Goal: Communication & Community: Ask a question

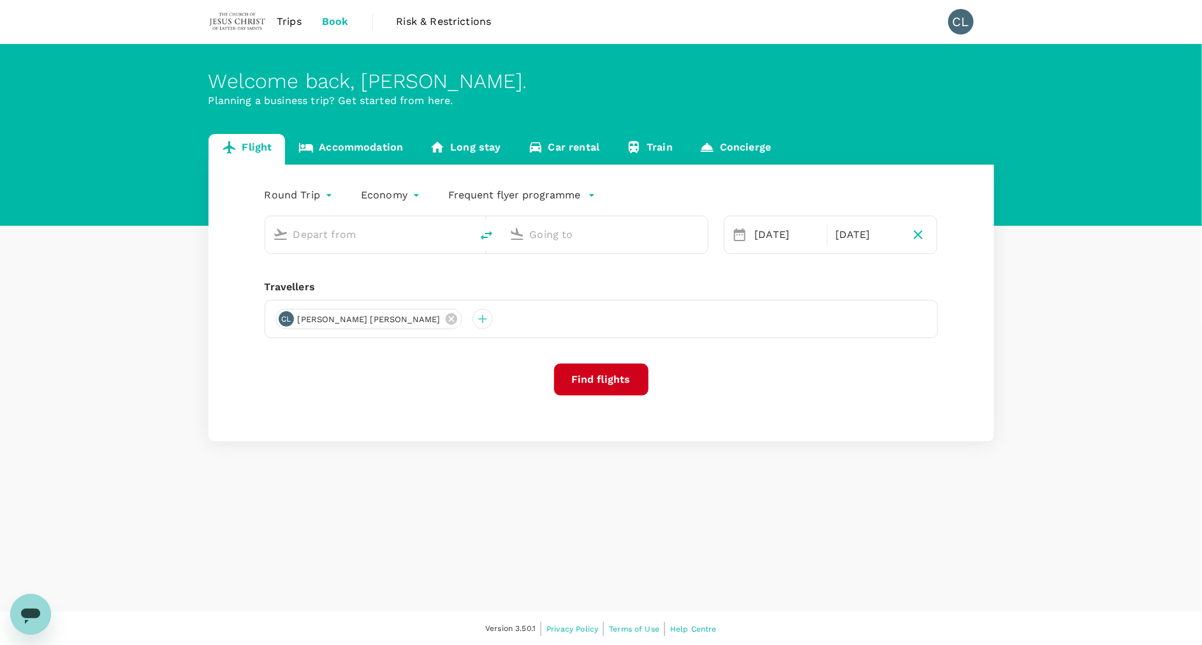
type input "Kuala Lumpur Intl ([GEOGRAPHIC_DATA])"
type input "Kaohsiung Intl (KHH)"
type input "Kuala Lumpur Intl ([GEOGRAPHIC_DATA])"
type input "Kaohsiung Intl (KHH)"
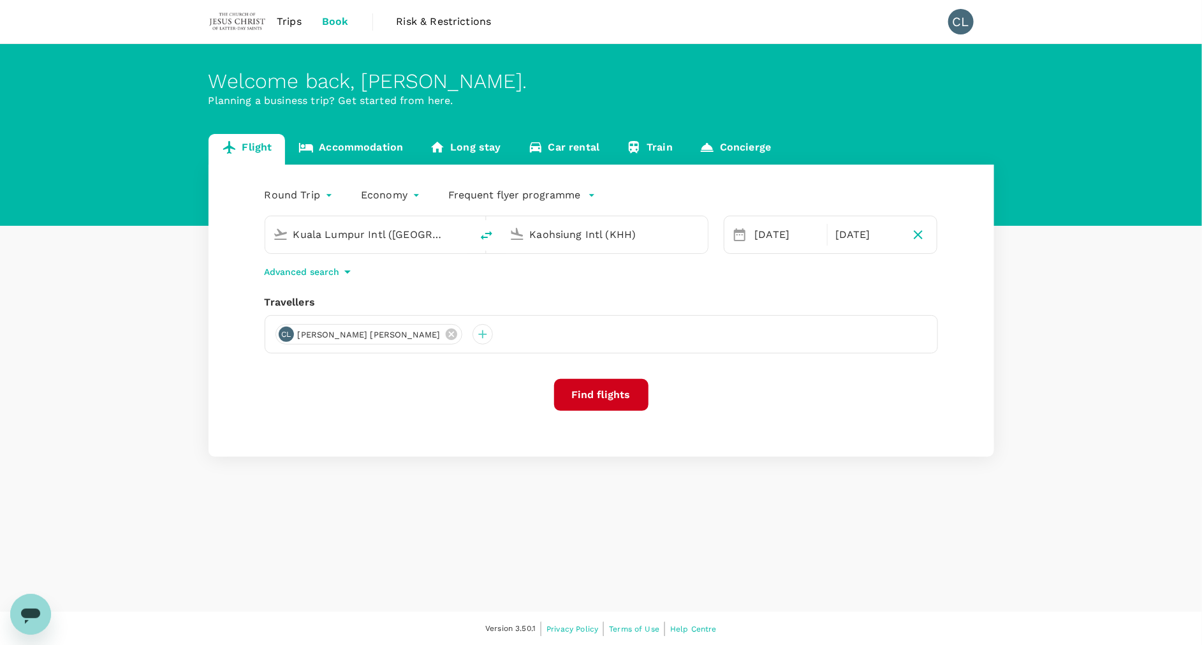
click at [286, 14] on span "Trips" at bounding box center [289, 21] width 25 height 15
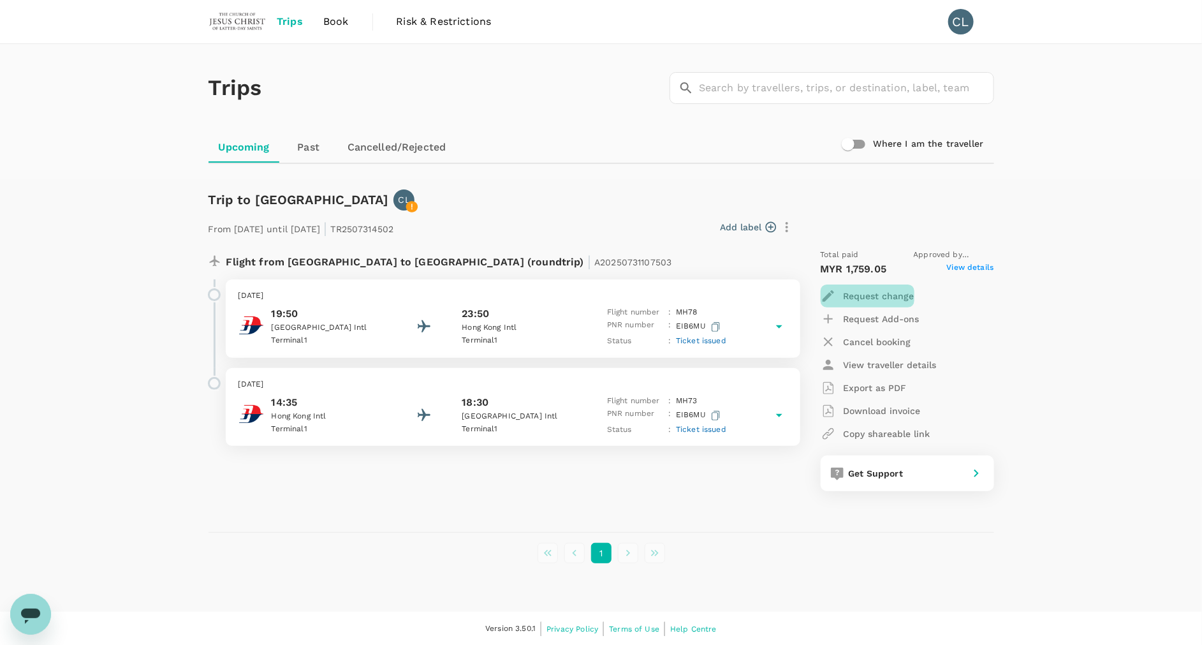
click at [865, 291] on p "Request change" at bounding box center [879, 295] width 71 height 13
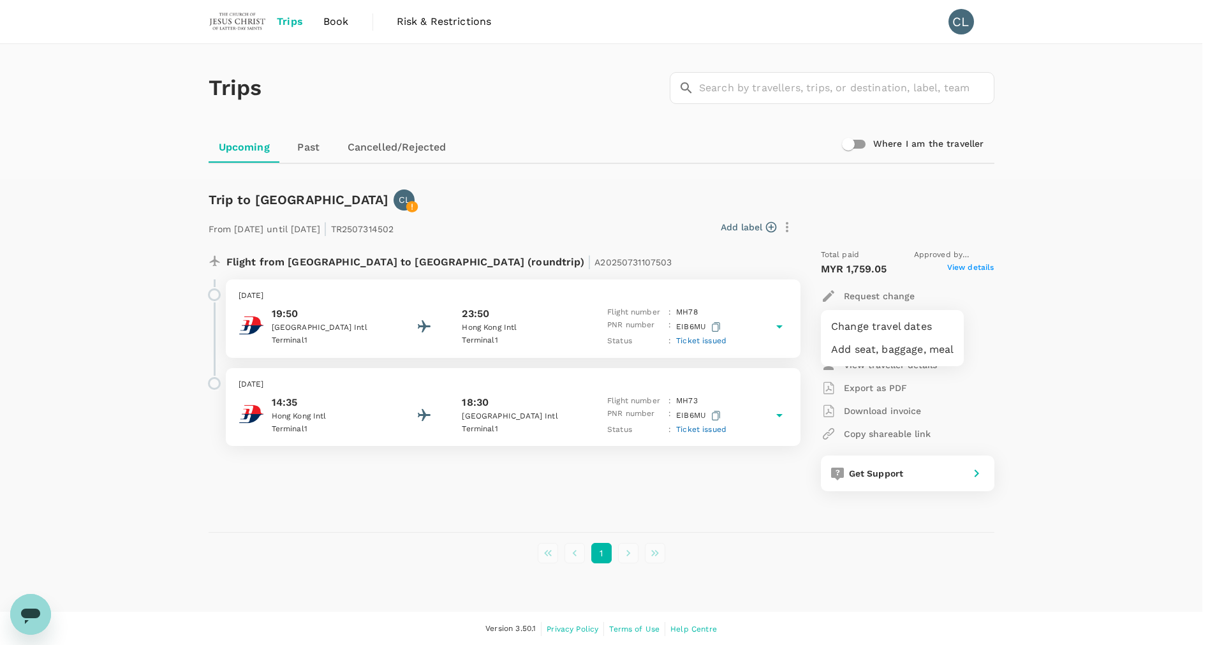
click at [712, 327] on div at bounding box center [608, 322] width 1217 height 645
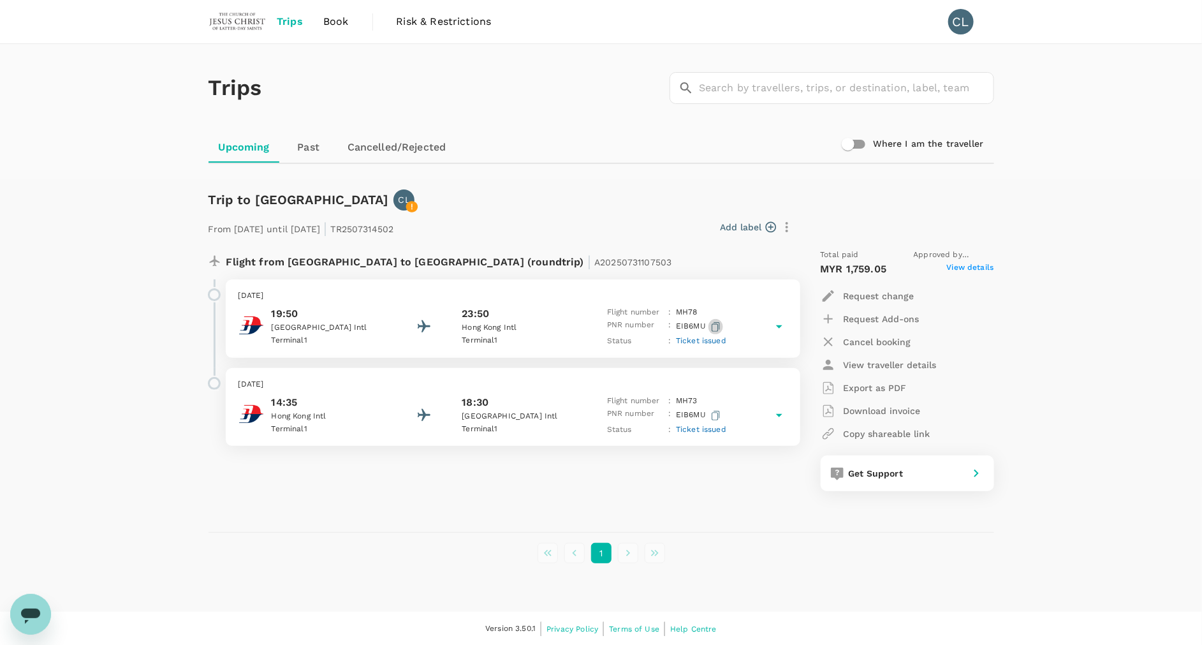
click at [718, 322] on icon "button" at bounding box center [716, 327] width 8 height 10
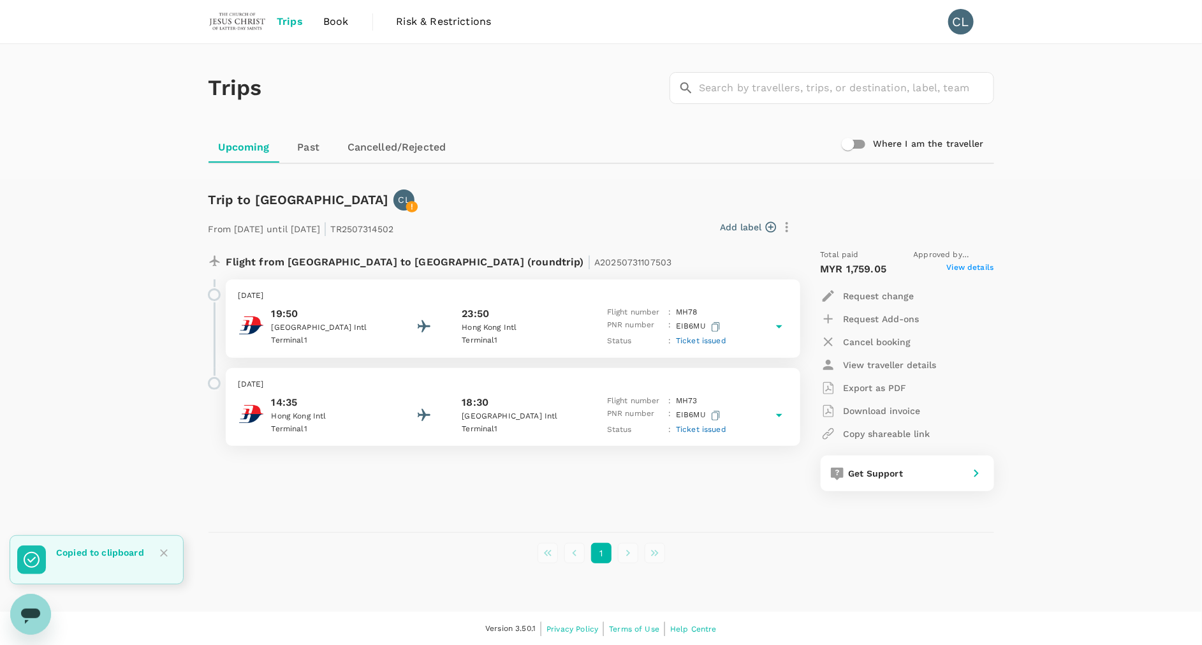
click at [25, 606] on icon "Open messaging window" at bounding box center [30, 613] width 23 height 23
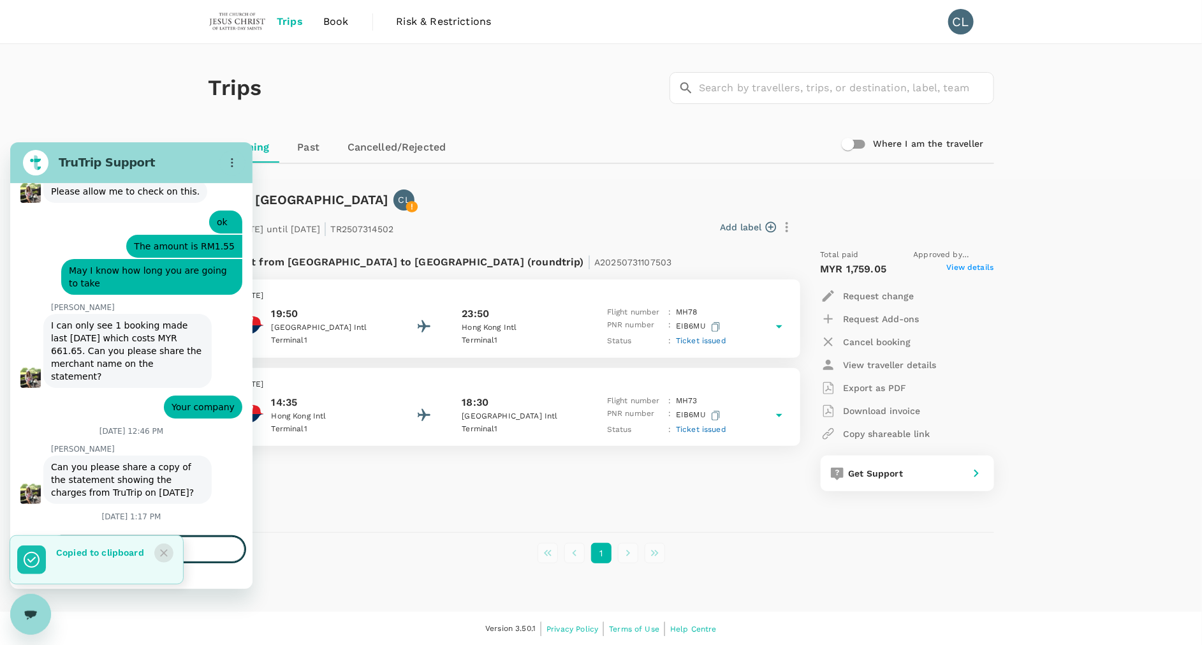
click at [160, 553] on icon "Close" at bounding box center [164, 552] width 13 height 13
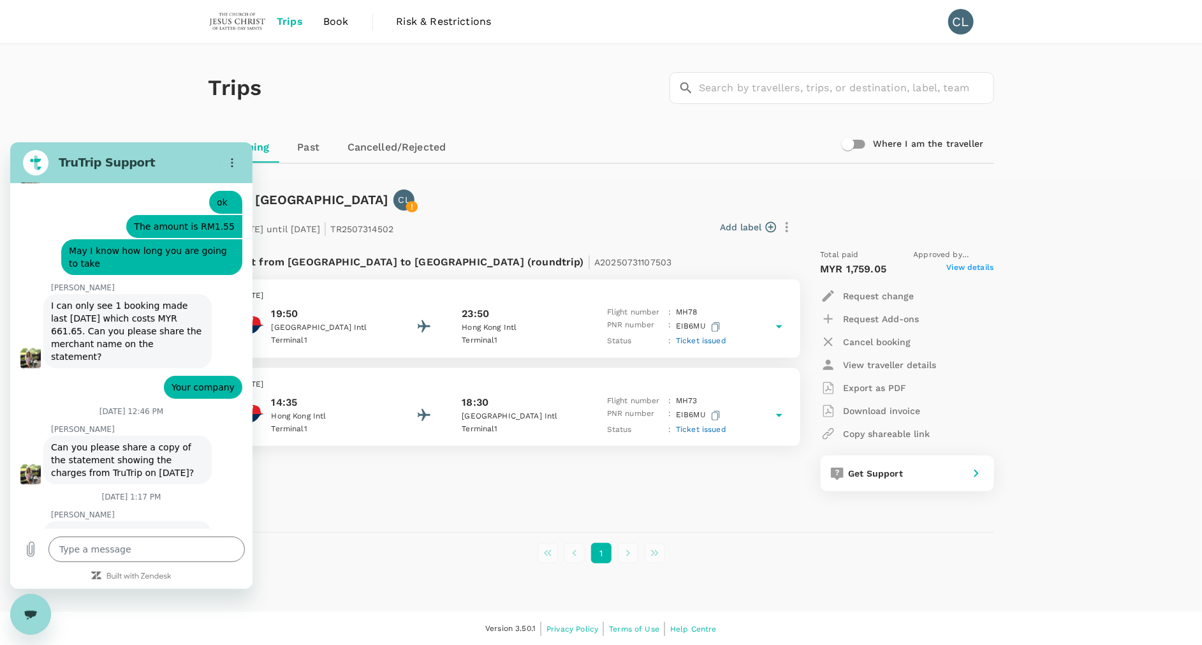
type textarea "x"
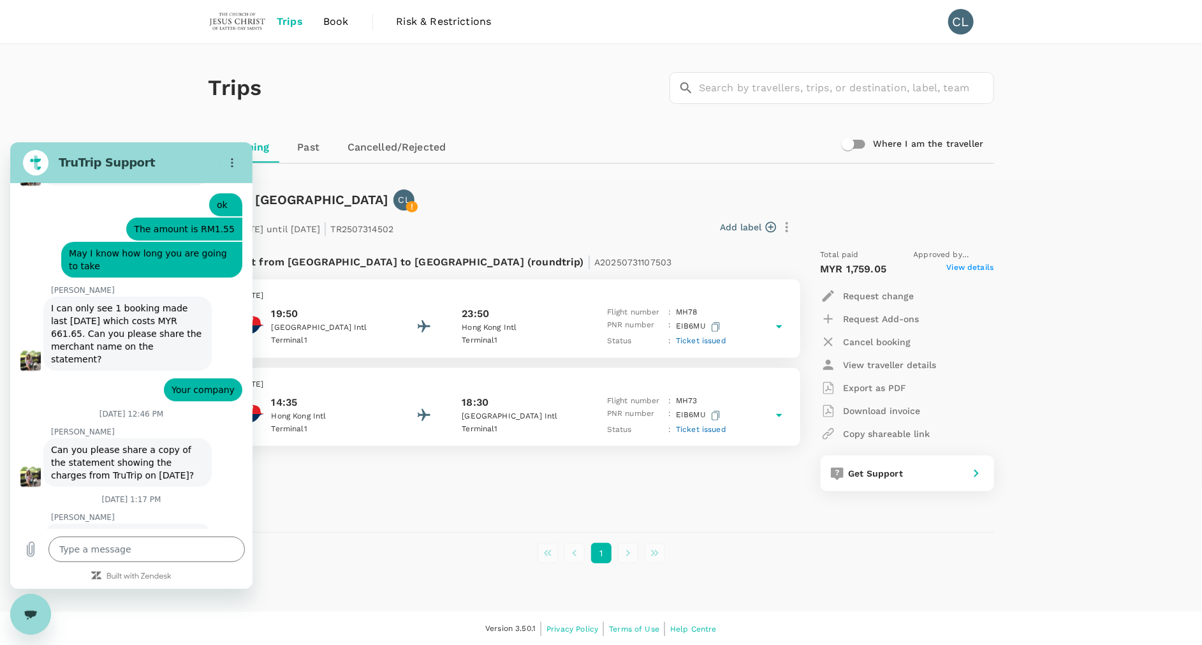
scroll to position [4532, 0]
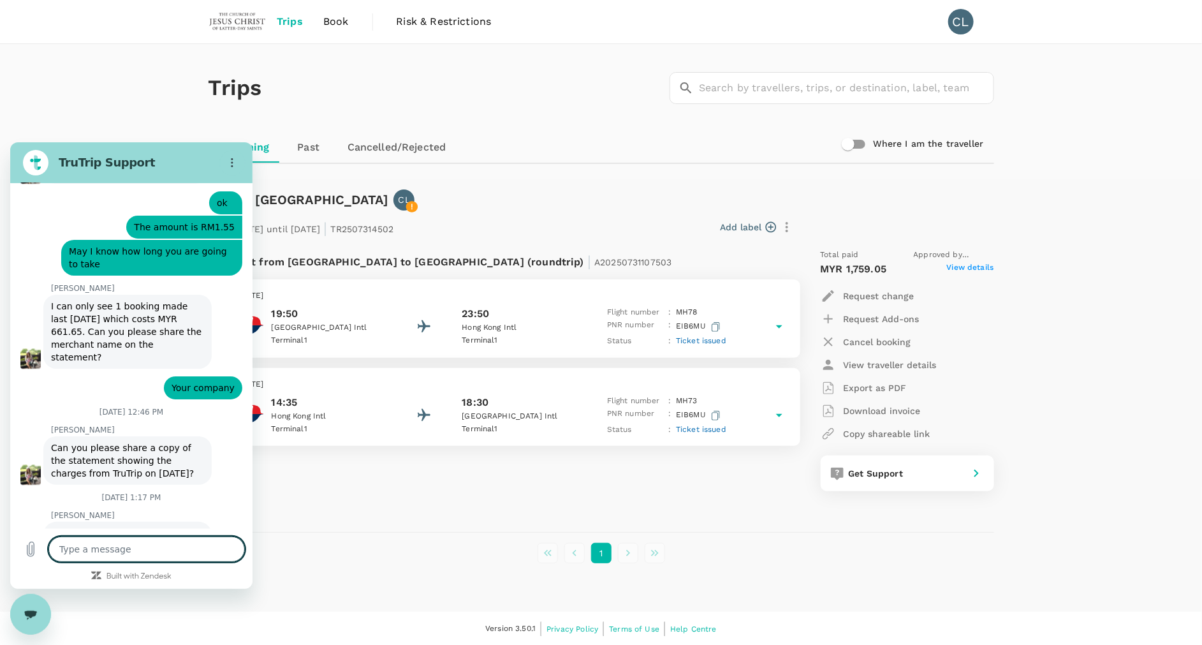
click at [160, 552] on textarea at bounding box center [146, 549] width 196 height 26
type textarea "H"
type textarea "x"
type textarea "HI"
type textarea "x"
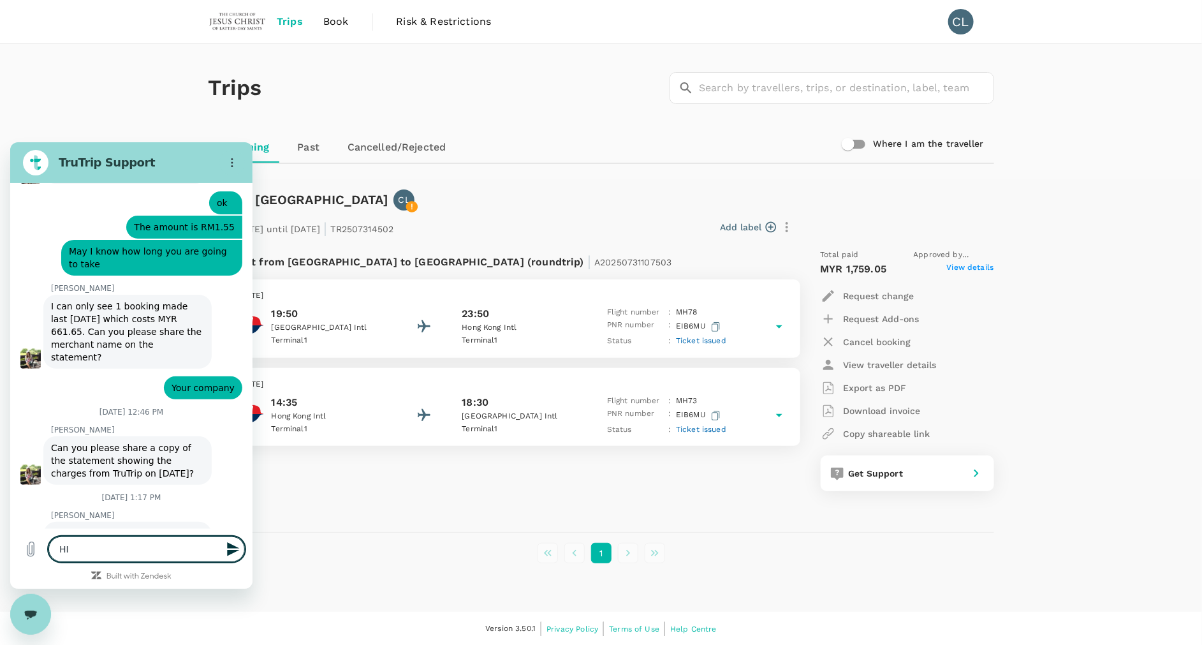
type textarea "HI,"
type textarea "x"
type textarea "HI,"
type textarea "x"
type textarea "HI,"
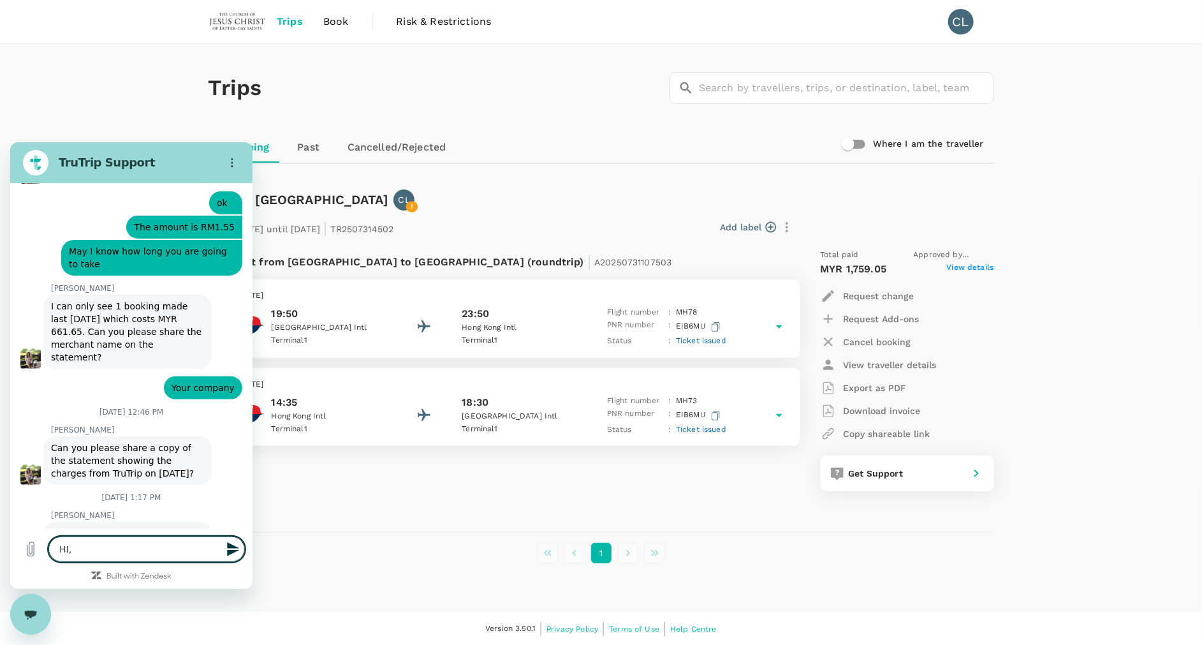
type textarea "x"
type textarea "HI"
type textarea "x"
type textarea "HIi"
type textarea "x"
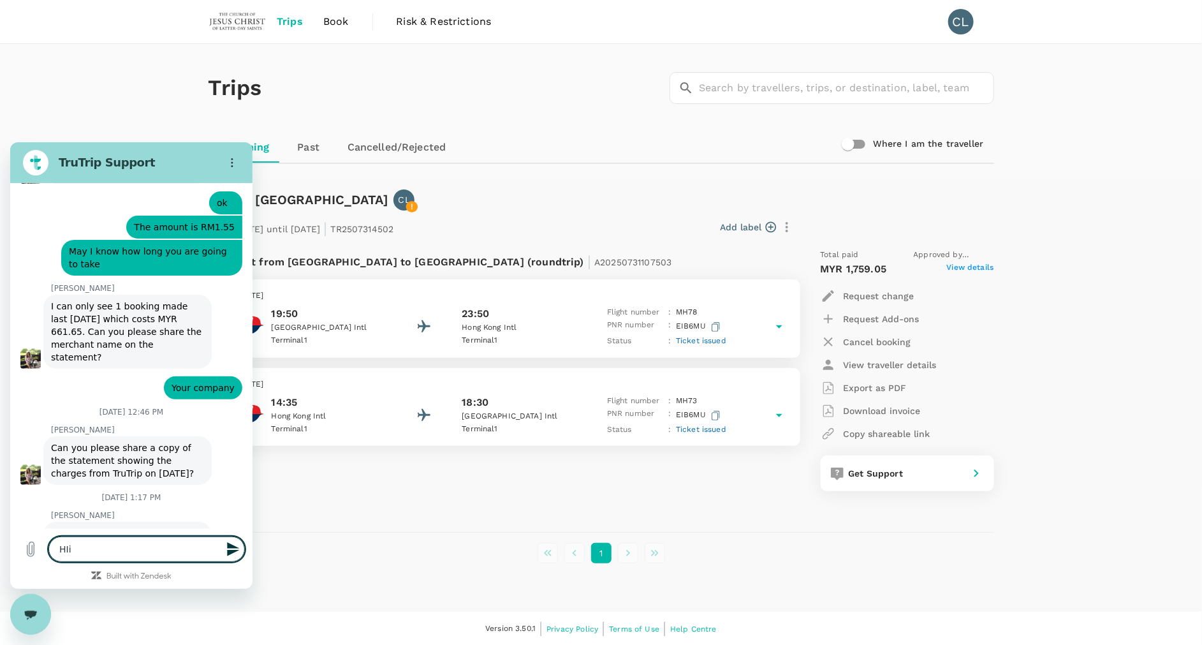
type textarea "HI"
type textarea "x"
type textarea "H"
type textarea "x"
type textarea "Hi"
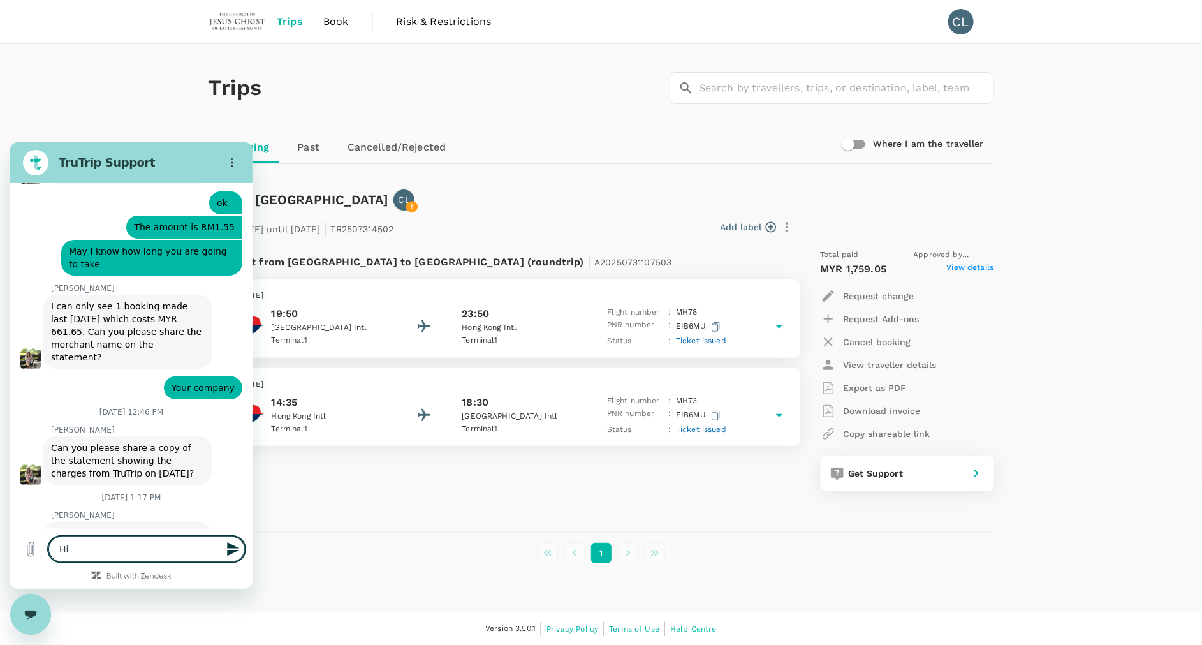
type textarea "x"
type textarea "Hi,"
type textarea "x"
type textarea "Hi,"
type textarea "x"
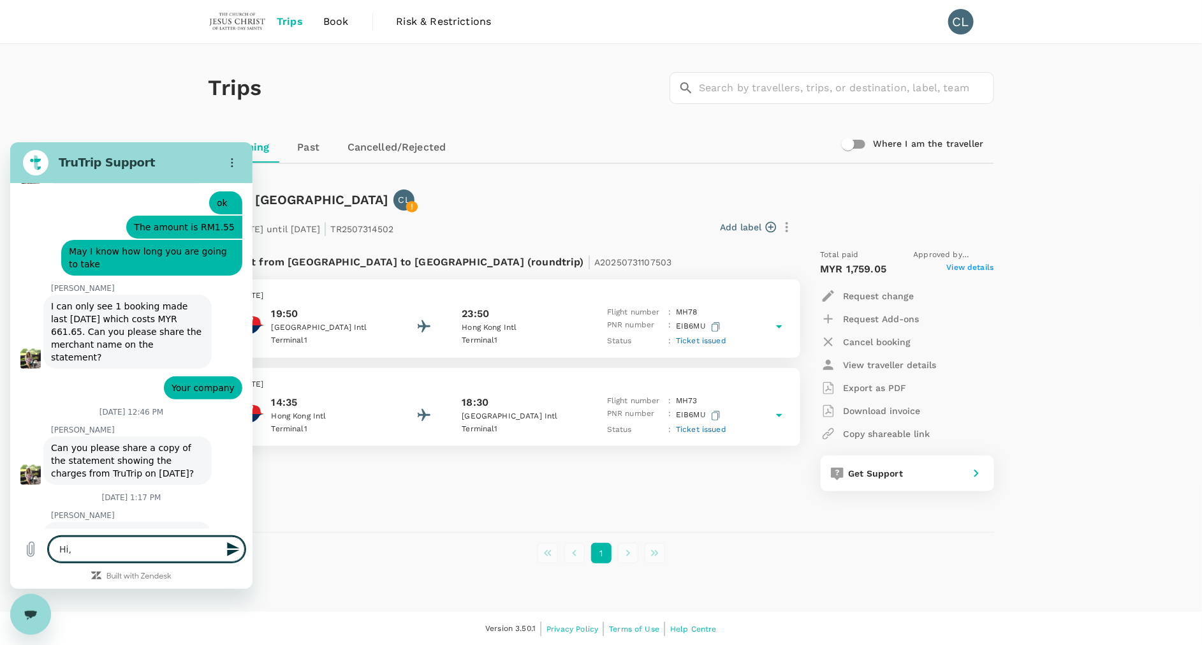
type textarea "Hi, c"
type textarea "x"
type textarea "Hi, [GEOGRAPHIC_DATA]"
type textarea "x"
type textarea "Hi, can"
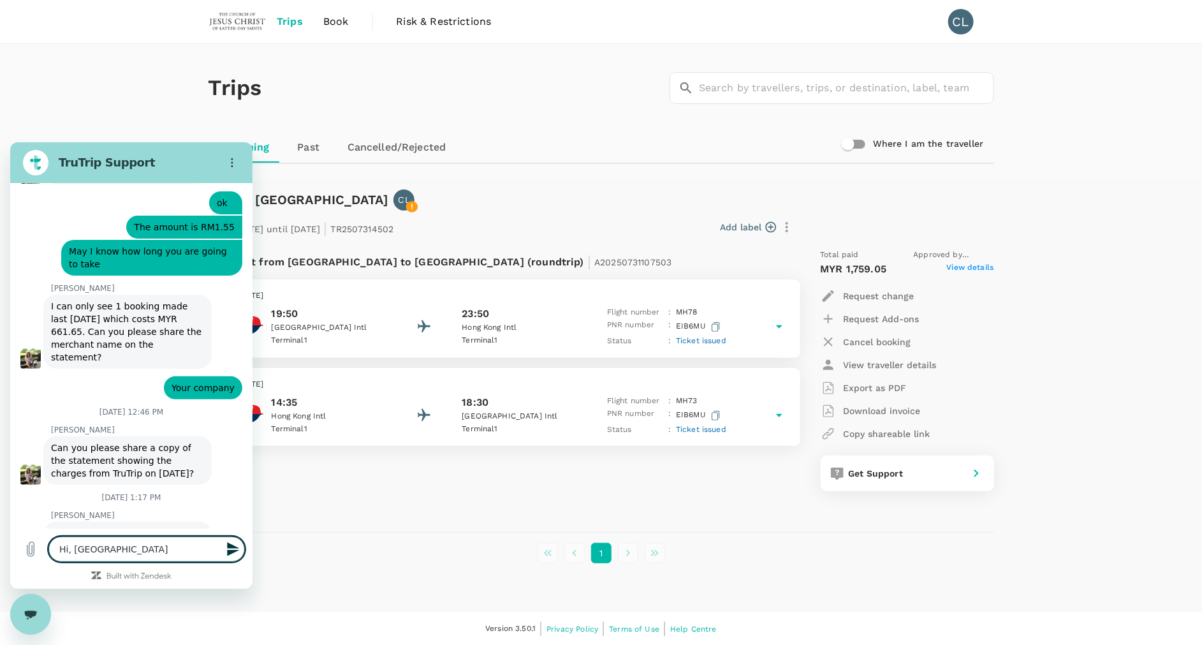
type textarea "x"
type textarea "Hi, can"
type textarea "x"
type textarea "Hi, can I"
type textarea "x"
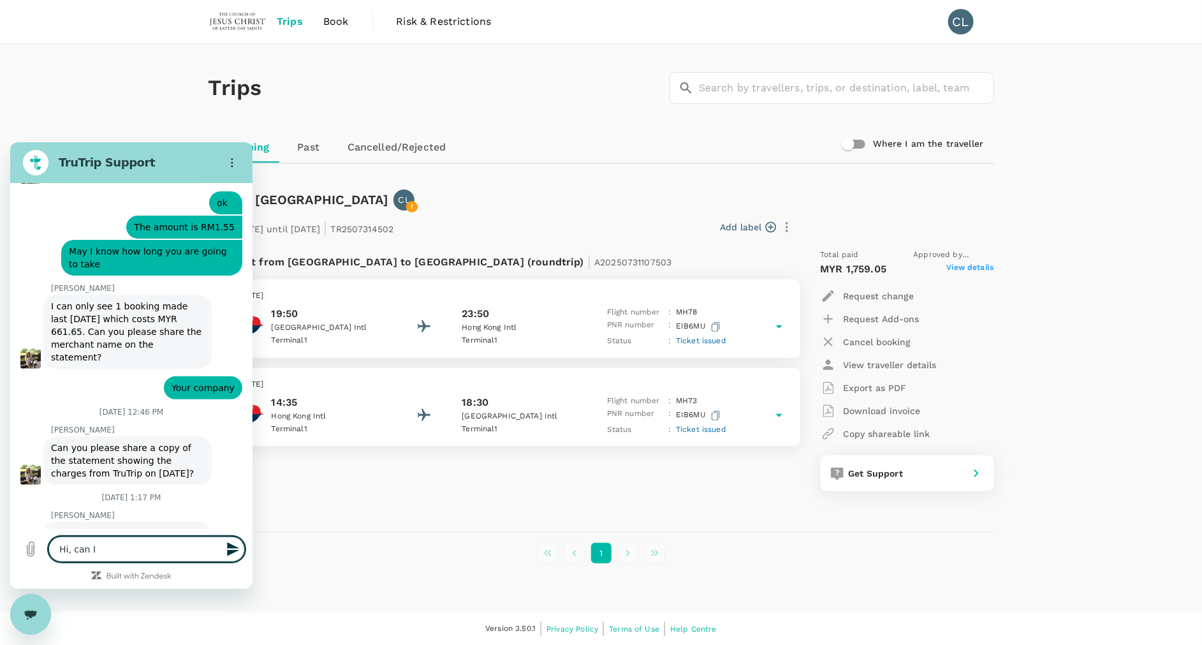
type textarea "Hi, can I"
type textarea "x"
type textarea "Hi, can I c"
type textarea "x"
type textarea "Hi, can I ch"
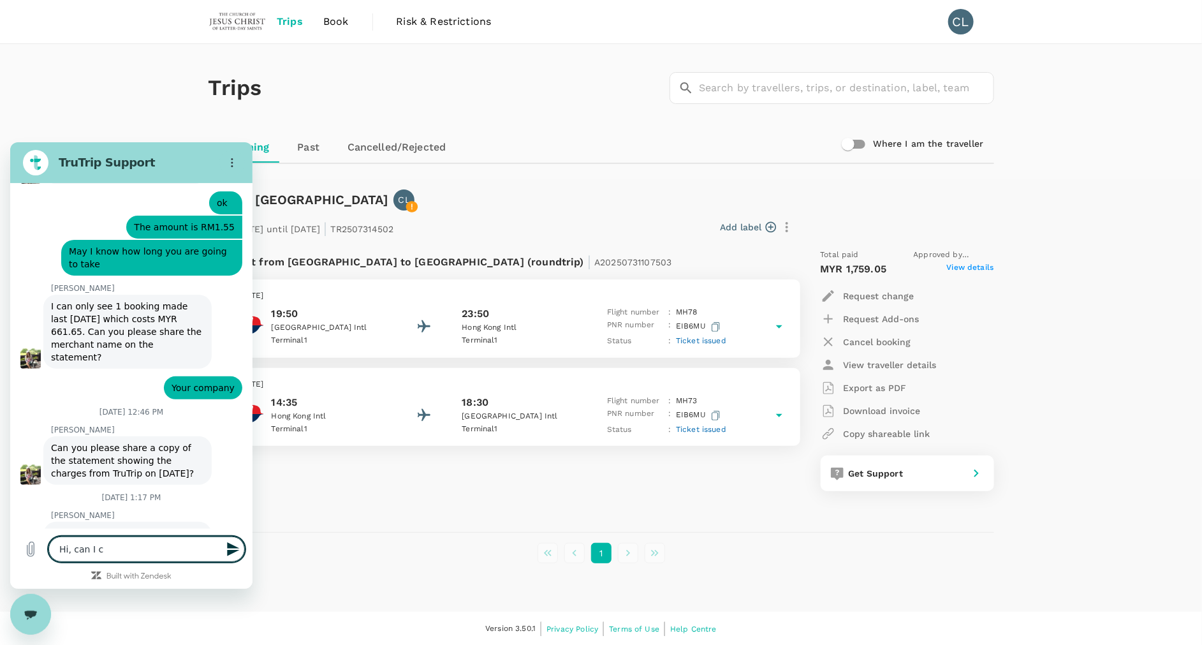
type textarea "x"
type textarea "Hi, can I che"
type textarea "x"
type textarea "Hi, can I chec"
type textarea "x"
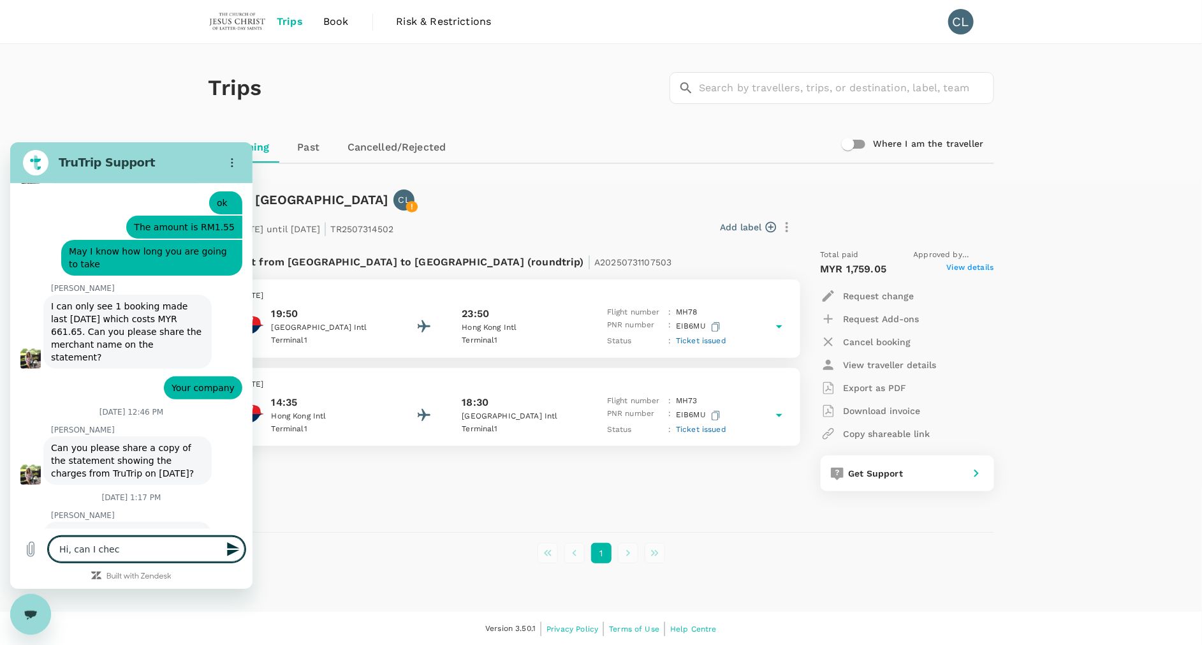
type textarea "Hi, can I check"
type textarea "x"
type textarea "Hi, can I check"
type textarea "x"
type textarea "Hi, can I check t"
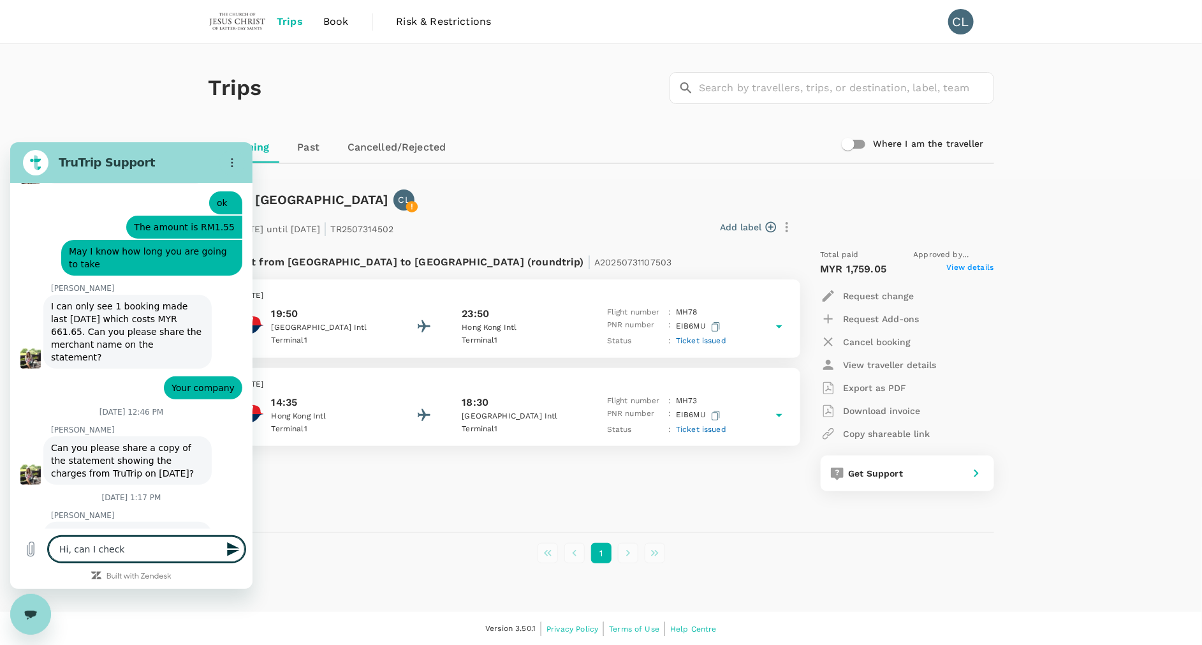
type textarea "x"
type textarea "Hi, can I check th"
type textarea "x"
type textarea "Hi, can I check the"
type textarea "x"
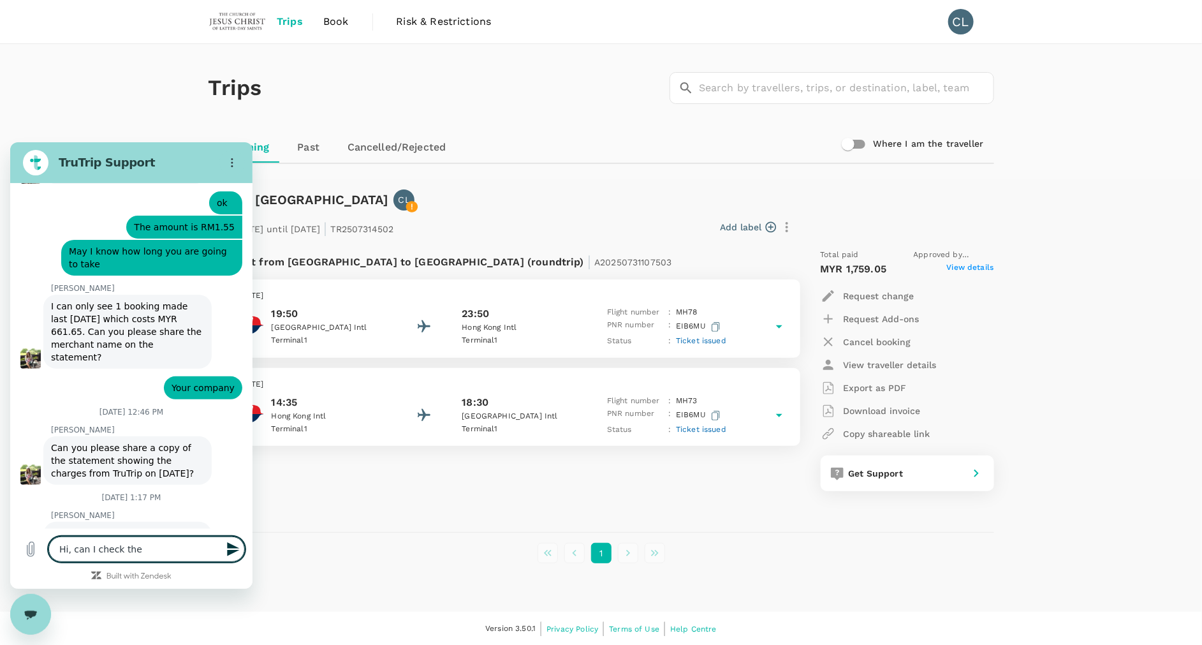
type textarea "Hi, can I check the"
type textarea "x"
type textarea "Hi, can I check the r"
type textarea "x"
type textarea "Hi, can I check the"
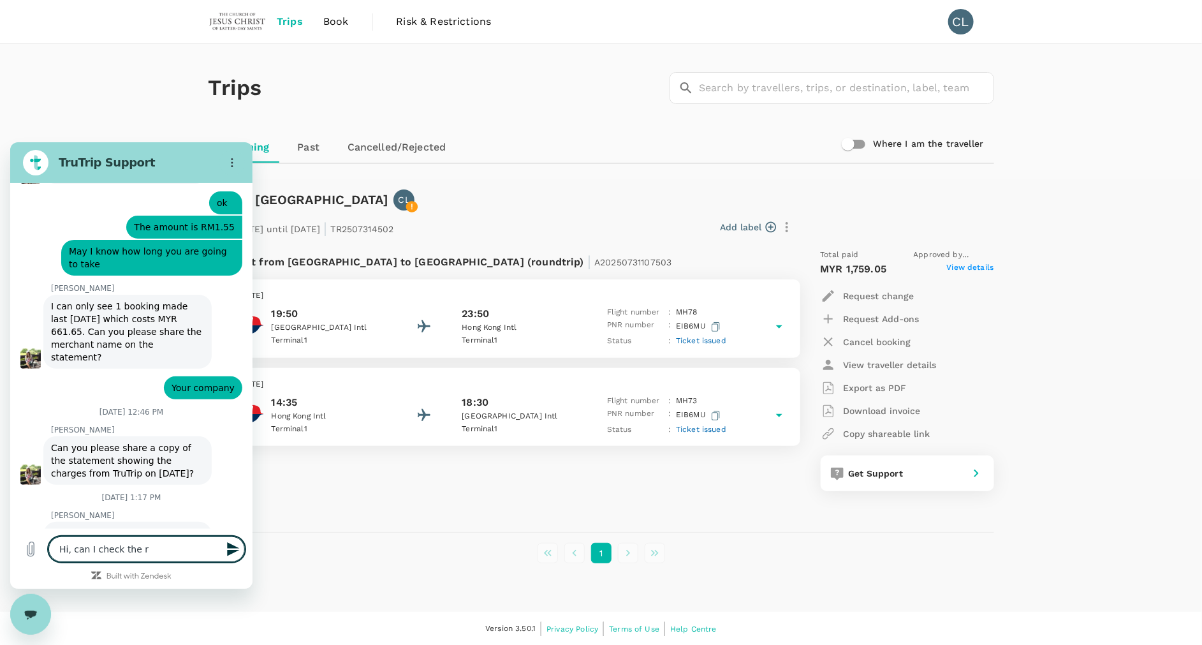
type textarea "x"
type textarea "Hi, can I check the p"
type textarea "x"
type textarea "Hi, can I check the pr"
type textarea "x"
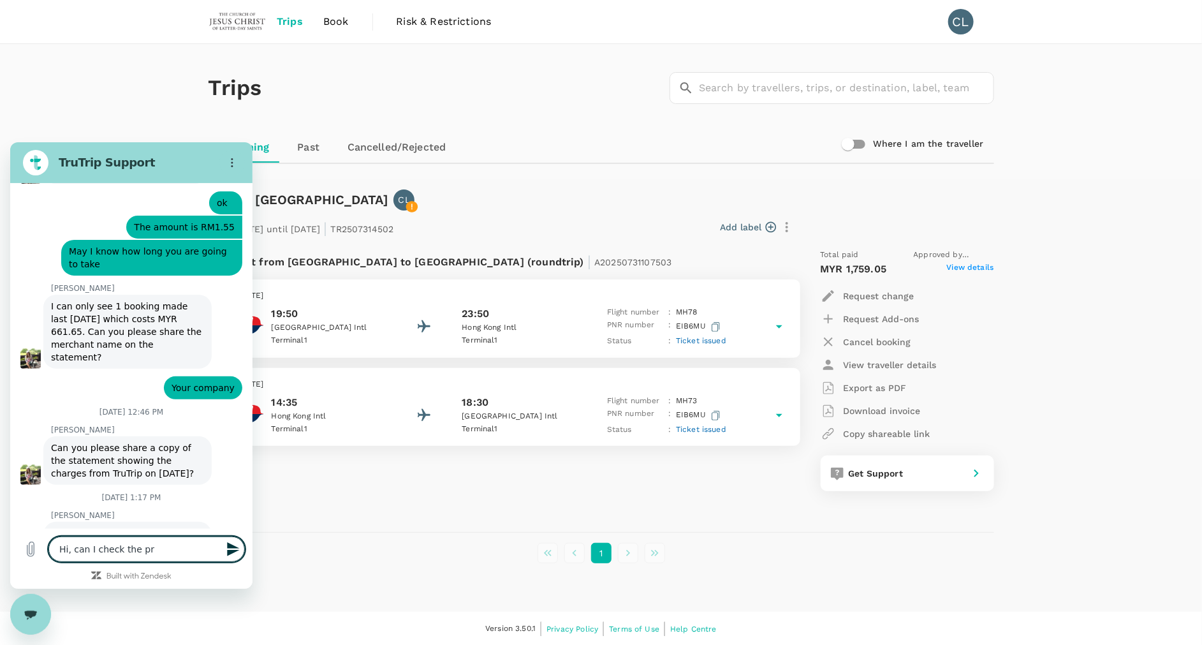
type textarea "Hi, can I check the pri"
type textarea "x"
type textarea "Hi, can I check the pric"
type textarea "x"
type textarea "Hi, can I check the price"
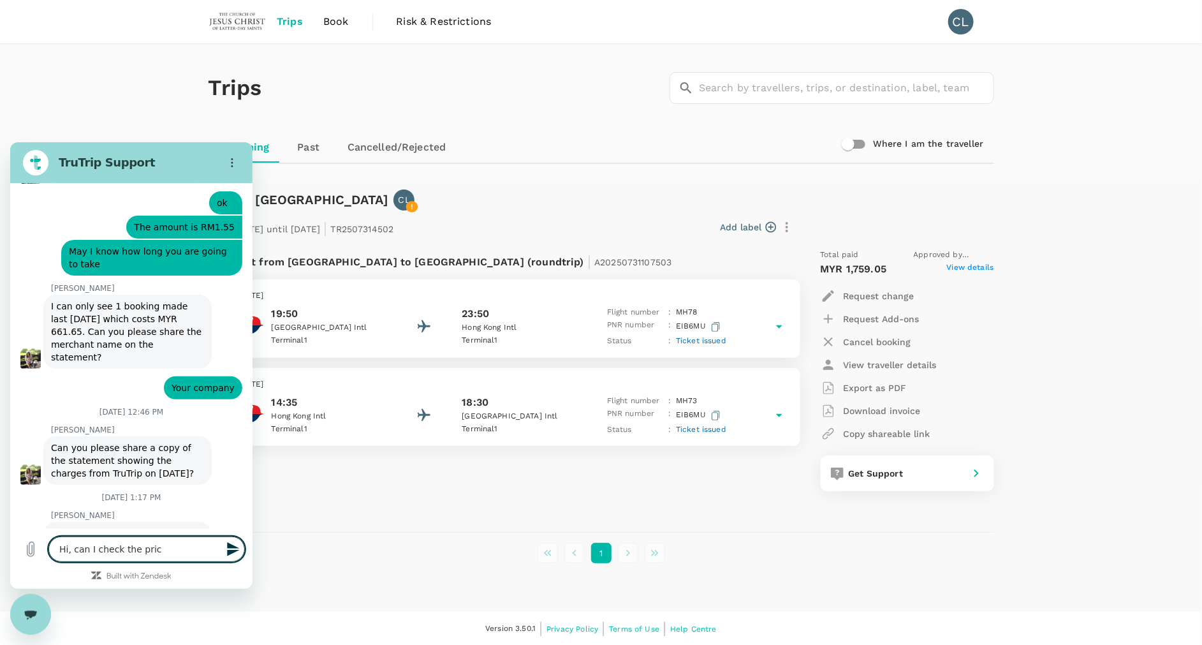
type textarea "x"
type textarea "Hi, can I check the price"
type textarea "x"
type textarea "Hi, can I check the price i"
type textarea "x"
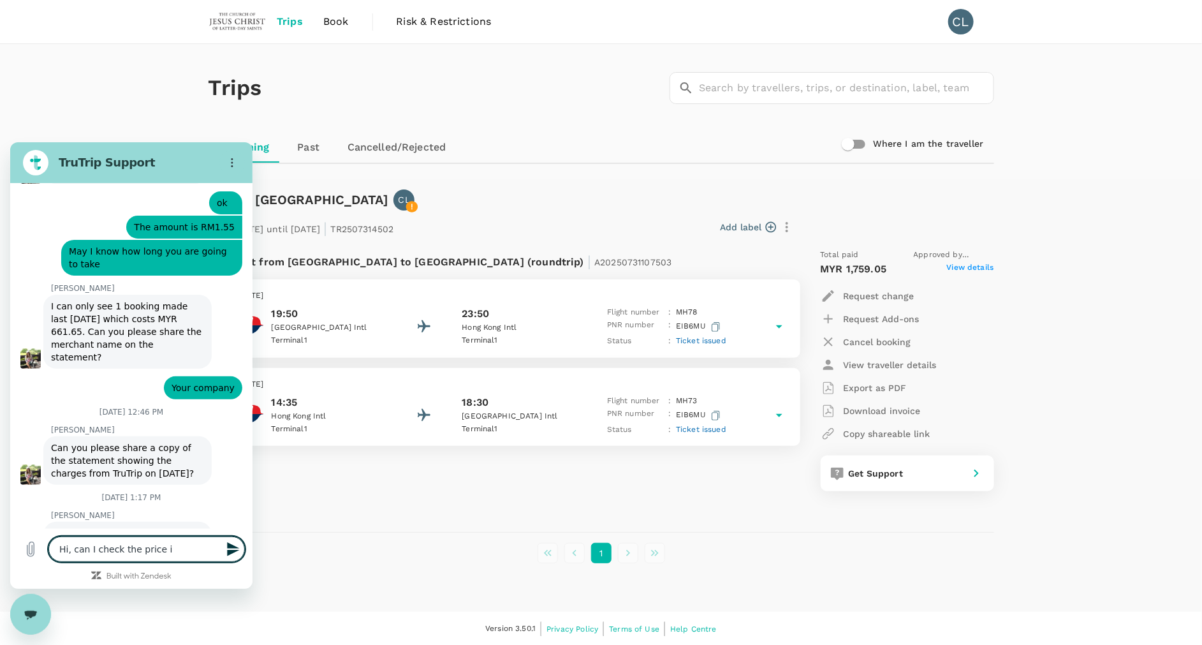
type textarea "Hi, can I check the price if"
type textarea "x"
type textarea "Hi, can I check the price if"
type textarea "x"
type textarea "Hi, can I check the price if I"
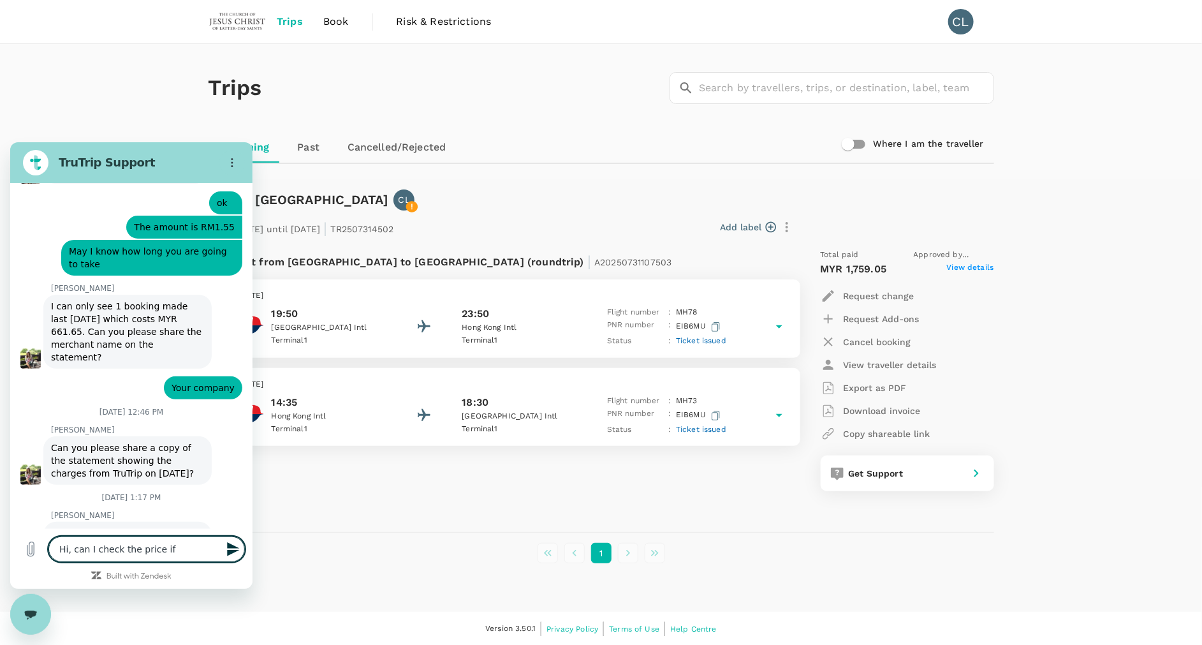
type textarea "x"
type textarea "Hi, can I check the price if I"
type textarea "x"
type textarea "Hi, can I check the price if I w"
type textarea "x"
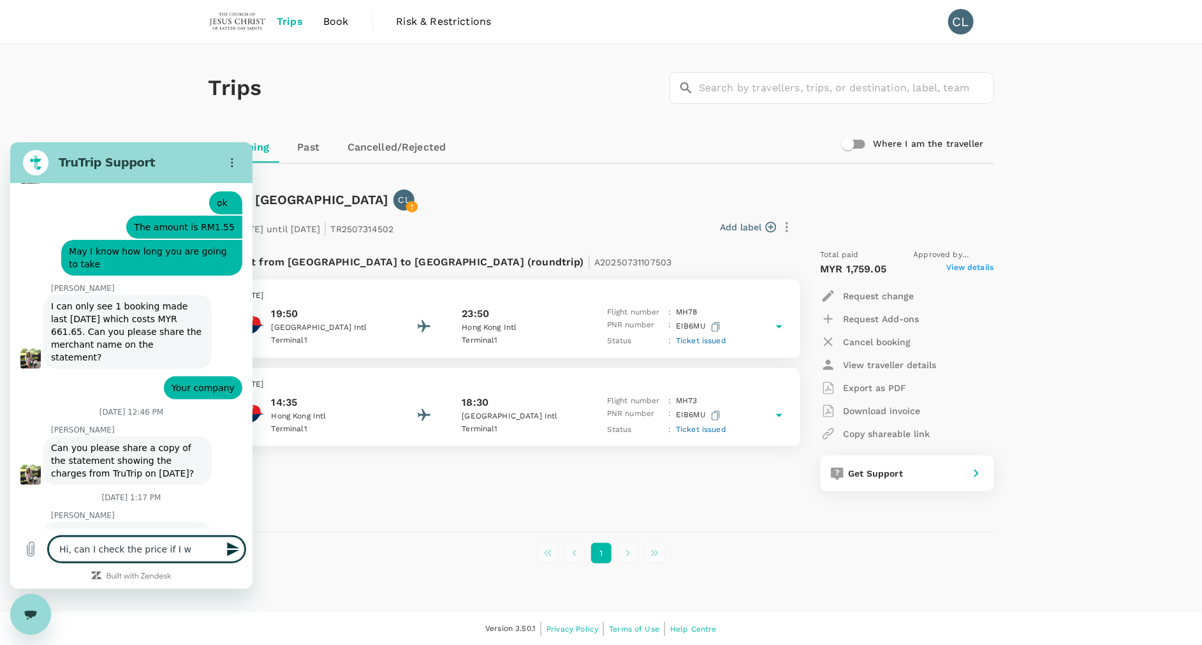
type textarea "Hi, can I check the price if I we"
type textarea "x"
type textarea "Hi, can I check the price if I wer"
type textarea "x"
type textarea "Hi, can I check the price if I were"
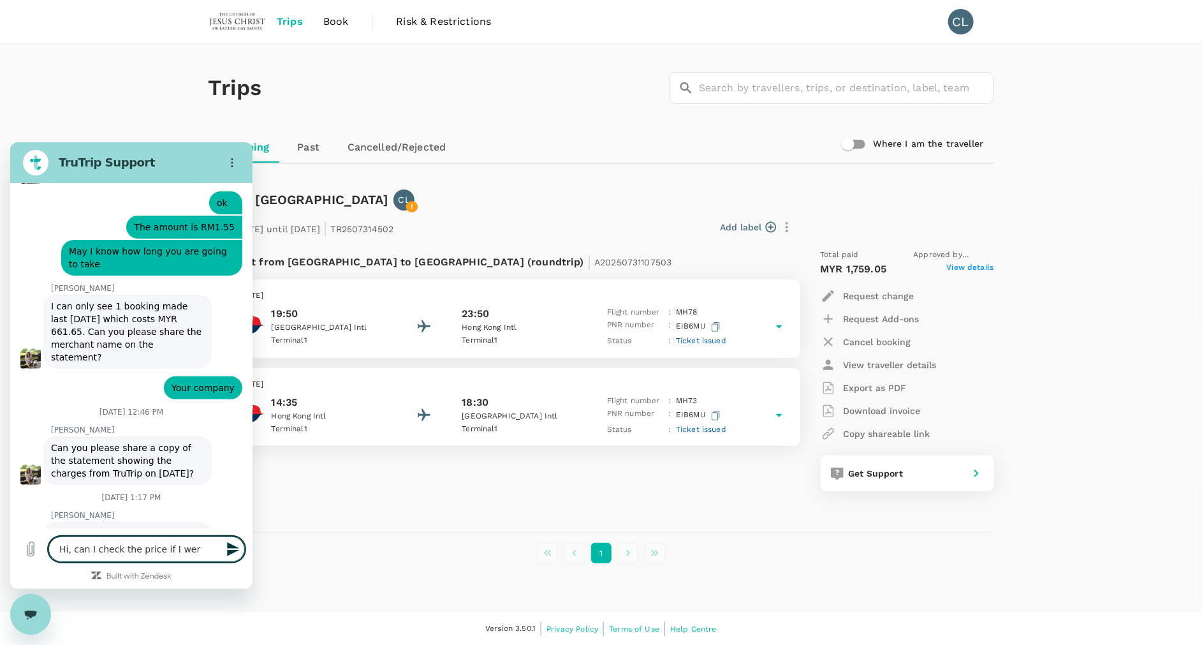
type textarea "x"
type textarea "Hi, can I check the price if I were"
type textarea "x"
type textarea "Hi, can I check the price if I were t"
type textarea "x"
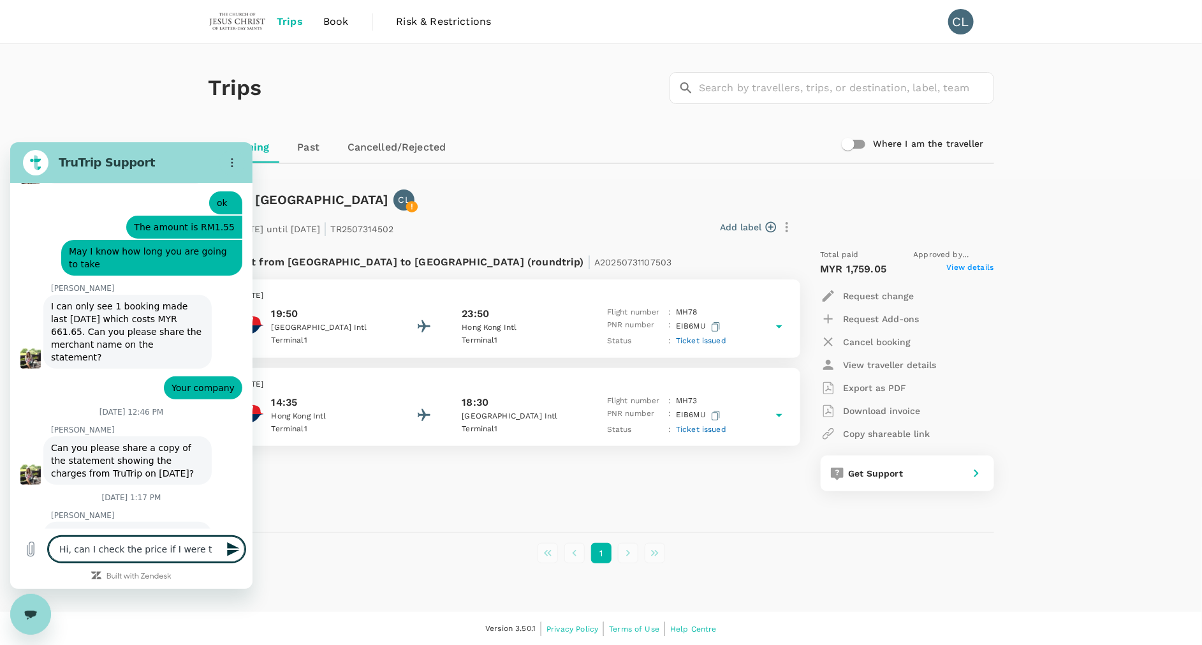
type textarea "Hi, can I check the price if I were to"
type textarea "x"
type textarea "Hi, can I check the price if I were to"
type textarea "x"
type textarea "Hi, can I check the price if I were to c"
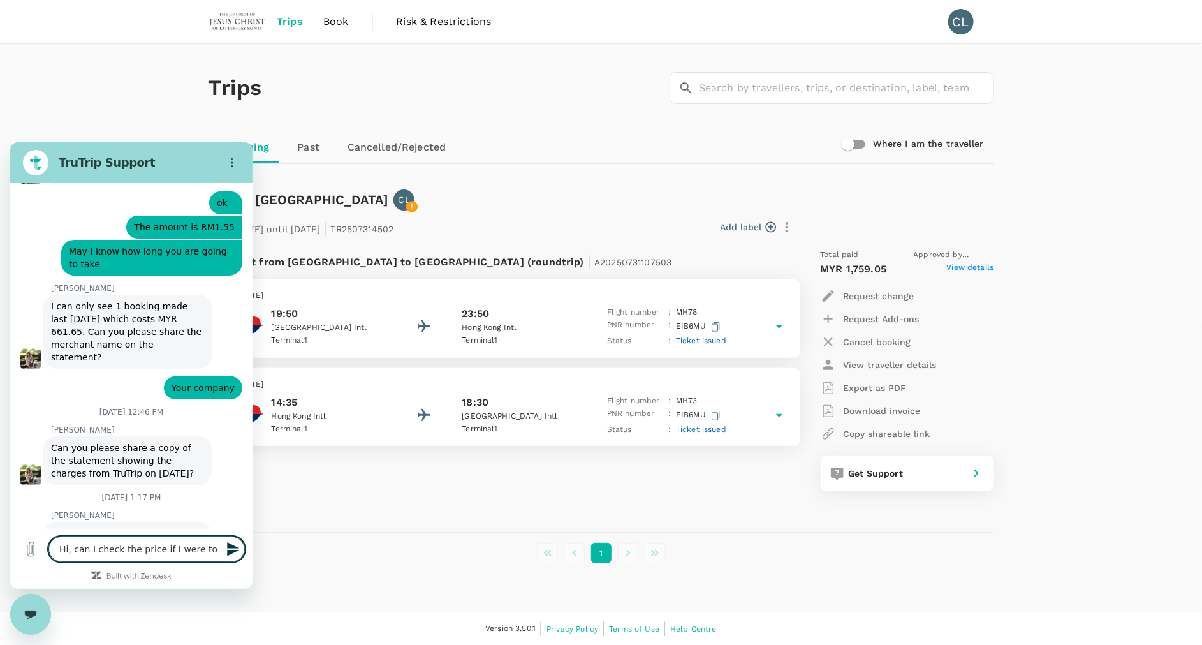
type textarea "x"
type textarea "Hi, can I check the price if I were to ch"
type textarea "x"
type textarea "Hi, can I check the price if I were to cha"
type textarea "x"
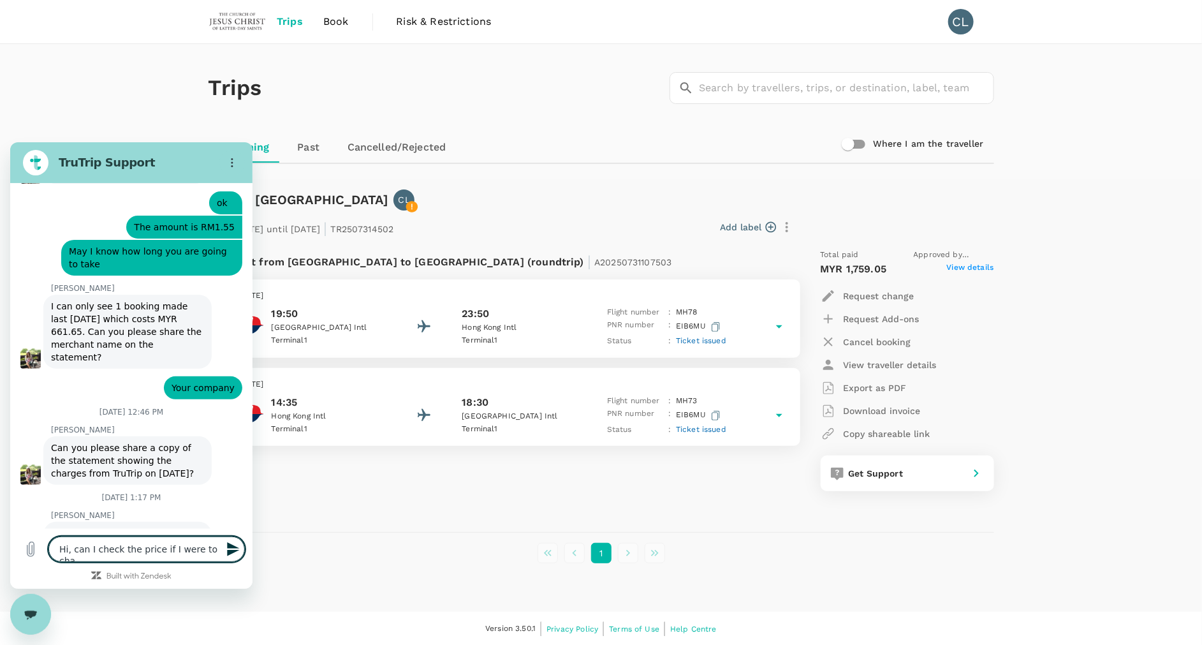
type textarea "Hi, can I check the price if I were to chan"
type textarea "x"
type textarea "Hi, can I check the price if I were to [PERSON_NAME]"
type textarea "x"
type textarea "Hi, can I check the price if I were to change"
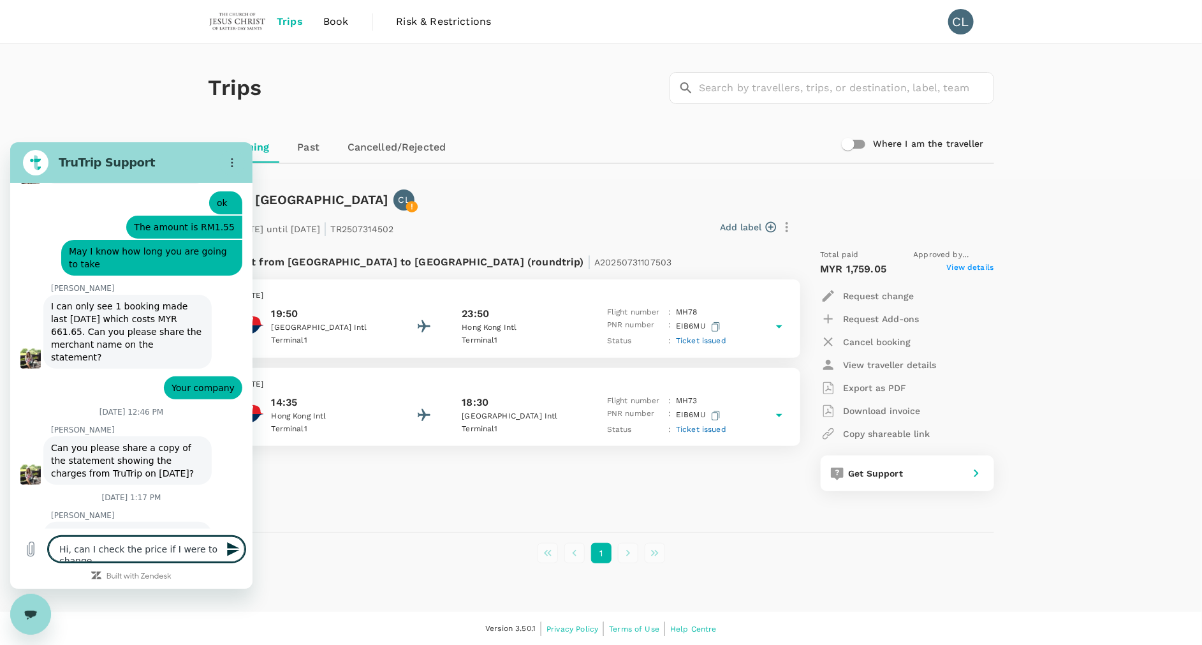
type textarea "x"
type textarea "Hi, can I check the price if I were to change"
type textarea "x"
type textarea "Hi, can I check the price if I were to change m"
type textarea "x"
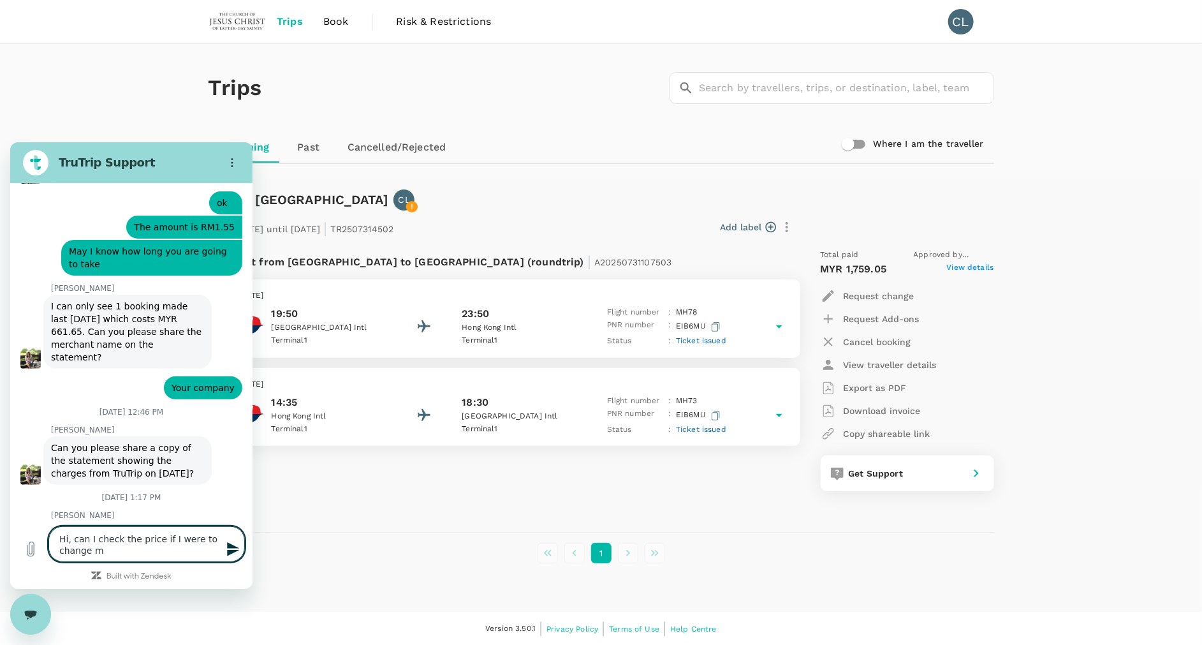
type textarea "Hi, can I check the price if I were to change my"
type textarea "x"
type textarea "Hi, can I check the price if I were to change my"
type textarea "x"
type textarea "Hi, can I check the price if I were to change my t"
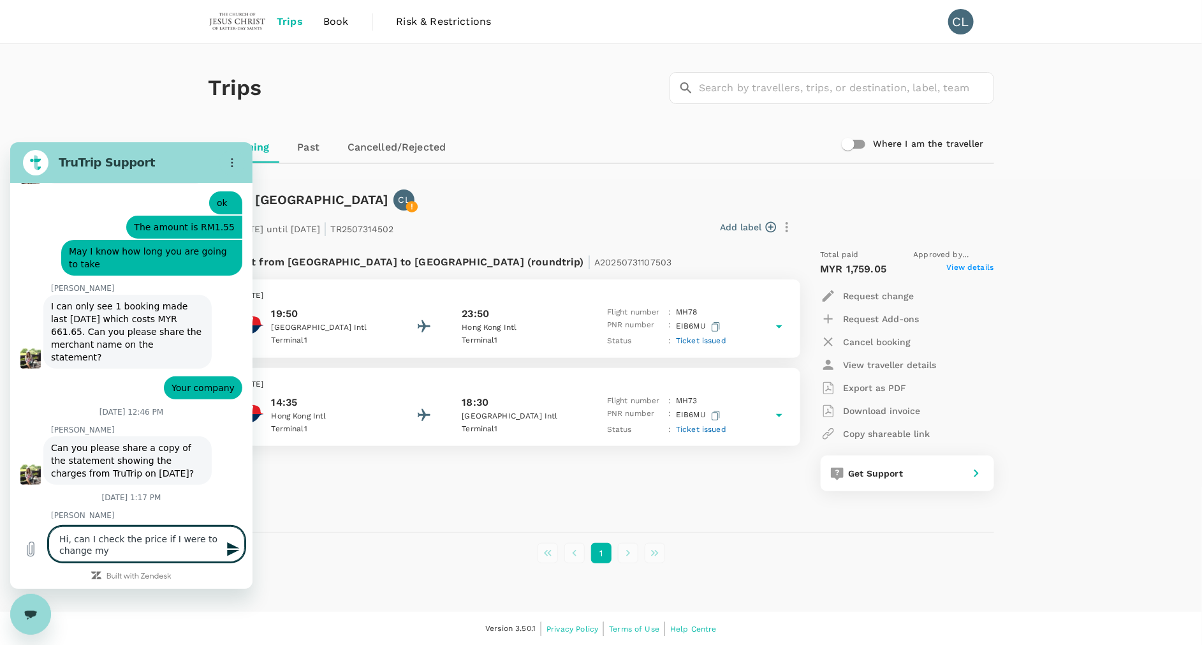
type textarea "x"
type textarea "Hi, can I check the price if I were to change my ti"
type textarea "x"
type textarea "Hi, can I check the price if I were to change my tic"
type textarea "x"
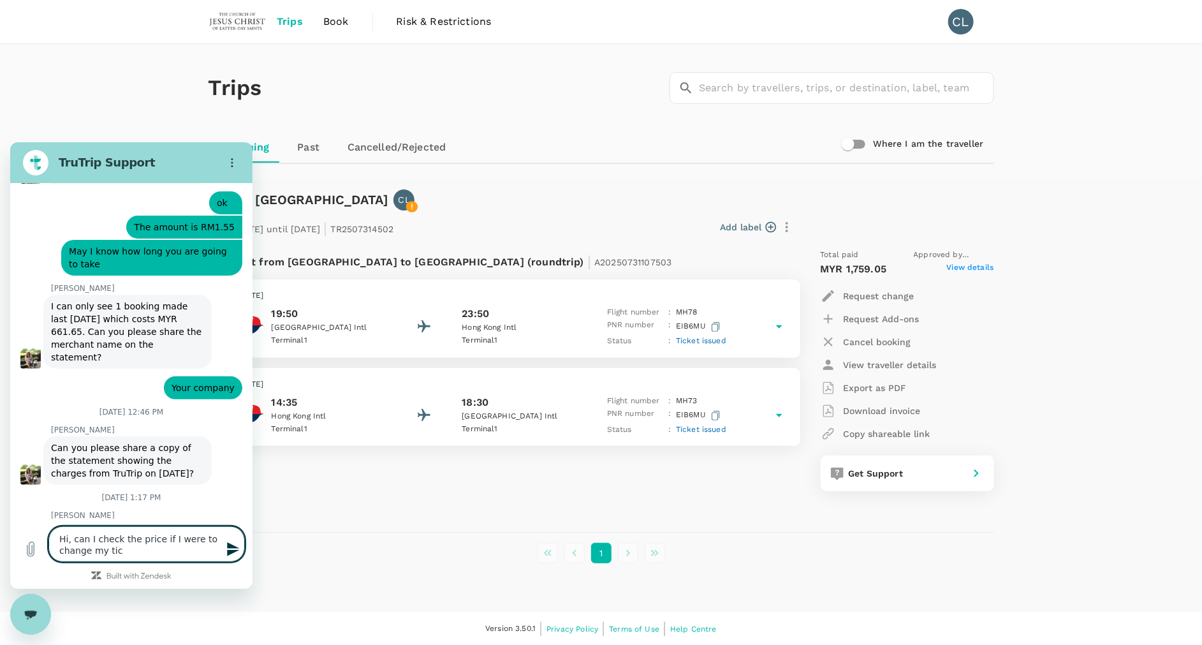
type textarea "Hi, can I check the price if I were to change my tick"
type textarea "x"
type textarea "Hi, can I check the price if I were to change my ticke"
type textarea "x"
type textarea "Hi, can I check the price if I were to change my ticket"
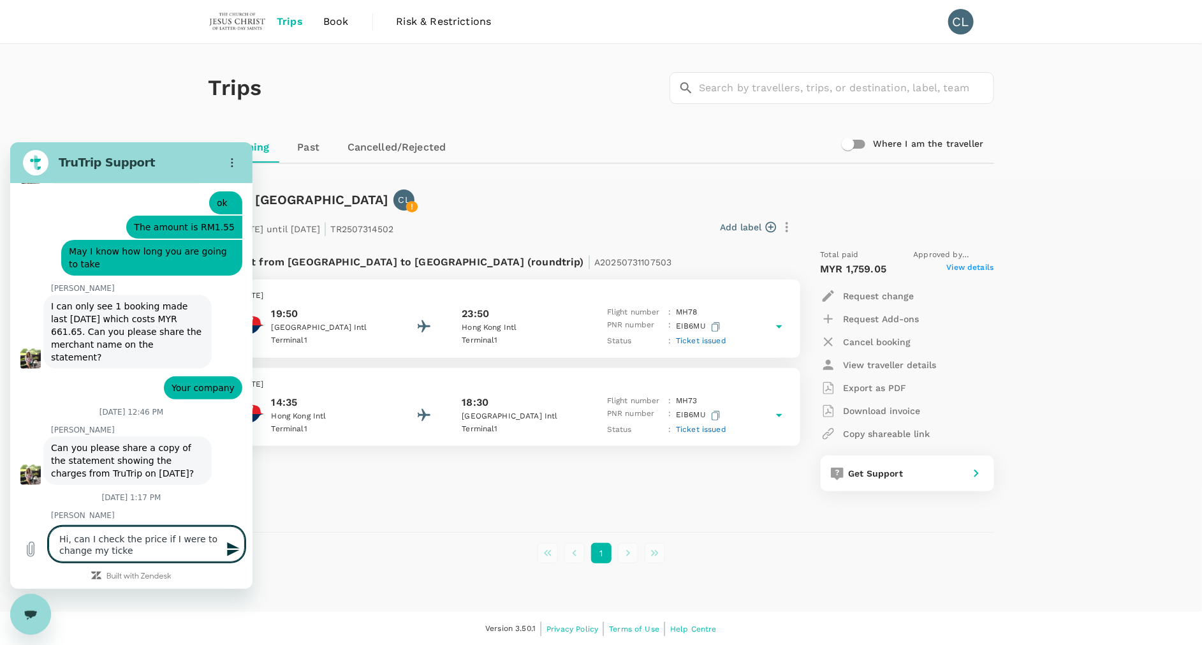
type textarea "x"
type textarea "Hi, can I check the price if I were to change my tickets"
type textarea "x"
type textarea "Hi, can I check the price if I were to change my tickets"
type textarea "x"
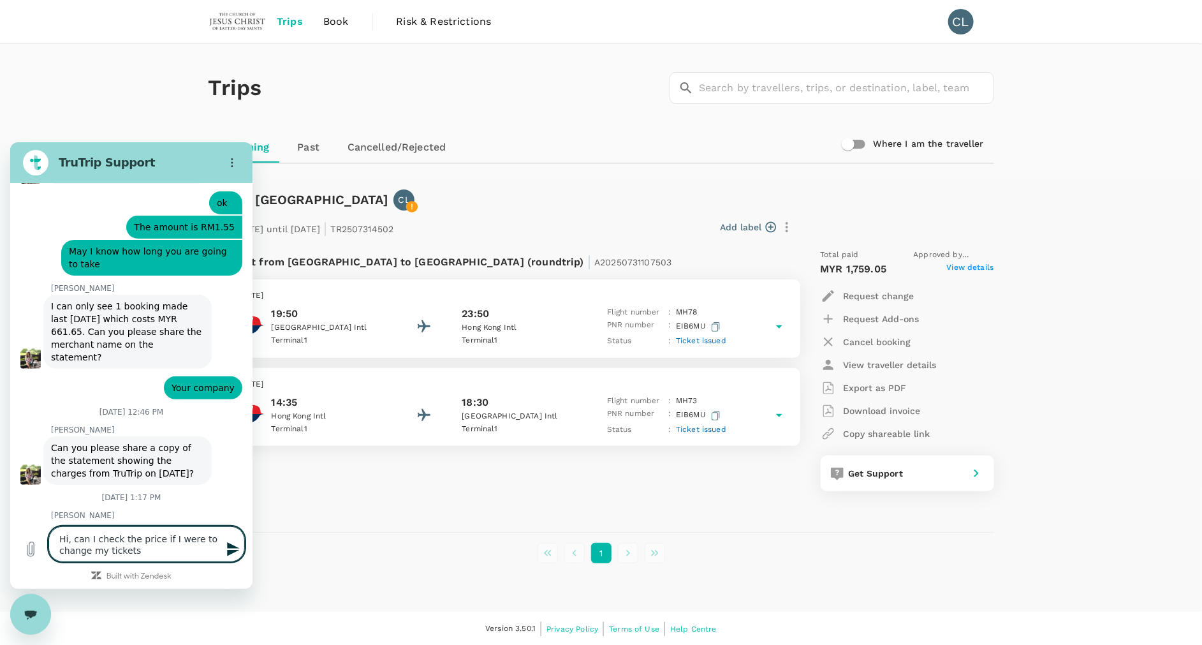
type textarea "Hi, can I check the price if I were to change my tickets"
type textarea "x"
type textarea "Hi, can I check the price if I were to change my ticket"
type textarea "x"
type textarea "Hi, can I check the price if I were to change my ticket"
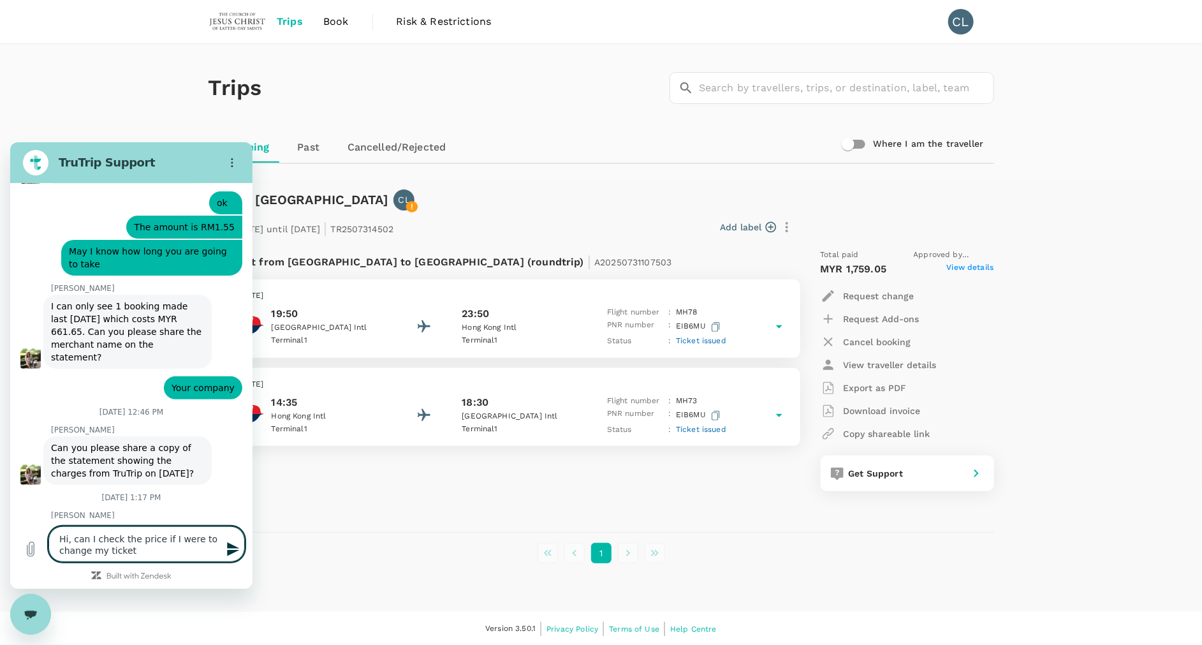
type textarea "x"
type textarea "Hi, can I check the price if I were to change my ticket t"
type textarea "x"
type textarea "Hi, can I check the price if I were to change my ticket to"
type textarea "x"
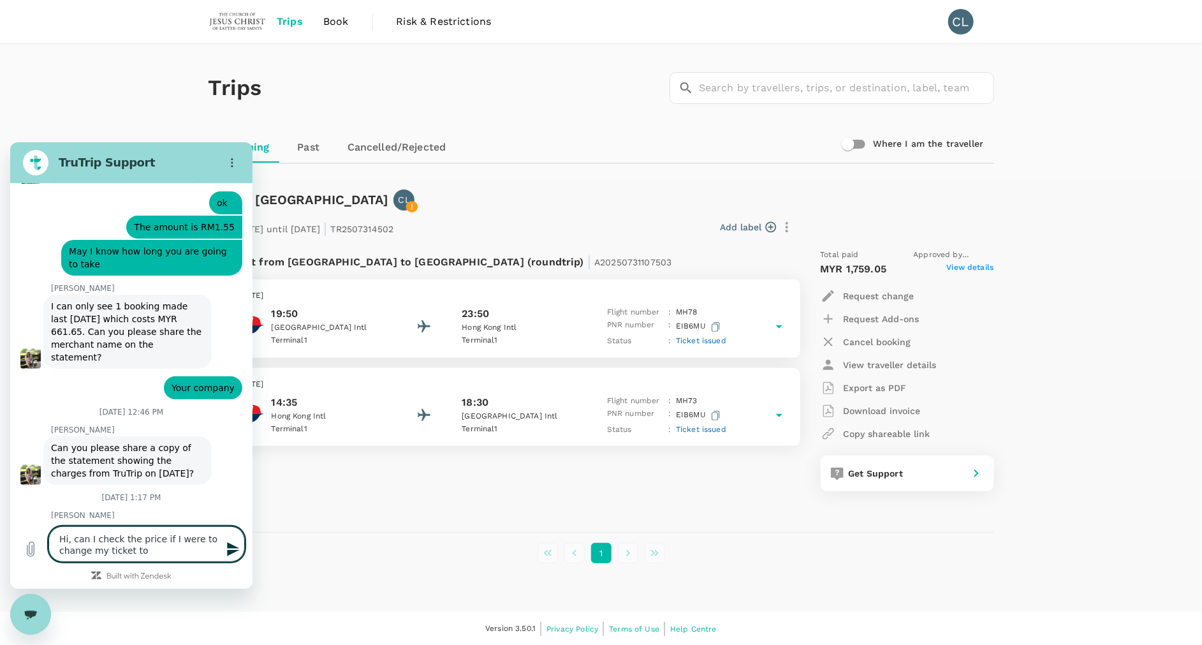
type textarea "Hi, can I check the price if I were to change my ticket to"
type textarea "x"
type textarea "Hi, can I check the price if I were to change my ticket to H"
type textarea "x"
type textarea "Hi, can I check the price if I were to change my ticket to [GEOGRAPHIC_DATA]"
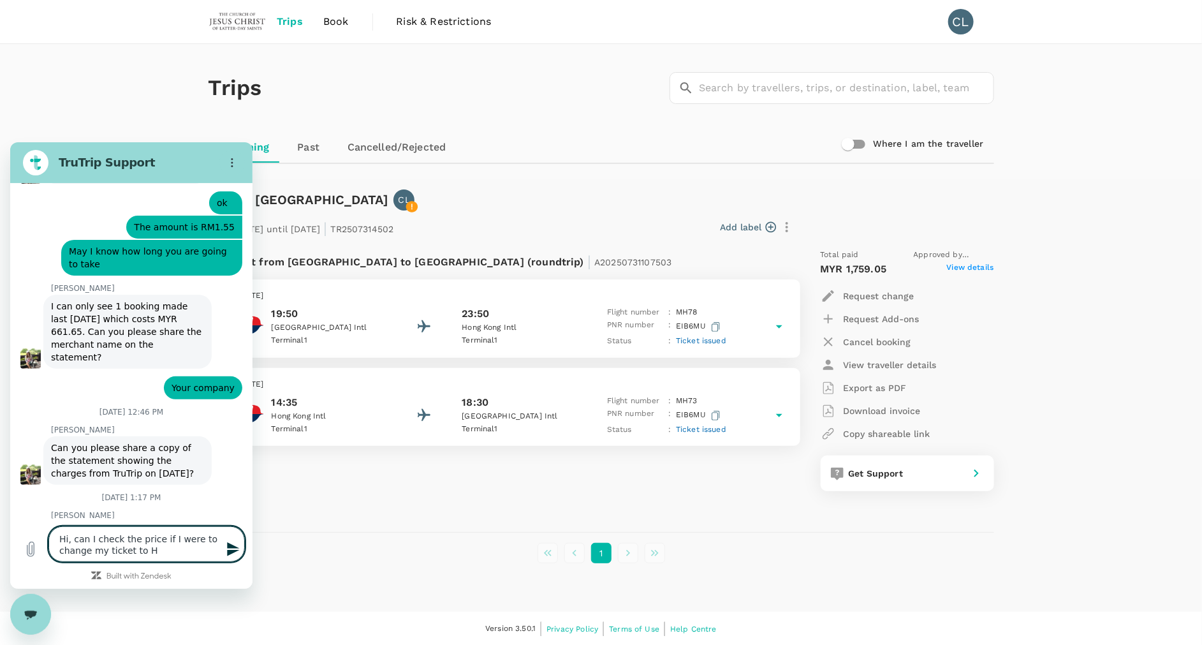
type textarea "x"
type textarea "Hi, can I check the price if I were to change my ticket to [GEOGRAPHIC_DATA]"
type textarea "x"
type textarea "Hi, can I check the price if I were to change my ticket to HK t"
type textarea "x"
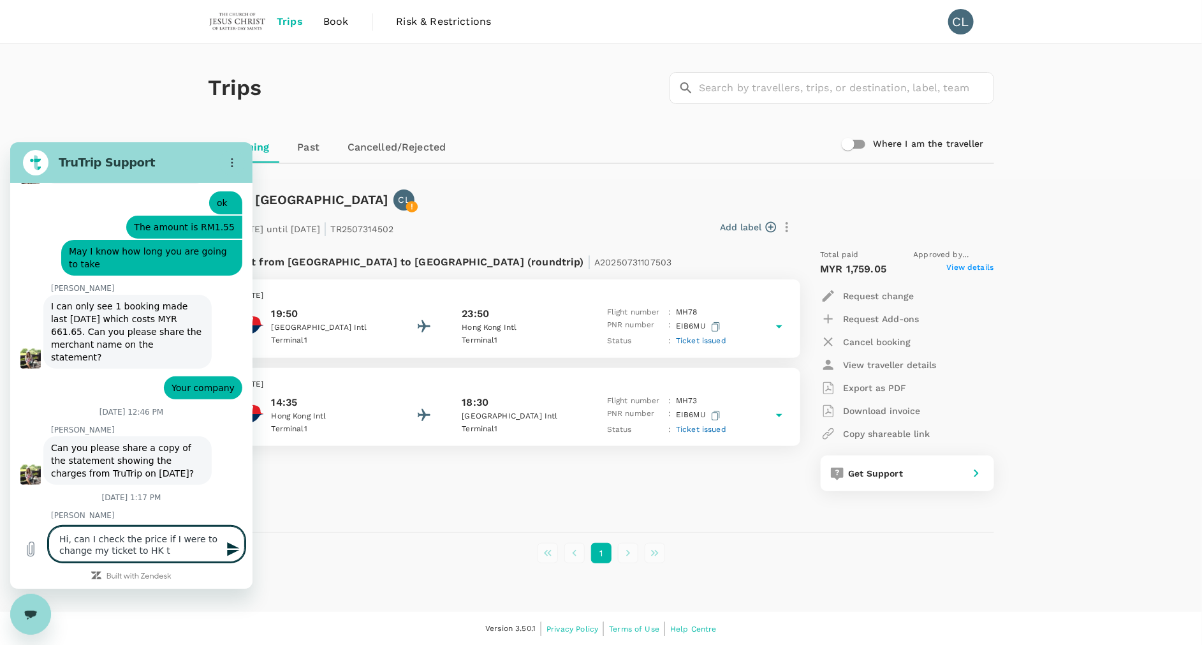
type textarea "Hi, can I check the price if I were to change my ticket to [GEOGRAPHIC_DATA] to"
type textarea "x"
type textarea "Hi, can I check the price if I were to change my ticket to [GEOGRAPHIC_DATA] to"
type textarea "x"
type textarea "Hi, can I check the price if I were to change my ticket to [GEOGRAPHIC_DATA] to…"
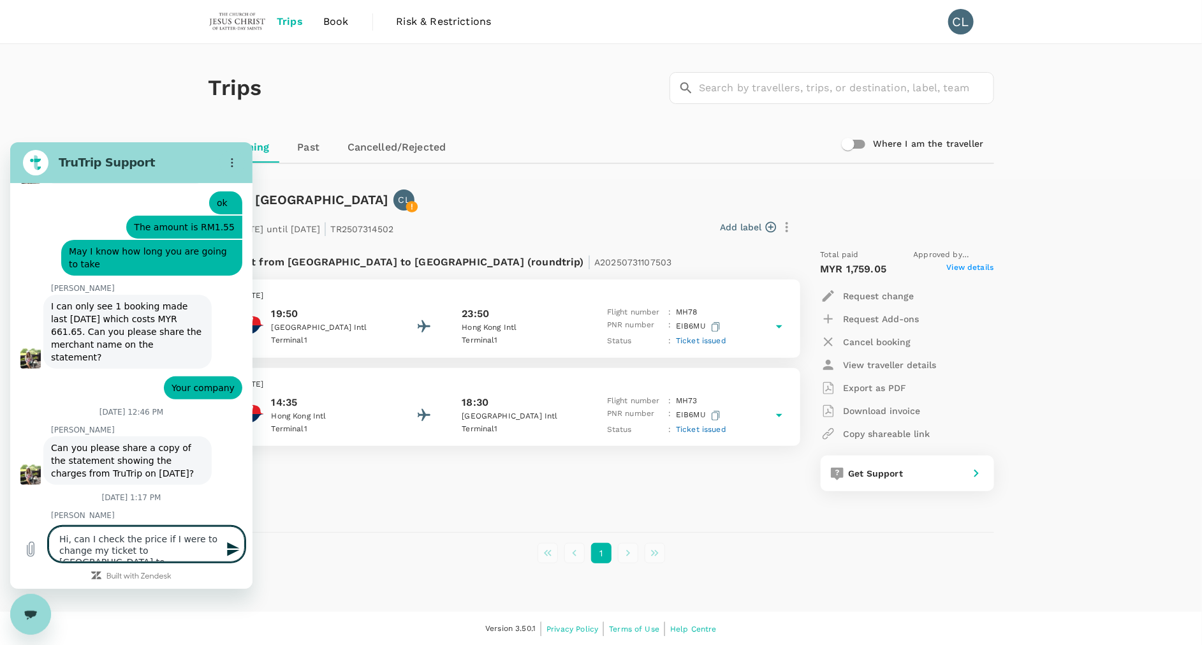
type textarea "x"
type textarea "Hi, can I check the price if I were to change my ticket to HK to an"
type textarea "x"
type textarea "Hi, can I check the price if I were to change my ticket to HK to an"
type textarea "x"
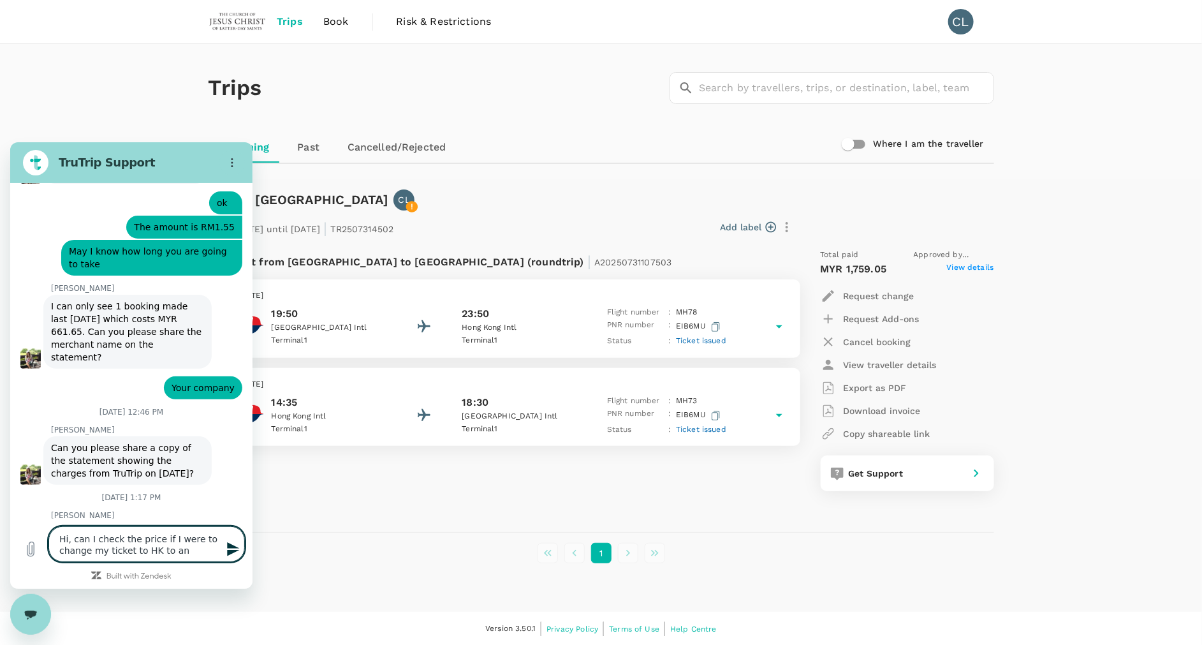
type textarea "Hi, can I check the price if I were to change my ticket to HK to an e"
type textarea "x"
type textarea "Hi, can I check the price if I were to change my ticket to [GEOGRAPHIC_DATA] to…"
type textarea "x"
type textarea "Hi, can I check the price if I were to change my ticket to HK to an ear"
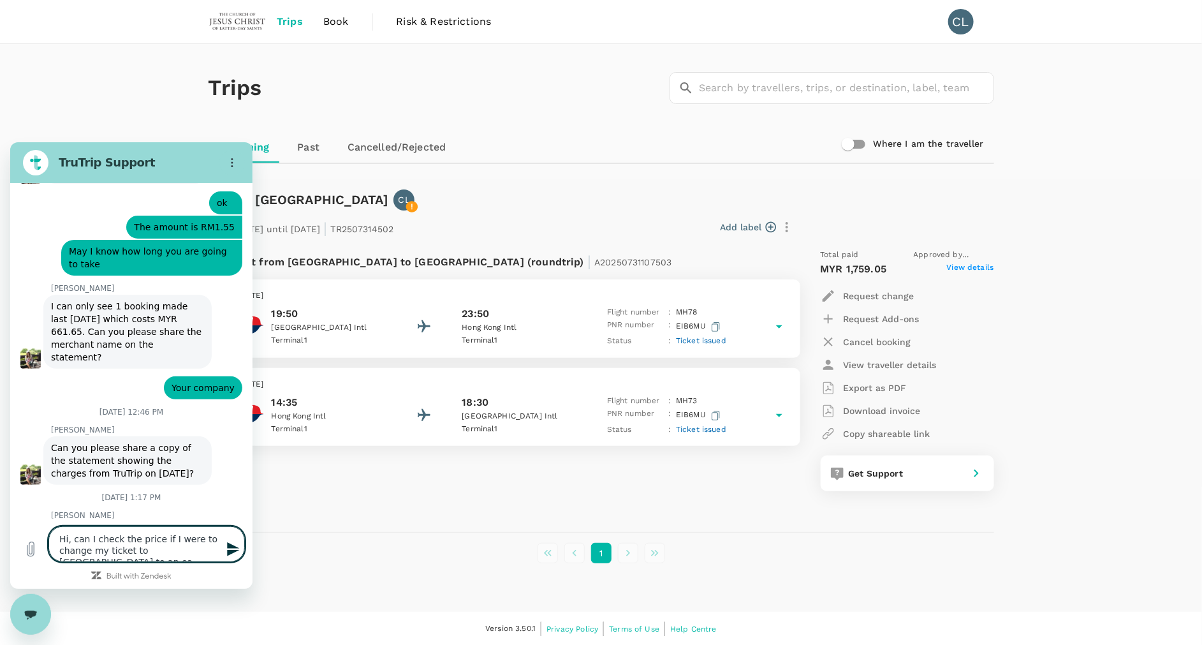
type textarea "x"
type textarea "Hi, can I check the price if I were to change my ticket to [GEOGRAPHIC_DATA] to…"
type textarea "x"
type textarea "Hi, can I check the price if I were to change my ticket to HK to an earli"
type textarea "x"
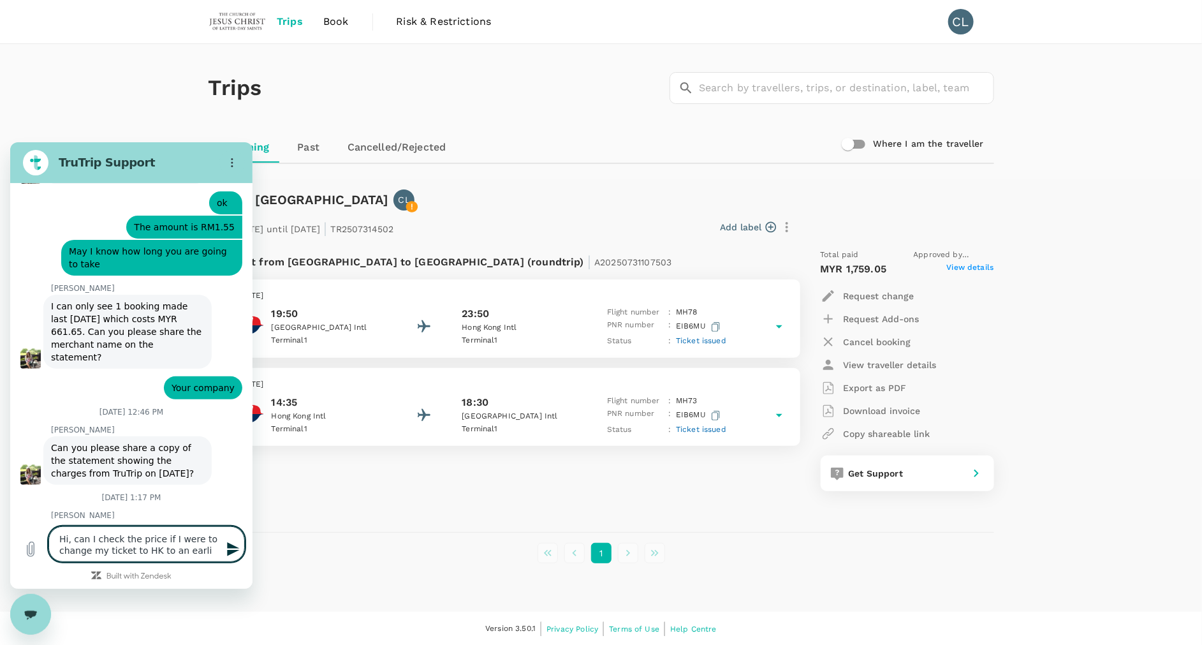
type textarea "Hi, can I check the price if I were to change my ticket to [GEOGRAPHIC_DATA] to…"
type textarea "x"
type textarea "Hi, can I check the price if I were to change my ticket to [GEOGRAPHIC_DATA] to…"
type textarea "x"
type textarea "Hi, can I check the price if I were to change my ticket to [GEOGRAPHIC_DATA] to…"
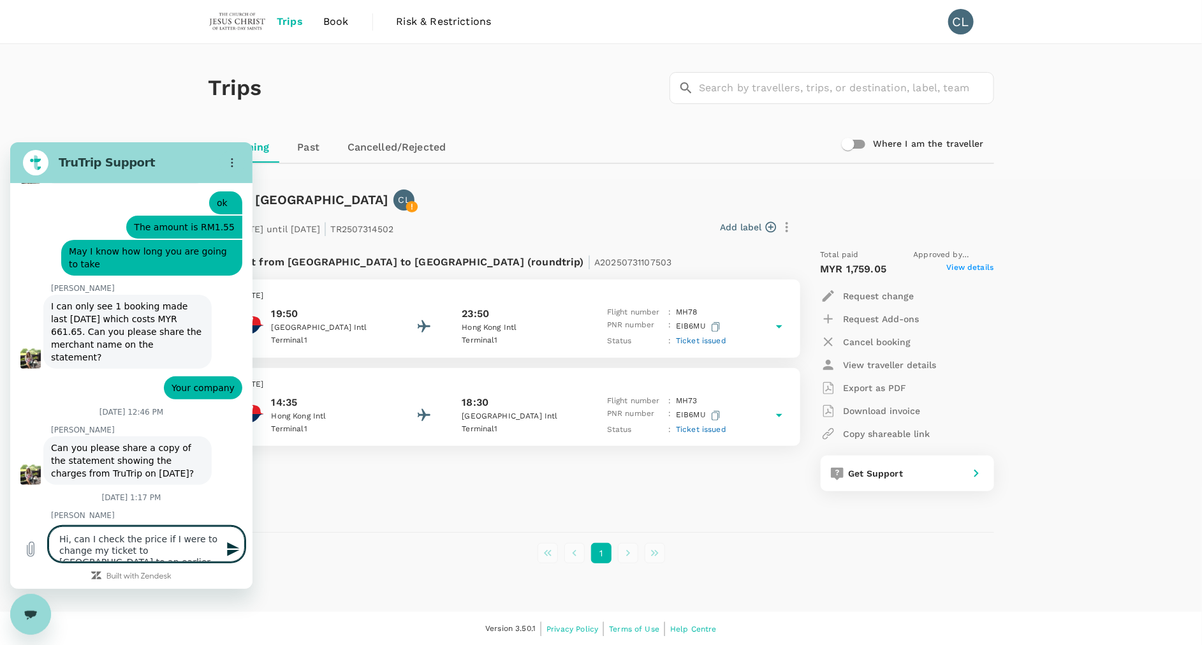
type textarea "x"
type textarea "Hi, can I check the price if I were to change my ticket to [GEOGRAPHIC_DATA] to…"
type textarea "x"
type textarea "Hi, can I check the price if I were to change my ticket to [GEOGRAPHIC_DATA] to…"
type textarea "x"
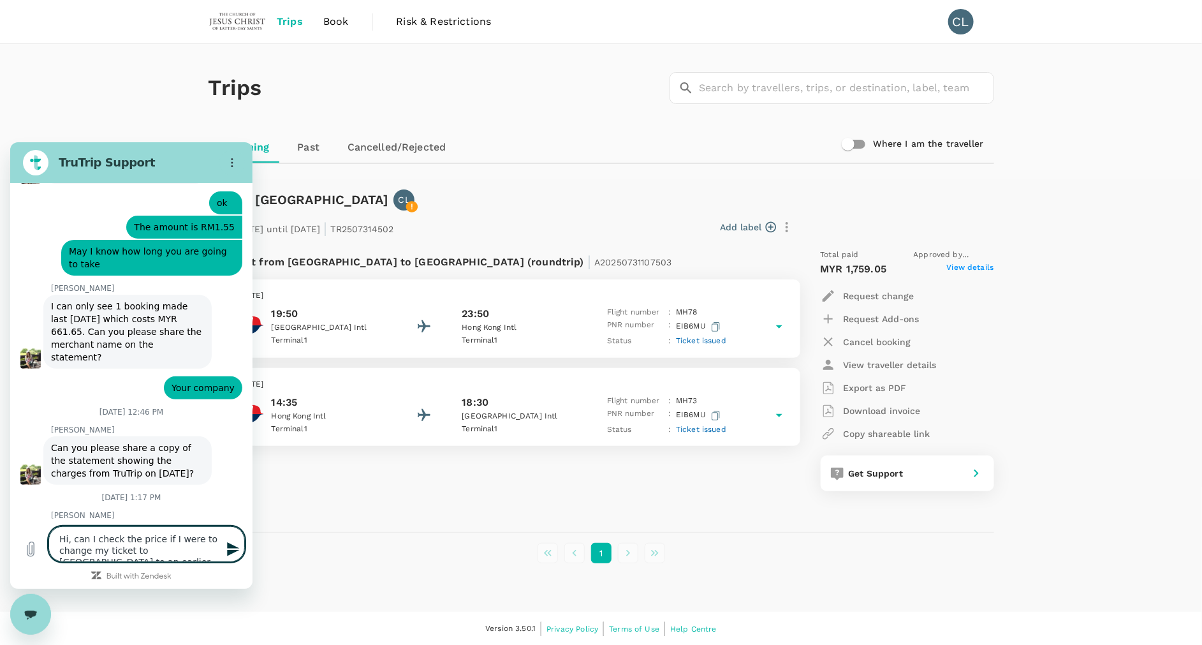
type textarea "Hi, can I check the price if I were to change my ticket to [GEOGRAPHIC_DATA] to…"
type textarea "x"
type textarea "Hi, can I check the price if I were to change my ticket to [GEOGRAPHIC_DATA] to…"
type textarea "x"
type textarea "Hi, can I check the price if I were to change my ticket to [GEOGRAPHIC_DATA] to…"
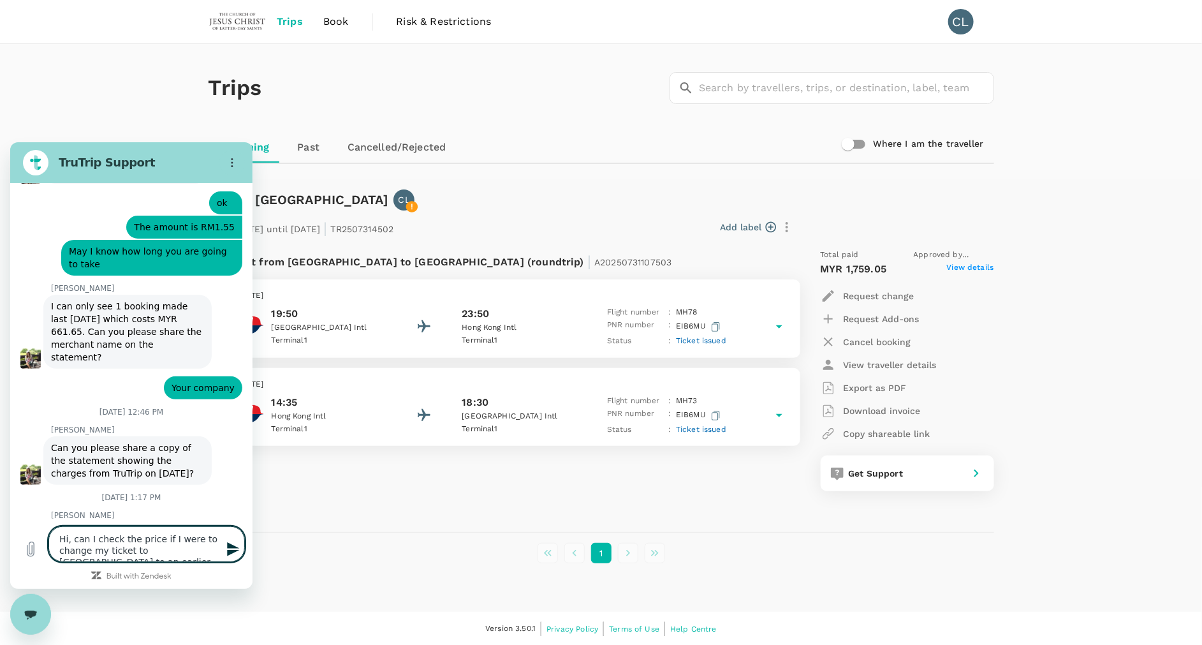
type textarea "x"
type textarea "Hi, can I check the price if I were to change my ticket to [GEOGRAPHIC_DATA] to…"
type textarea "x"
type textarea "Hi, can I check the price if I were to change my ticket to [GEOGRAPHIC_DATA] to…"
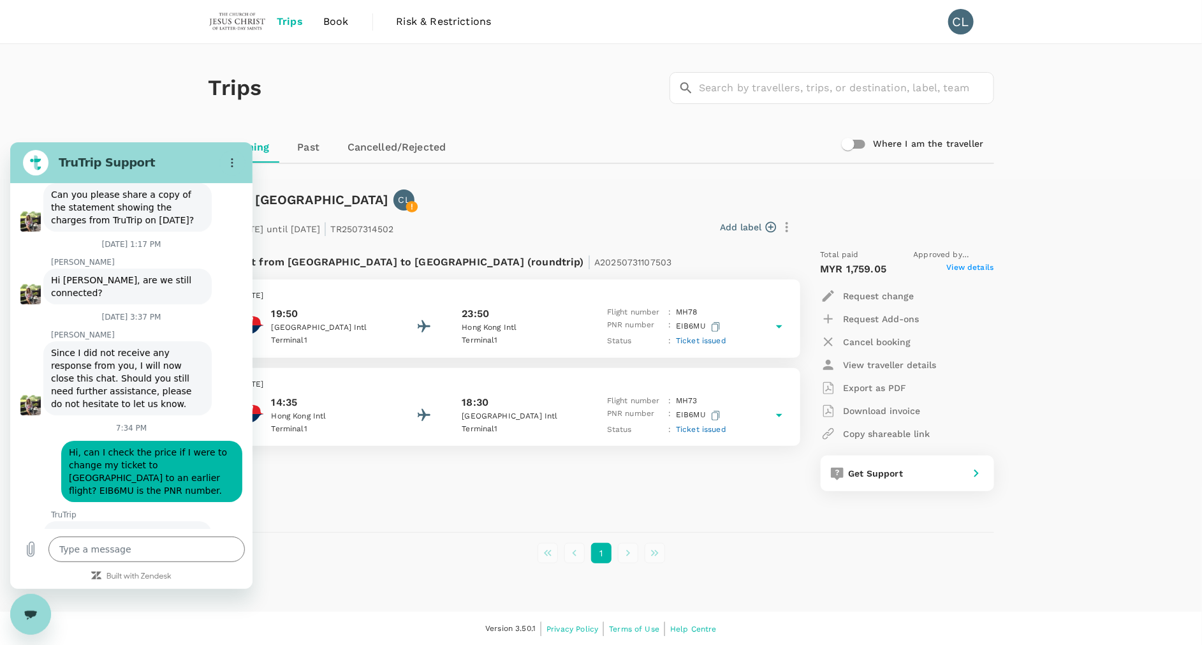
scroll to position [4784, 0]
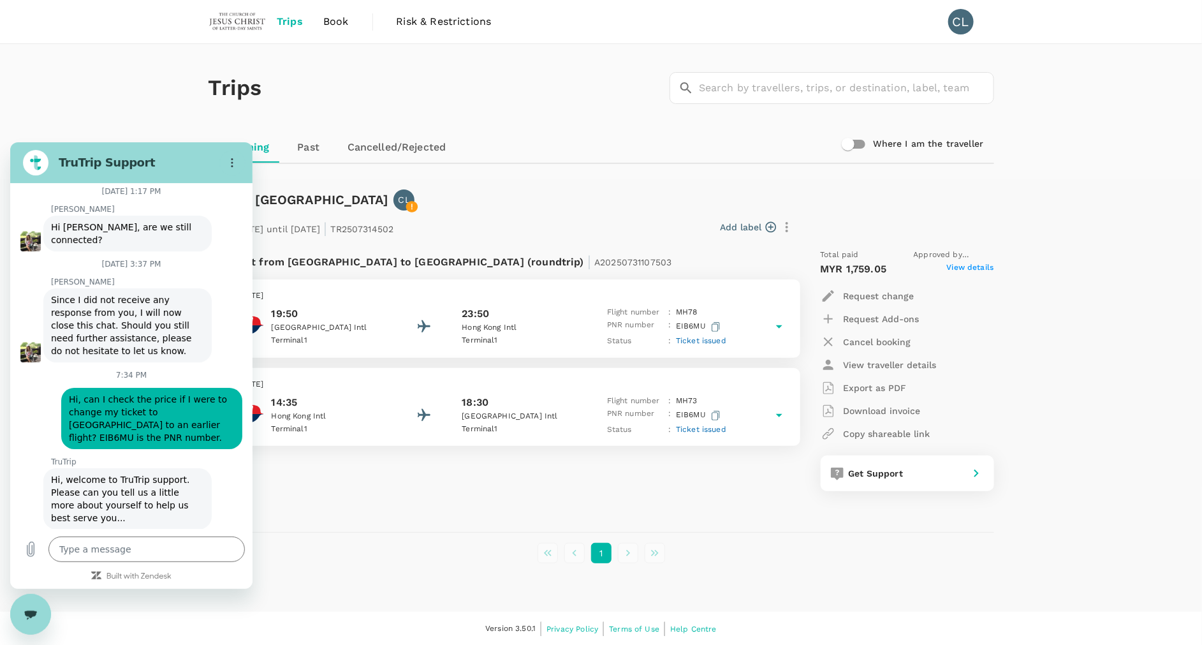
scroll to position [0, 0]
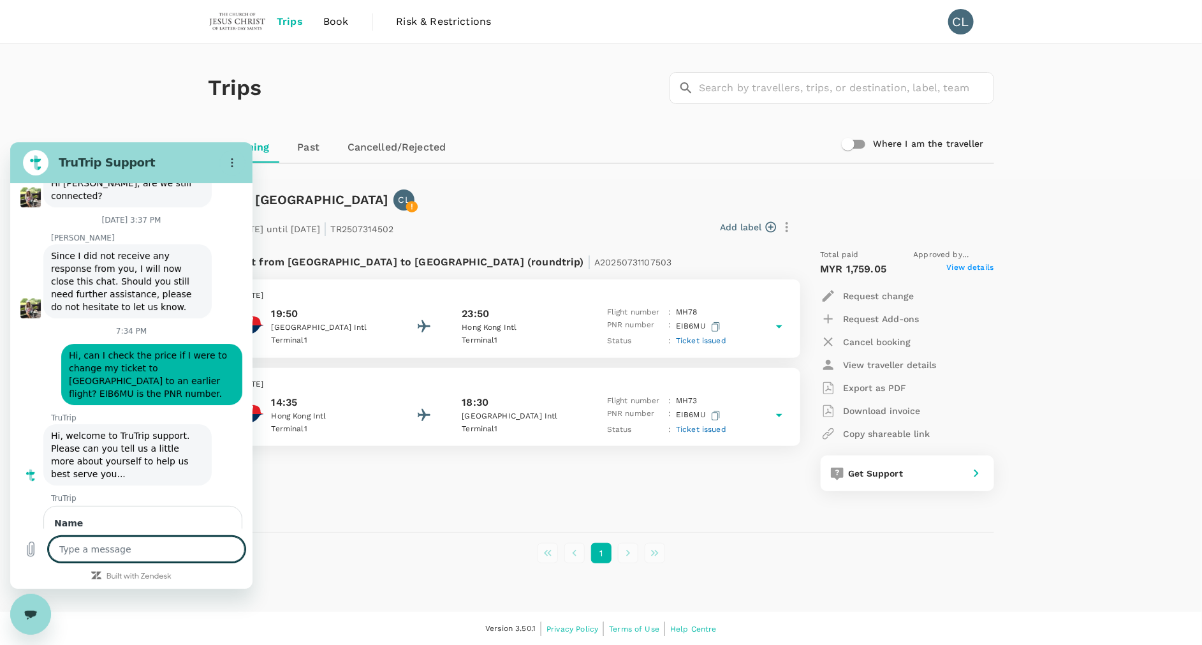
scroll to position [4842, 0]
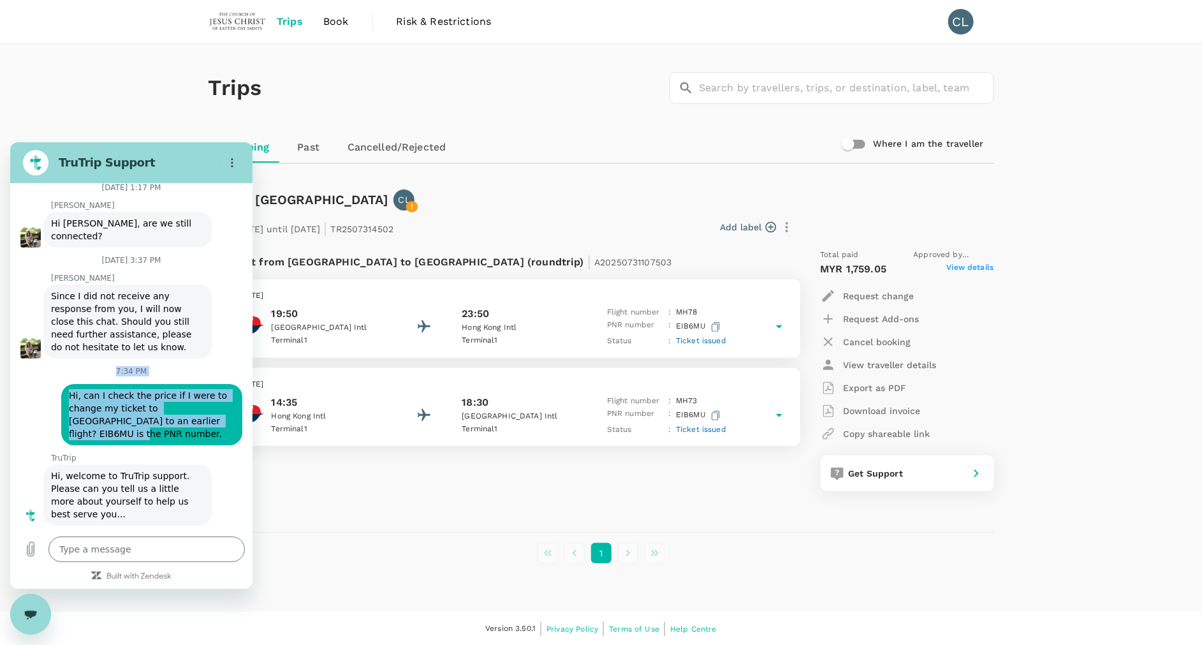
drag, startPoint x: 207, startPoint y: 260, endPoint x: 37, endPoint y: 219, distance: 174.5
click at [37, 219] on div "This chat is recorded using a cloud service and is subject to the terms of our …" at bounding box center [131, 355] width 242 height 346
drag, startPoint x: 37, startPoint y: 219, endPoint x: 119, endPoint y: 244, distance: 85.5
copy div "7:34 PM says: Hi, can I check the price if I were to change my ticket to HK to …"
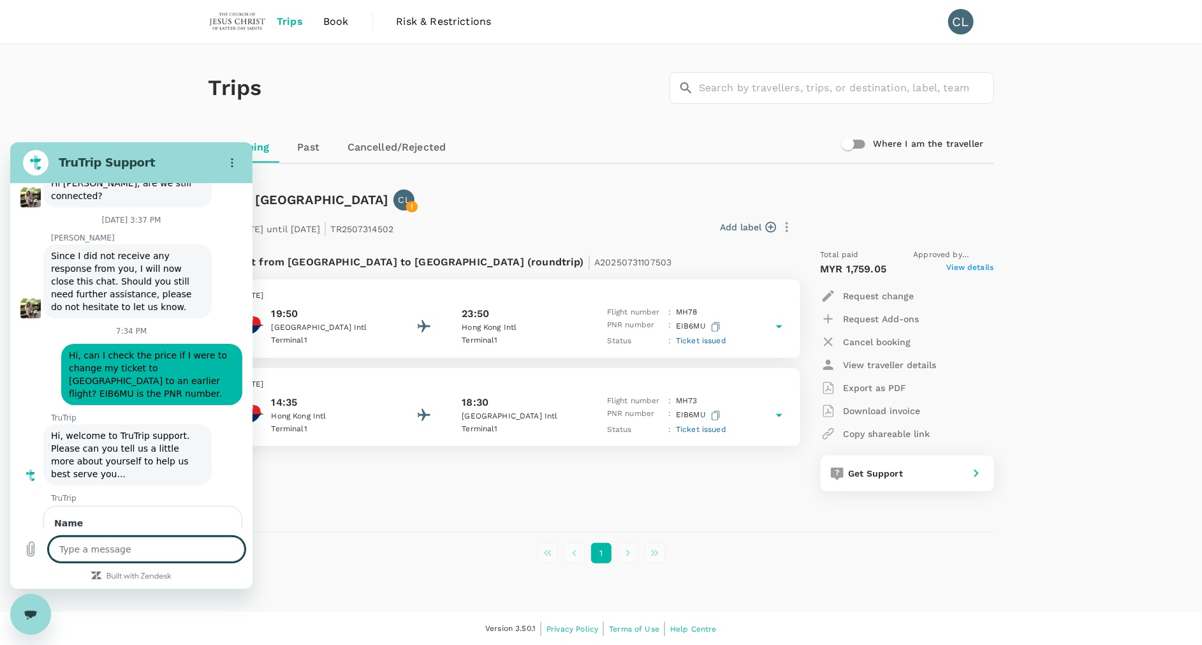
click at [111, 550] on textarea at bounding box center [146, 549] width 196 height 26
paste textarea "7:34 PM says:Hi, can I check the price if I were to change my ticket to [GEOGRA…"
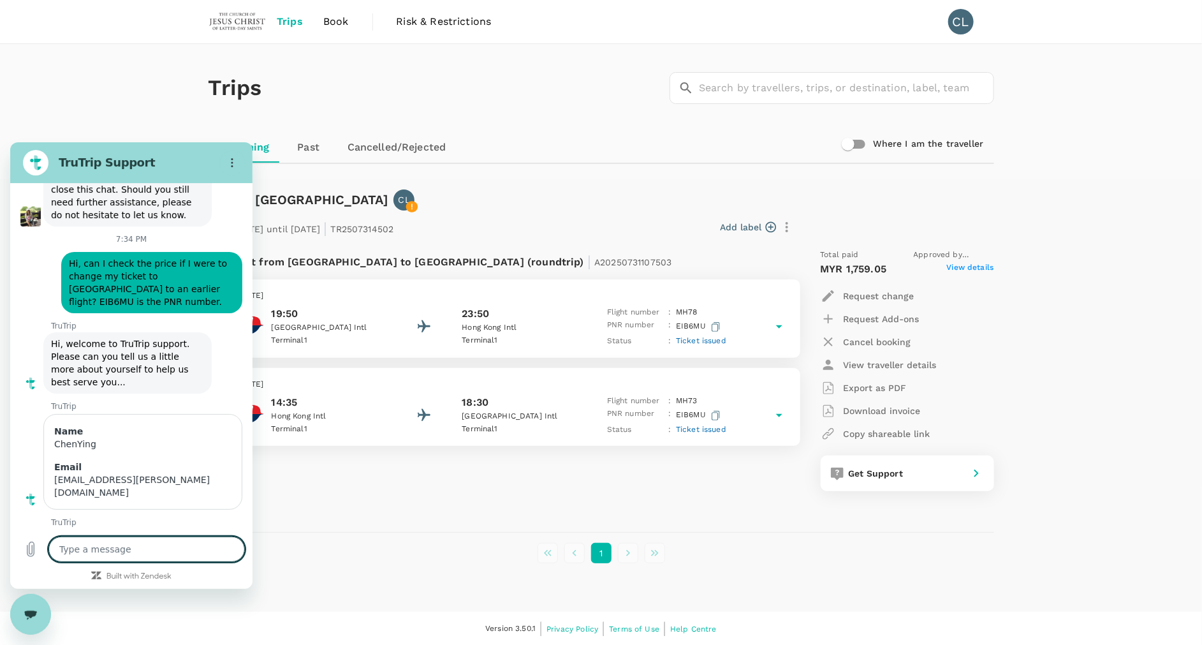
scroll to position [4976, 0]
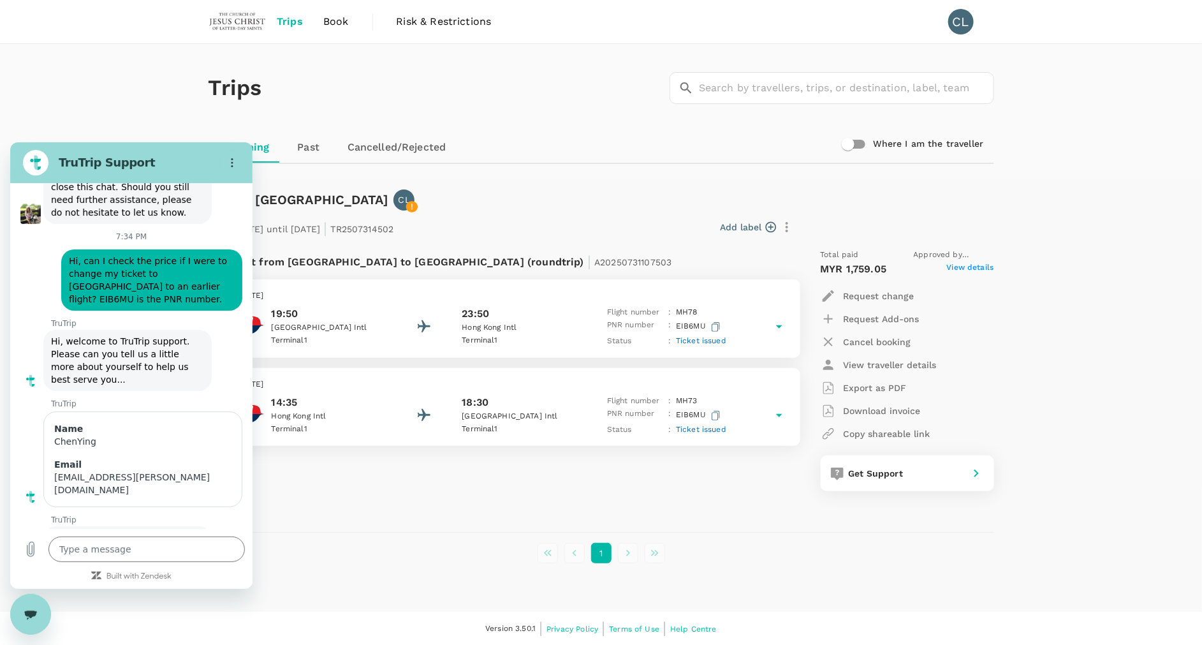
click at [135, 613] on span "7:34 PM says:Hi, can I check the price if I were to change my ticket to [GEOGRA…" at bounding box center [146, 650] width 154 height 74
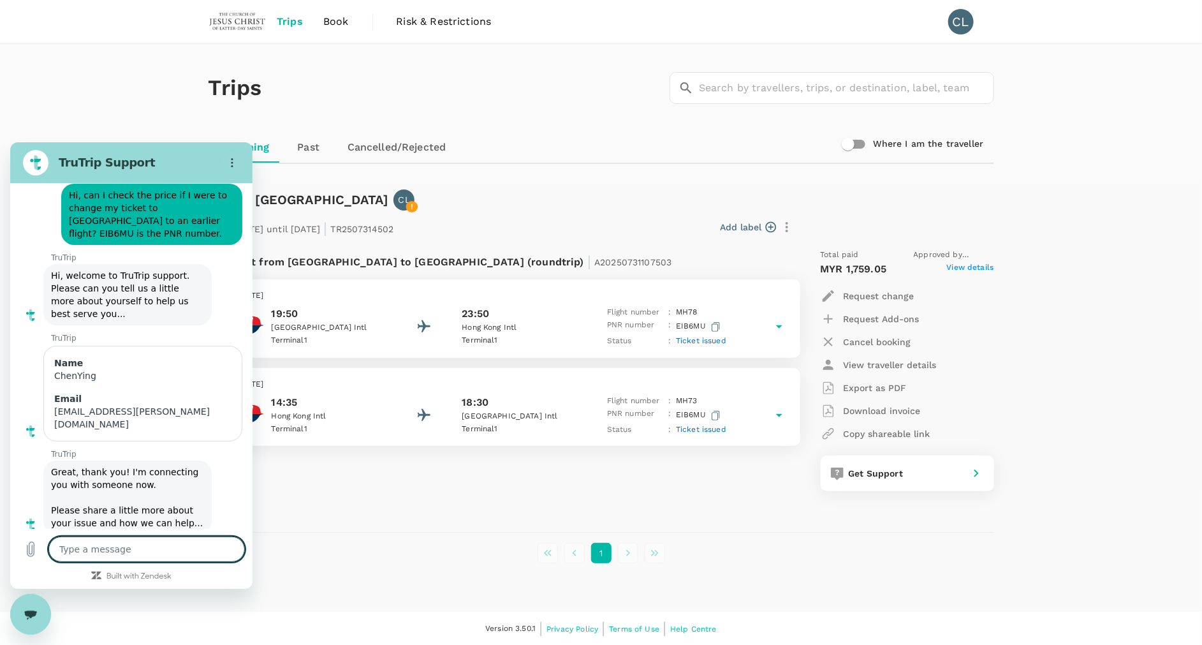
scroll to position [5044, 0]
paste textarea "7:34 PM says:Hi, can I check the price if I were to change my ticket to [GEOGRA…"
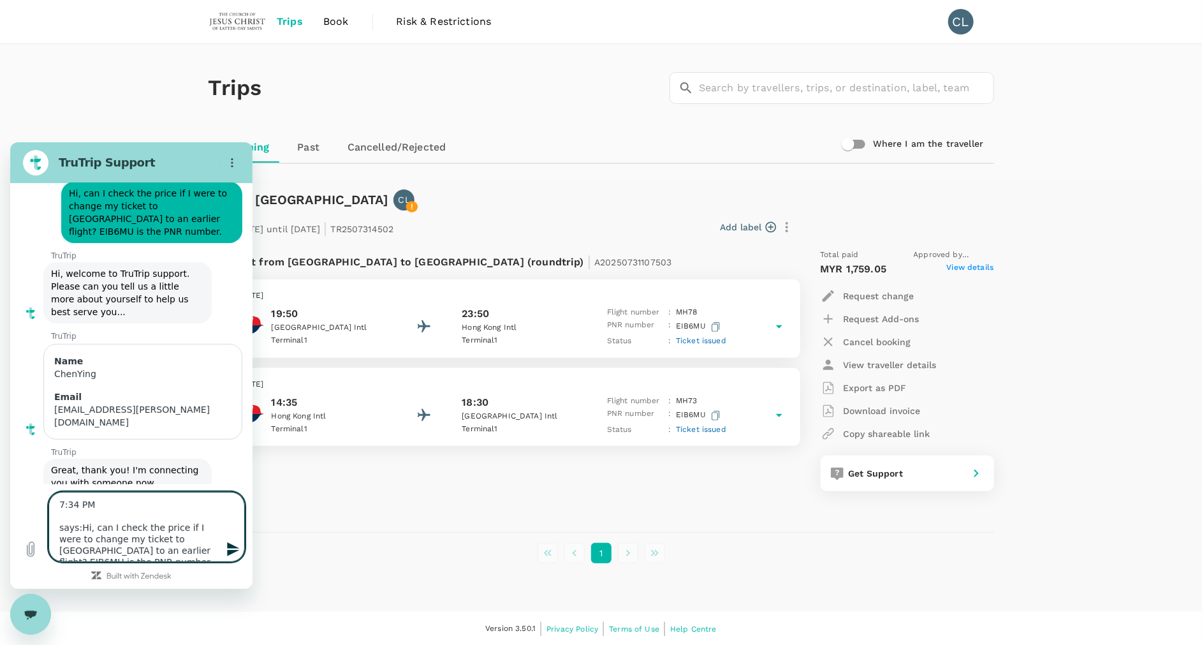
drag, startPoint x: 89, startPoint y: 522, endPoint x: 24, endPoint y: 491, distance: 71.9
click at [24, 491] on div "Type a message 7:34 PM says:Hi, can I check the price if I were to change my ti…" at bounding box center [131, 525] width 242 height 85
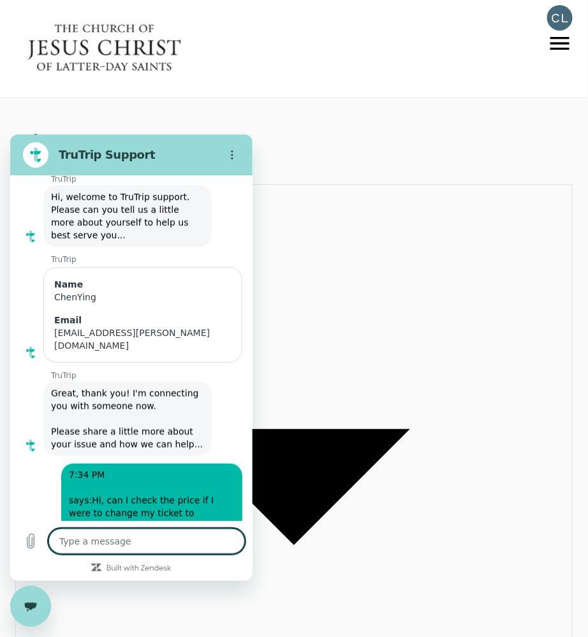
scroll to position [5113, 0]
click at [161, 541] on textarea at bounding box center [146, 541] width 196 height 26
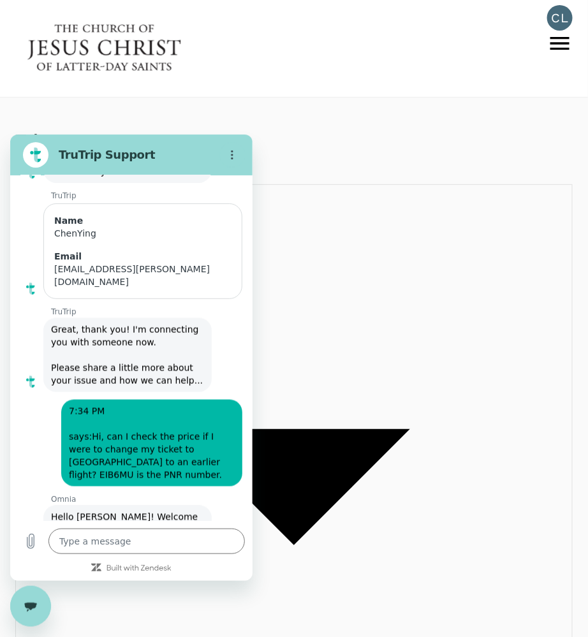
scroll to position [5179, 0]
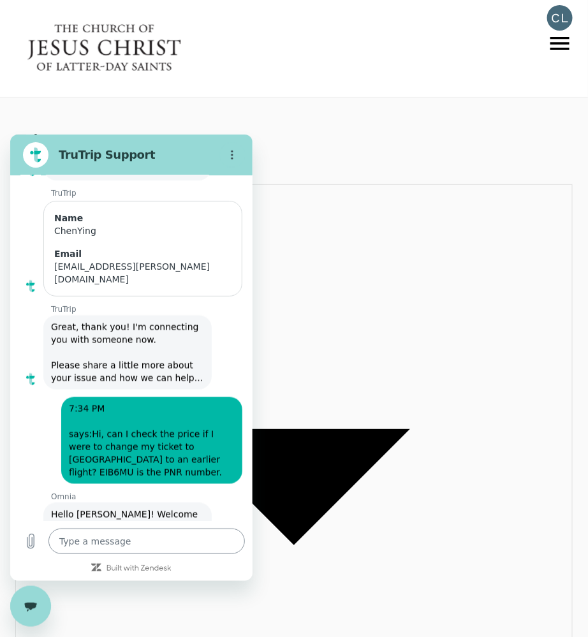
click at [124, 548] on textarea at bounding box center [146, 541] width 196 height 26
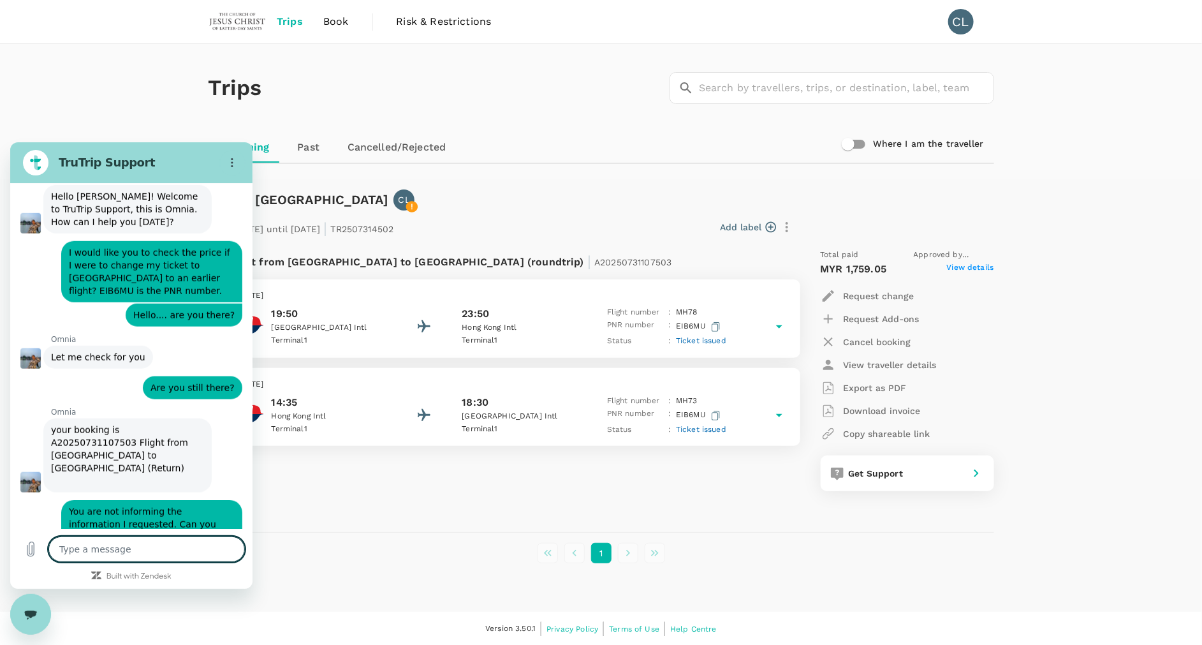
scroll to position [5507, 0]
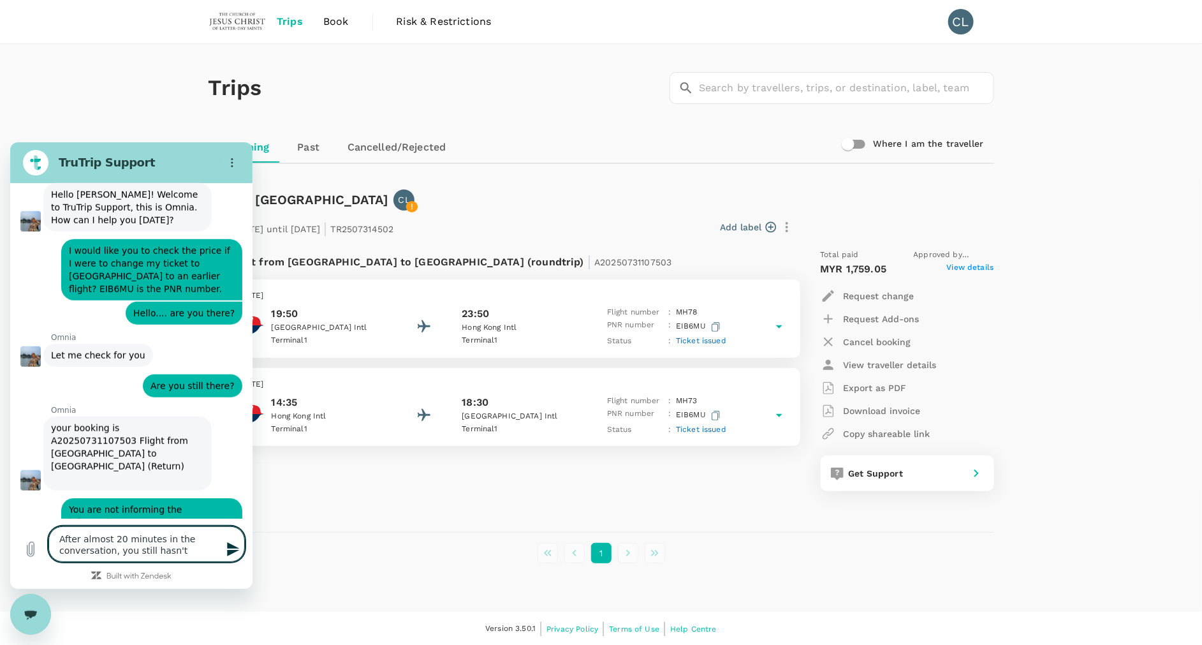
click at [184, 553] on textarea "After almost 20 minutes in the conversation, you still hasn't" at bounding box center [146, 543] width 196 height 36
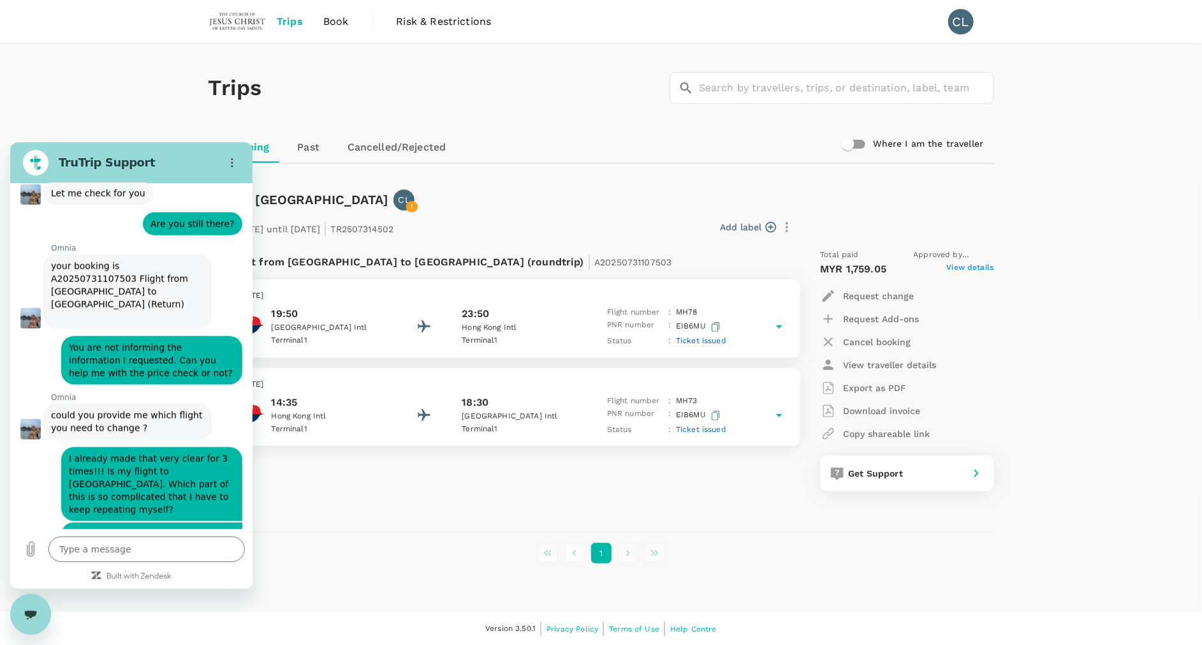
scroll to position [5668, 0]
click at [200, 545] on textarea at bounding box center [146, 549] width 196 height 26
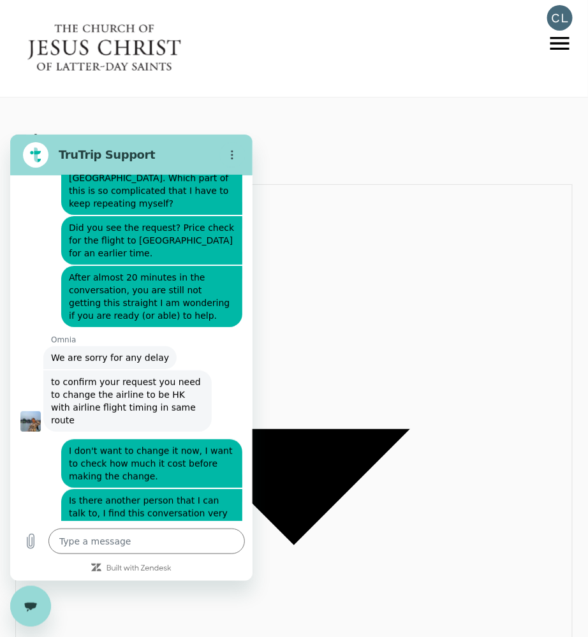
scroll to position [5970, 0]
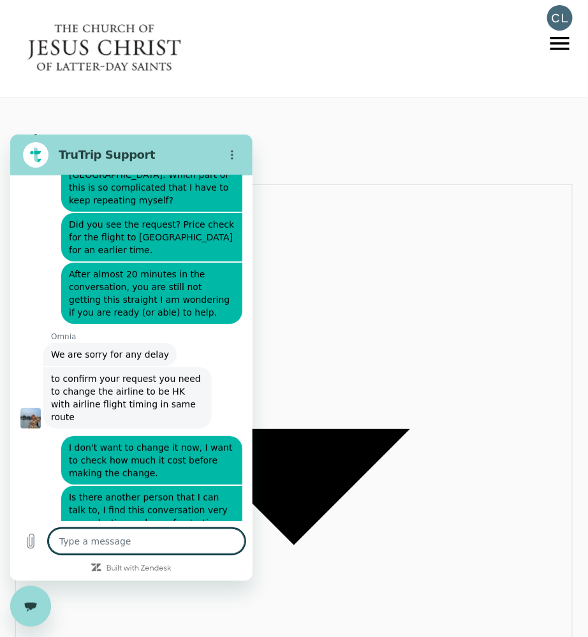
click at [145, 536] on textarea at bounding box center [146, 541] width 196 height 26
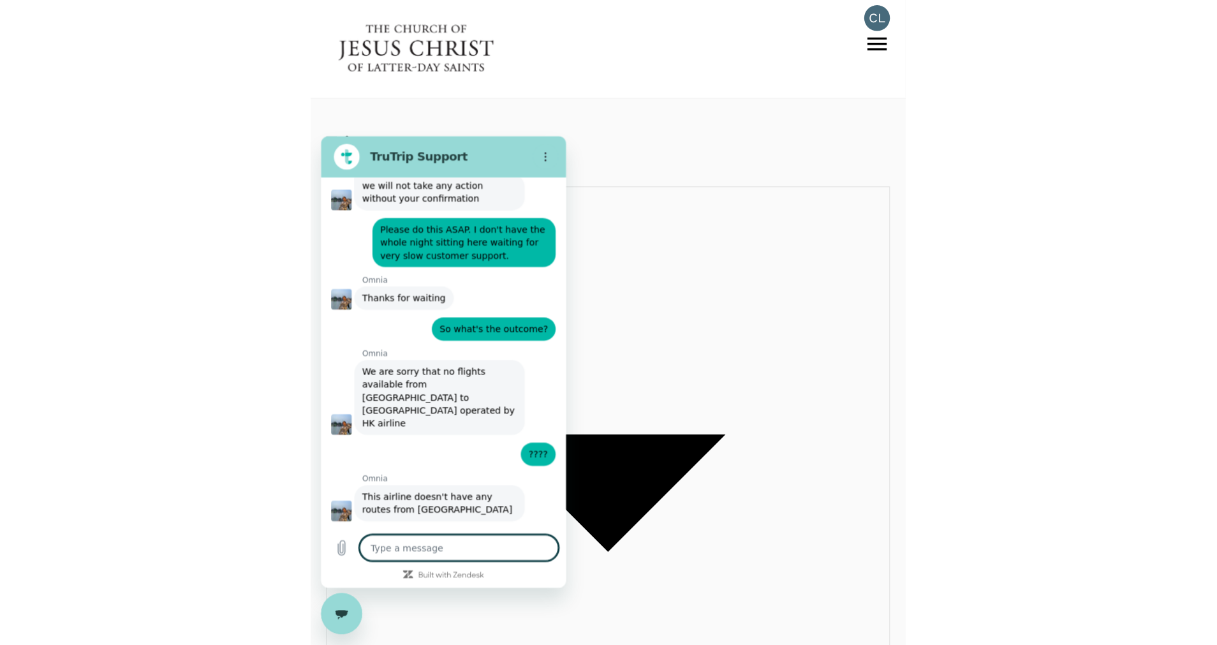
scroll to position [6430, 0]
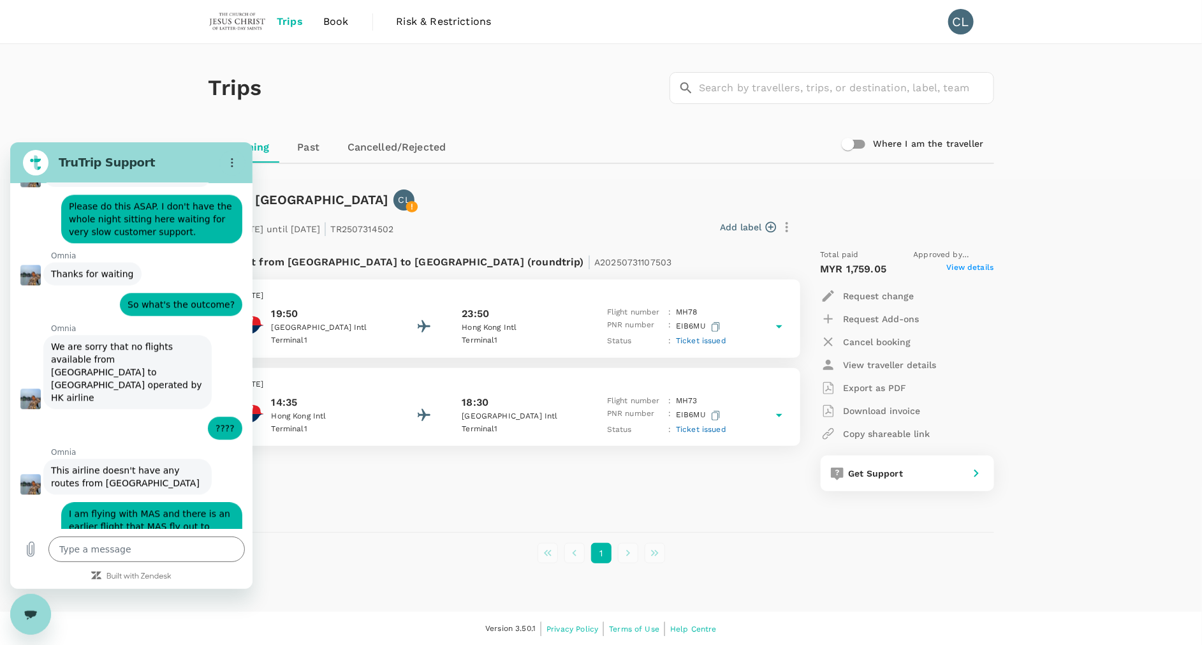
click at [952, 478] on div "Get Support" at bounding box center [904, 471] width 120 height 18
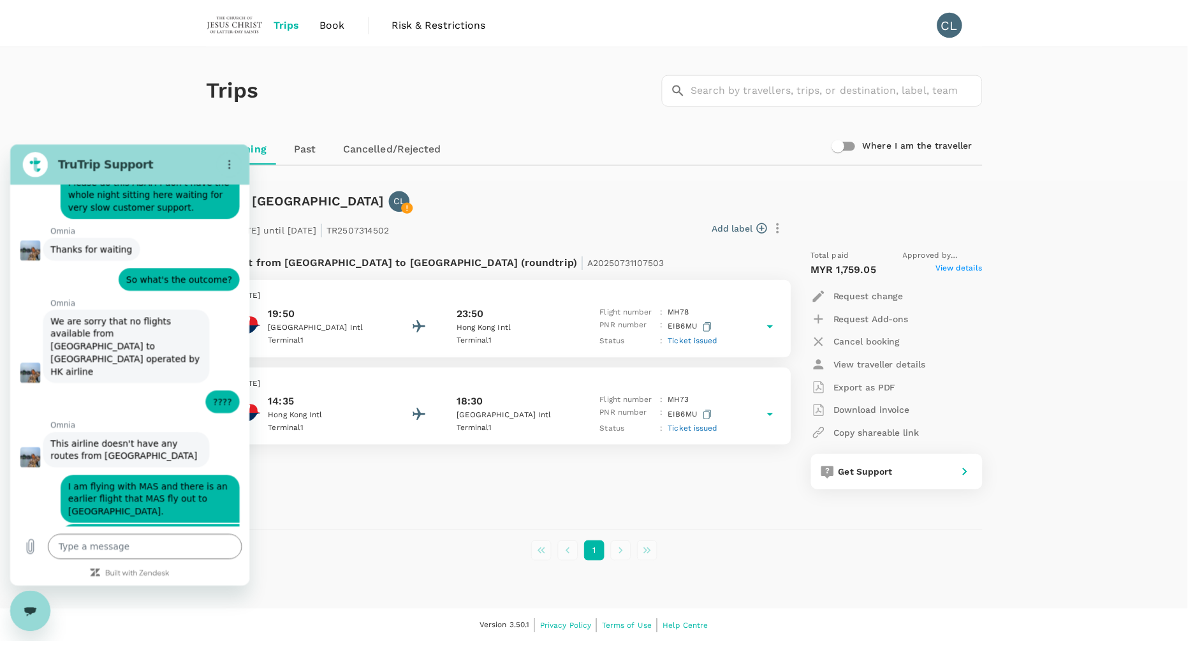
scroll to position [6454, 0]
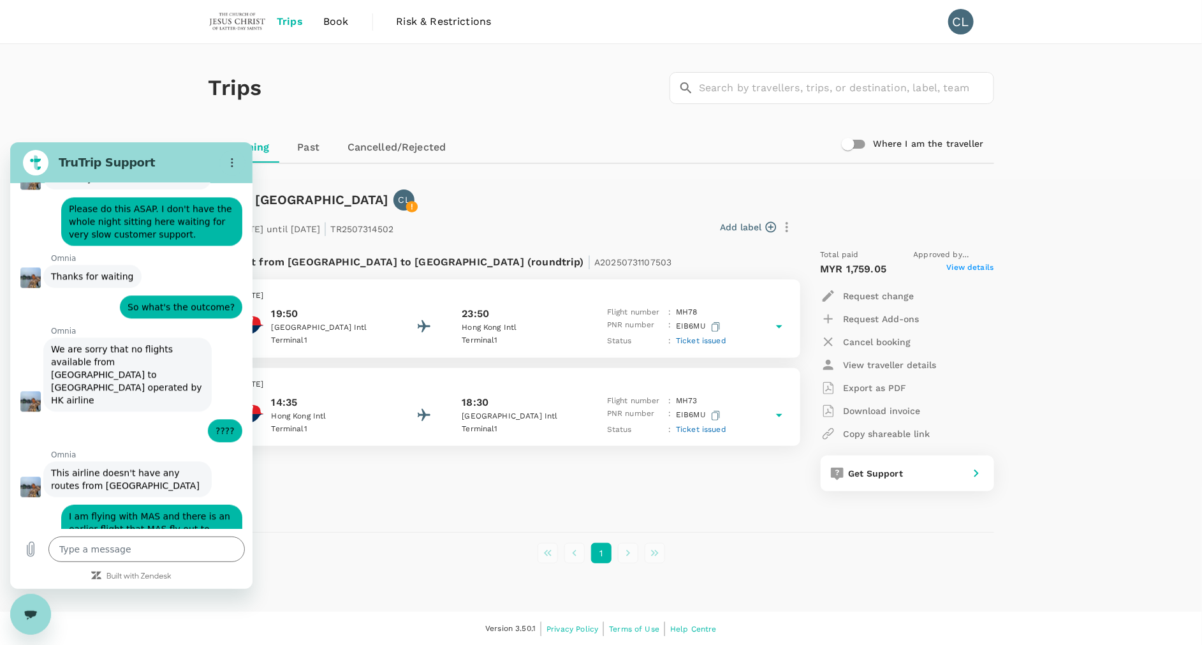
scroll to position [6430, 0]
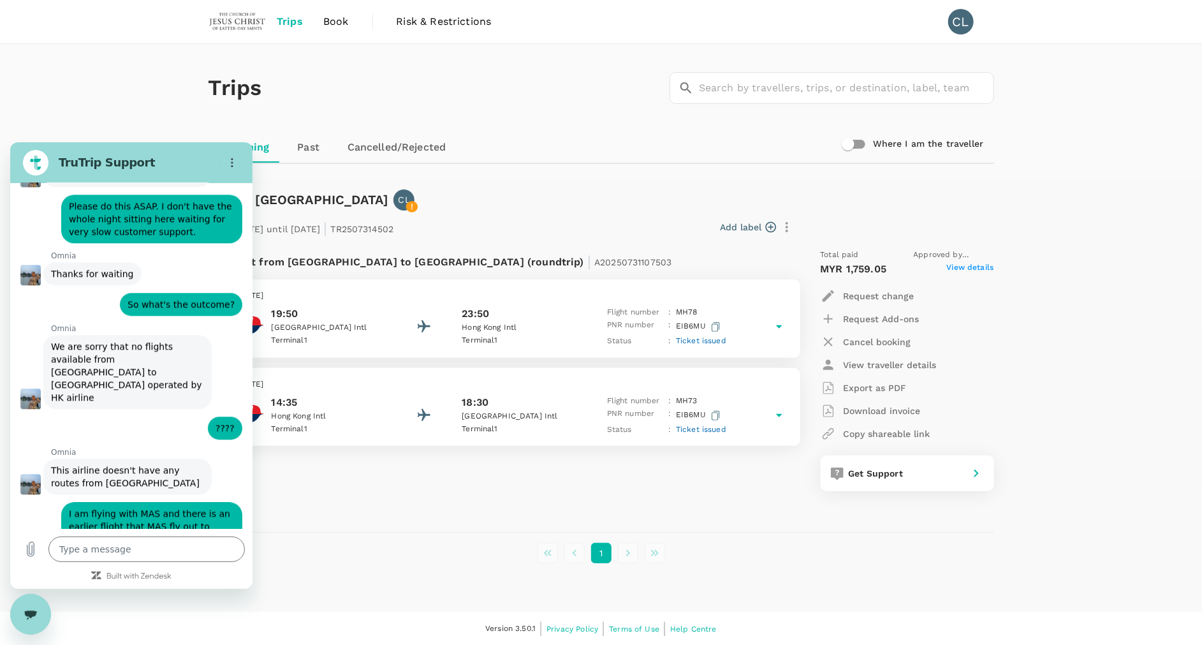
click at [963, 471] on div at bounding box center [973, 470] width 20 height 20
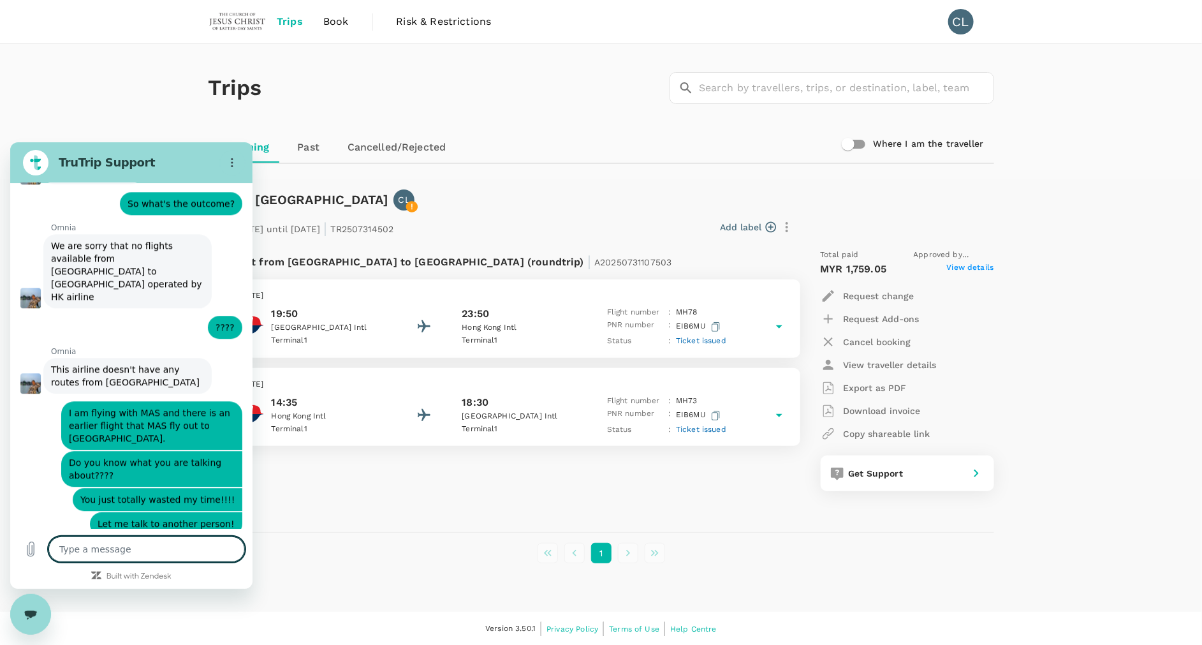
scroll to position [6530, 0]
click at [168, 544] on textarea at bounding box center [146, 549] width 196 height 26
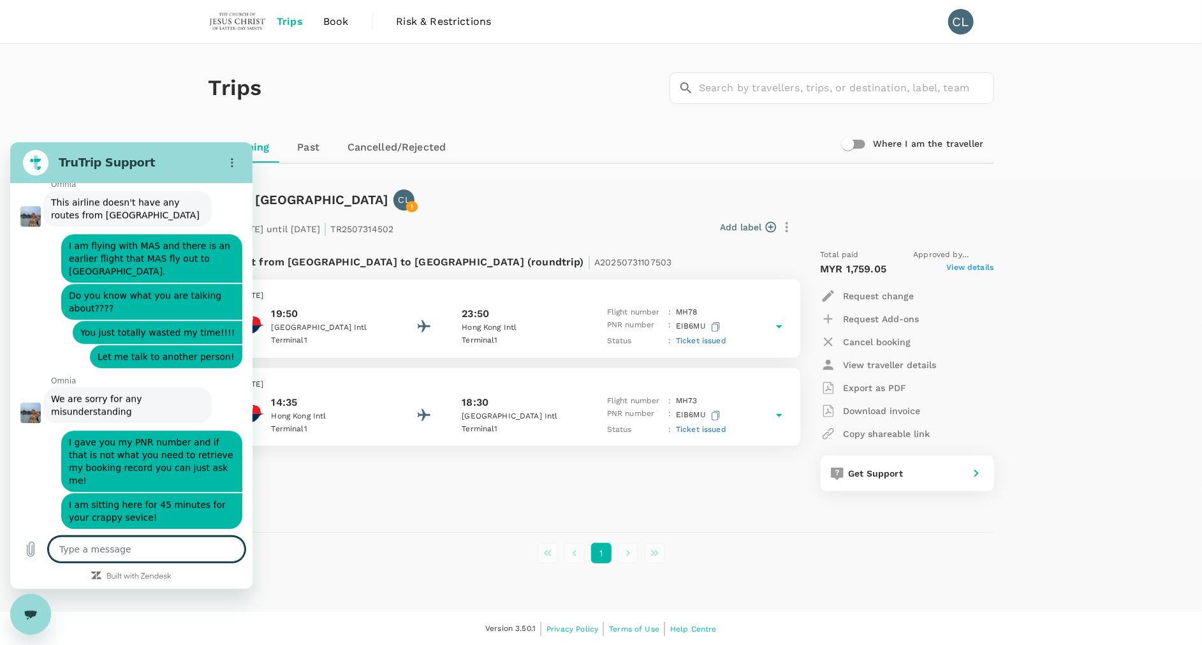
scroll to position [6700, 0]
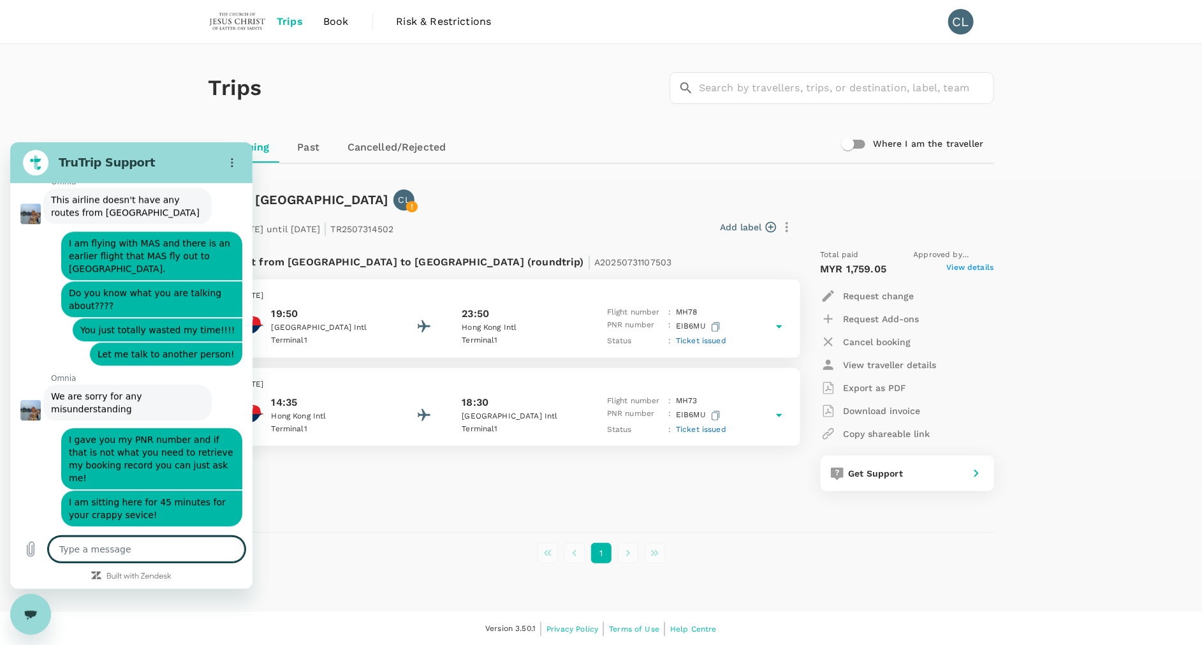
click at [182, 543] on textarea at bounding box center [146, 549] width 196 height 26
click at [132, 547] on textarea "MAS only have 2 out going flight daily to [GEOGRAPHIC_DATA]. So an earlier flig…" at bounding box center [146, 537] width 196 height 47
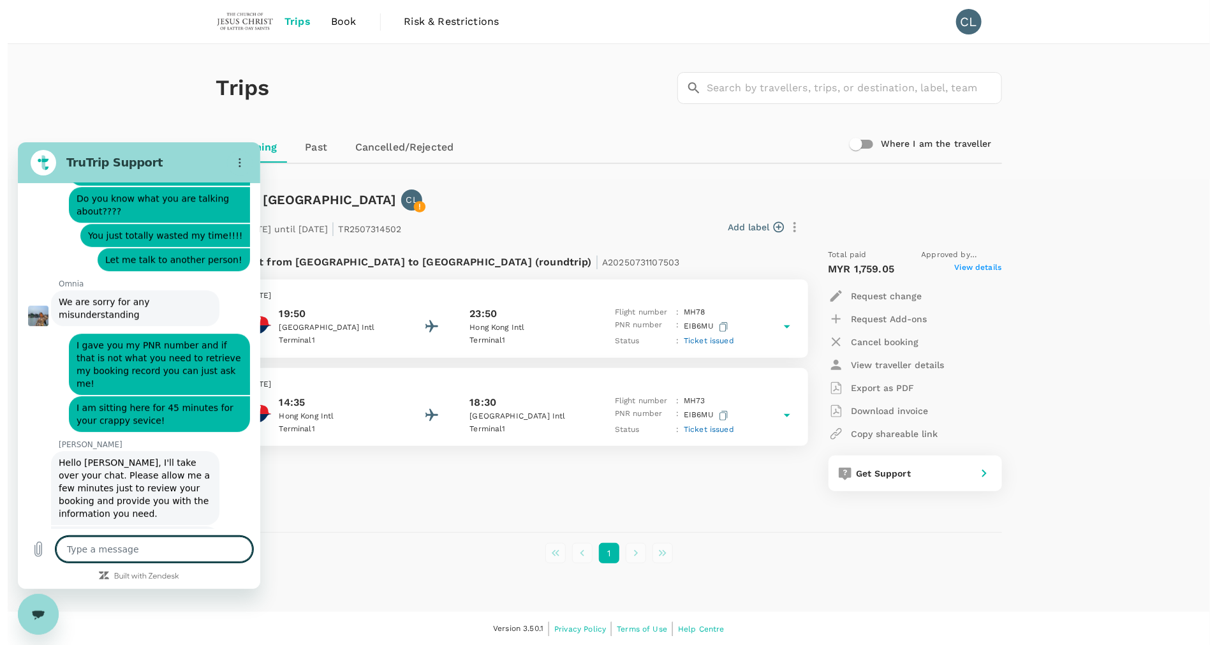
scroll to position [6794, 0]
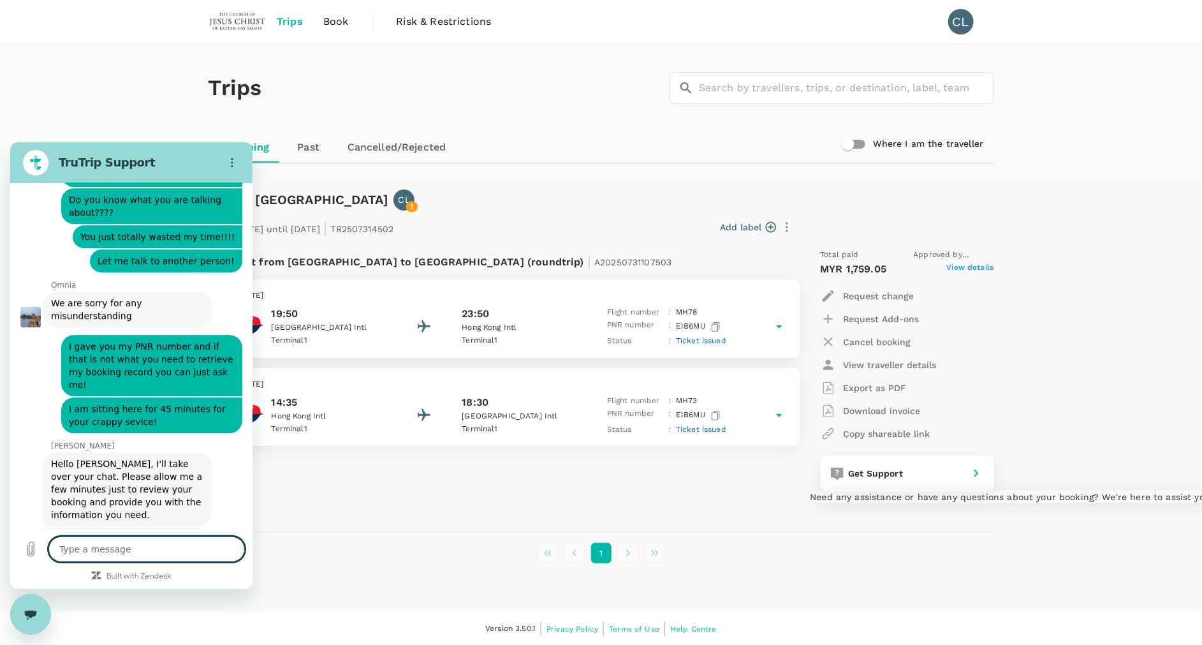
click at [924, 483] on div "Get Support" at bounding box center [907, 473] width 173 height 36
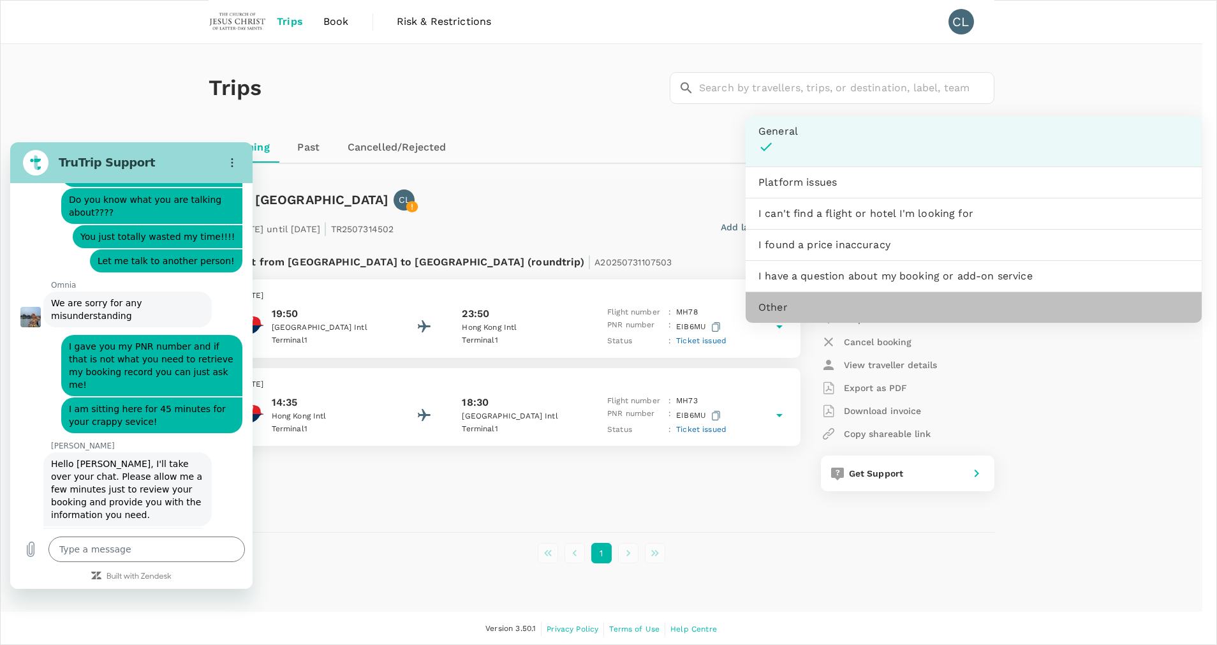
click at [777, 300] on p "Other" at bounding box center [772, 307] width 29 height 15
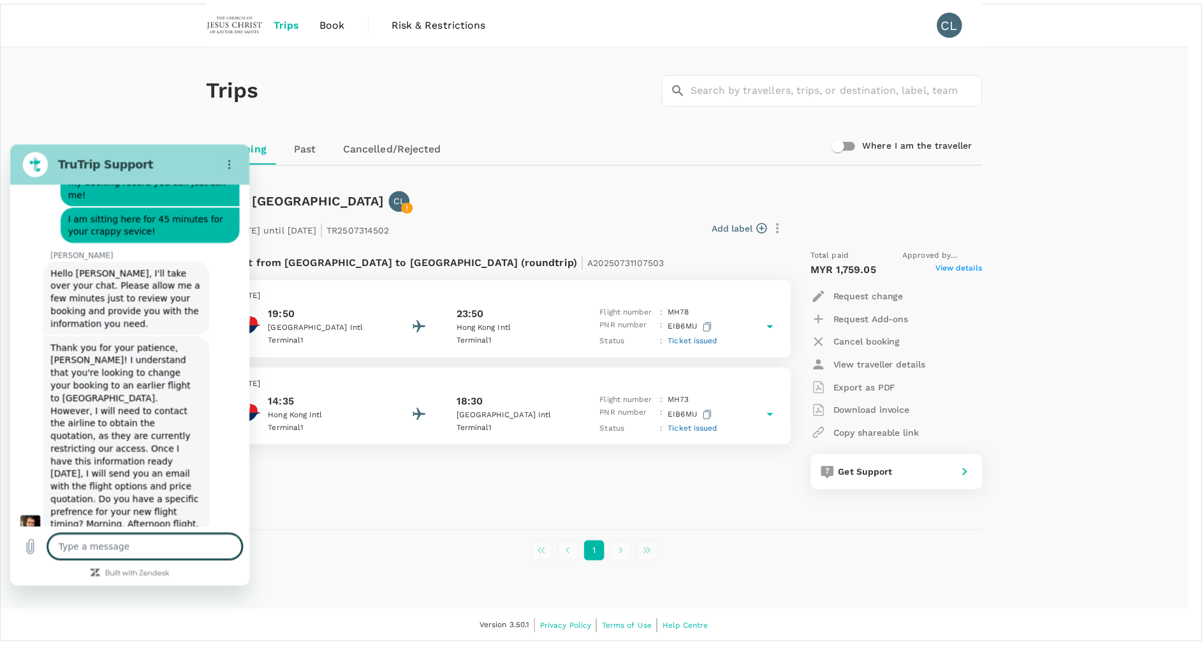
scroll to position [6984, 0]
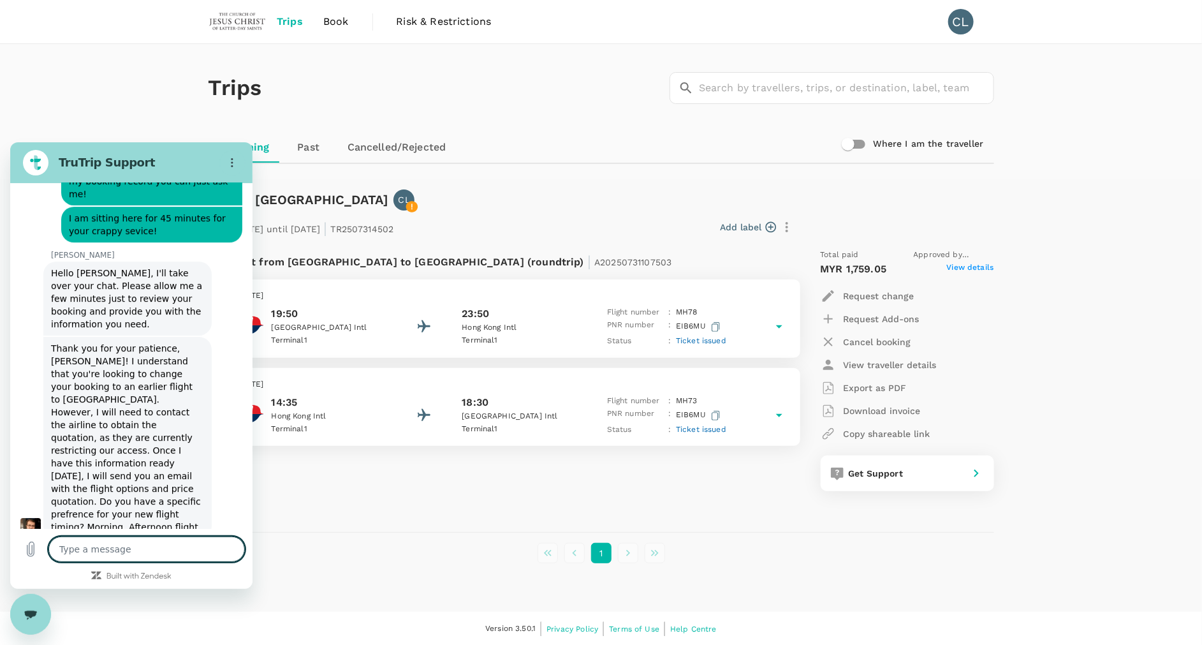
click at [186, 552] on textarea at bounding box center [146, 549] width 196 height 26
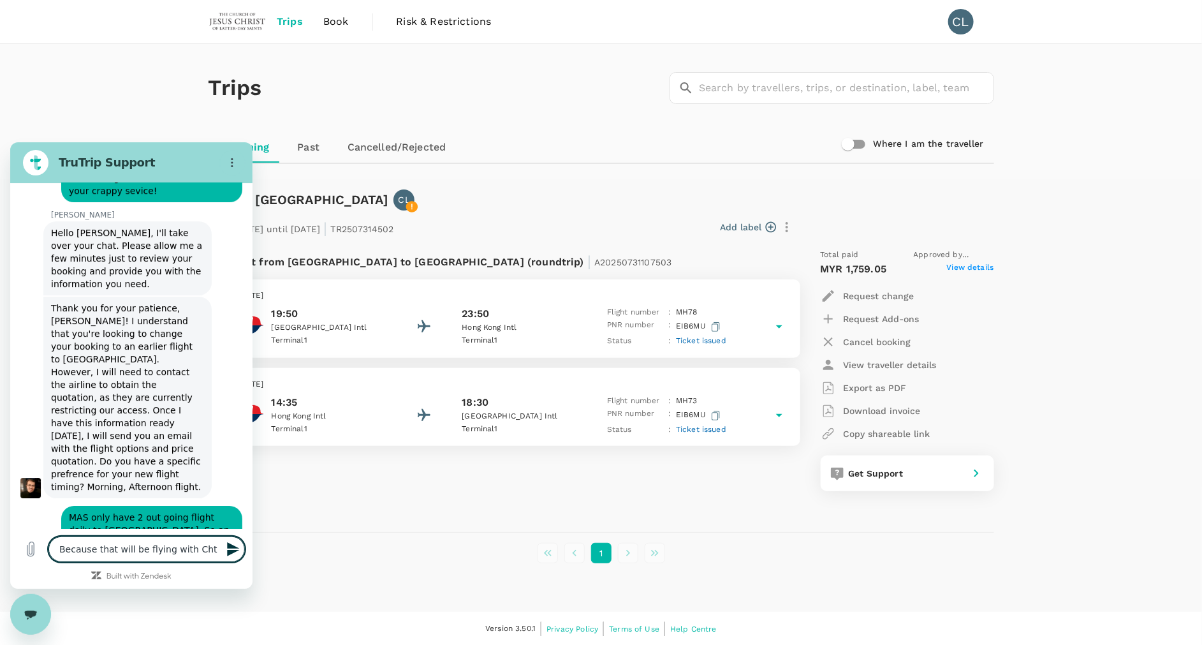
scroll to position [7027, 0]
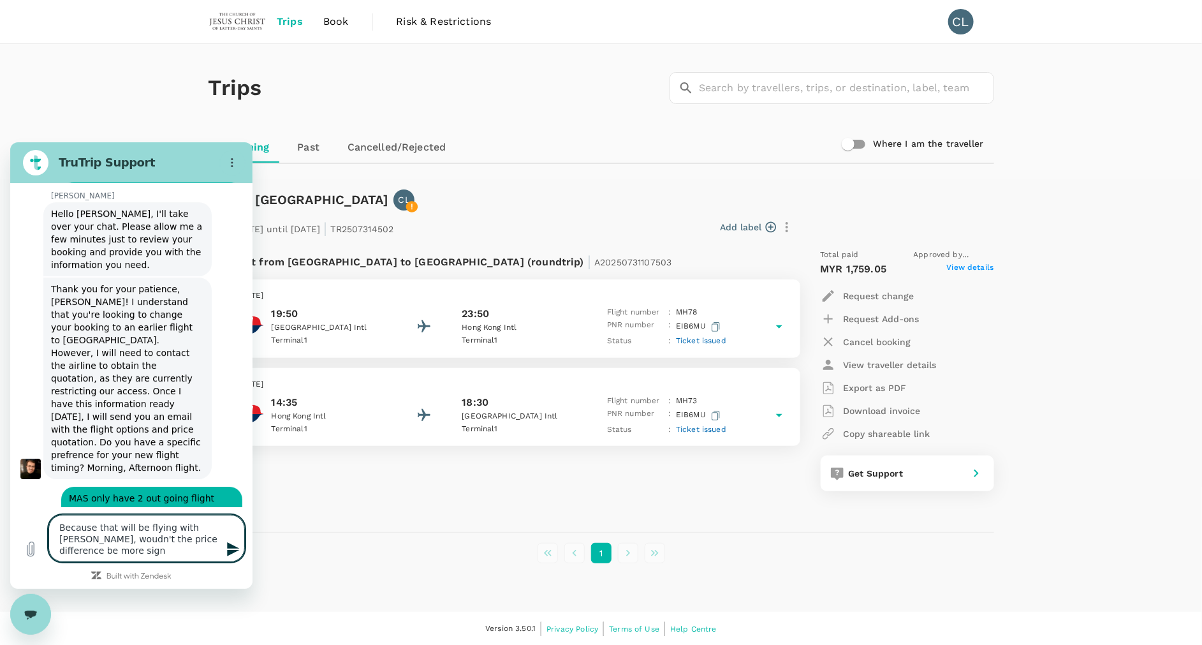
scroll to position [7045, 0]
click at [235, 545] on icon "Send message" at bounding box center [233, 548] width 15 height 15
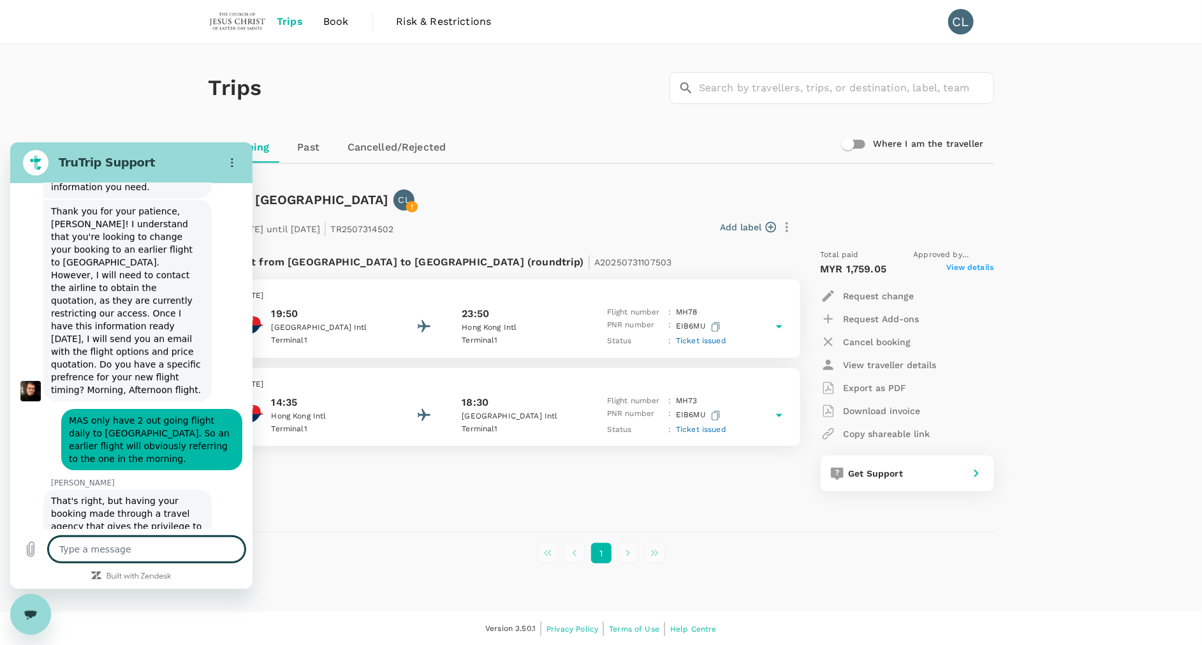
scroll to position [7120, 0]
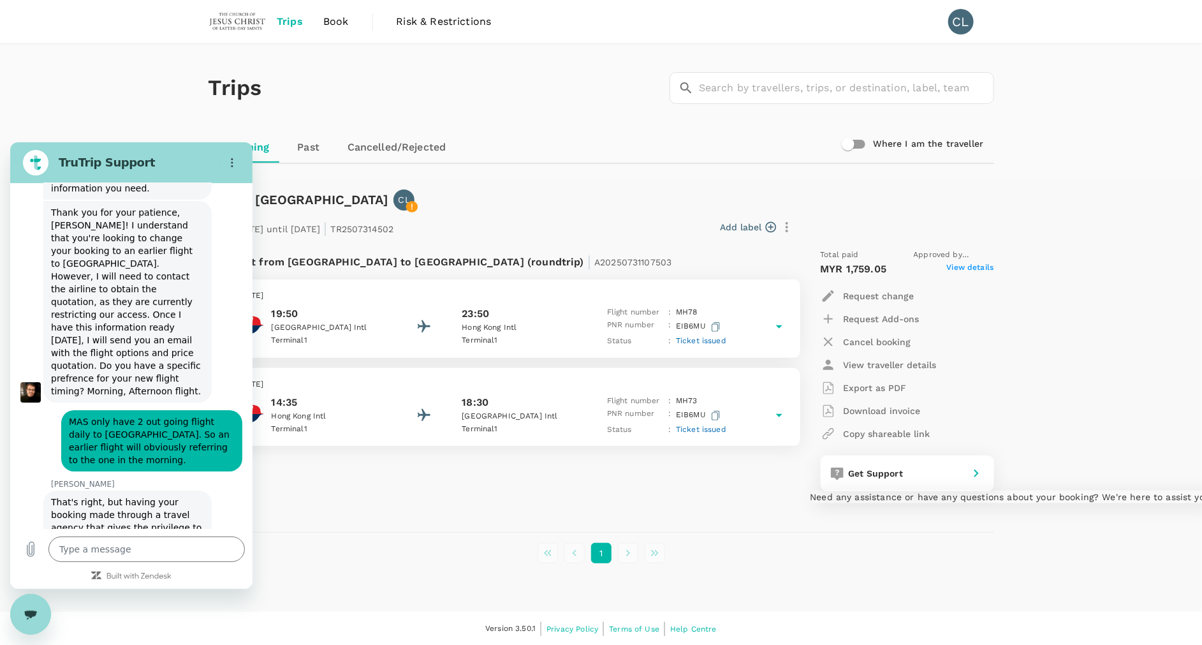
click at [902, 469] on span "Get Support" at bounding box center [876, 473] width 55 height 10
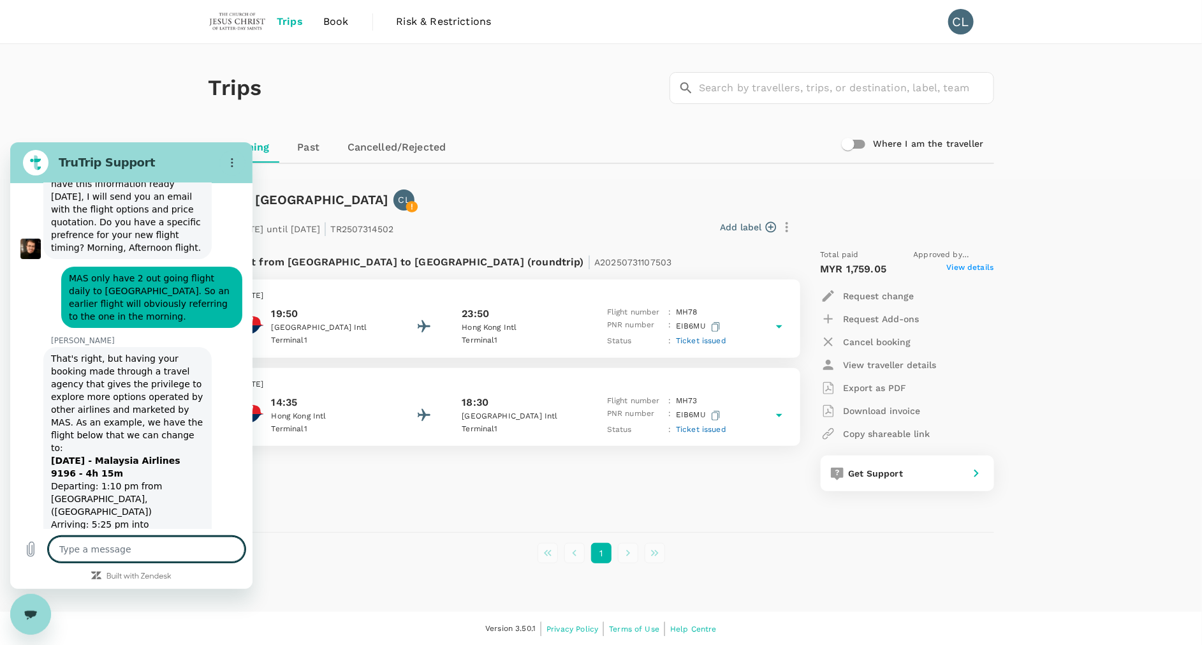
scroll to position [7265, 0]
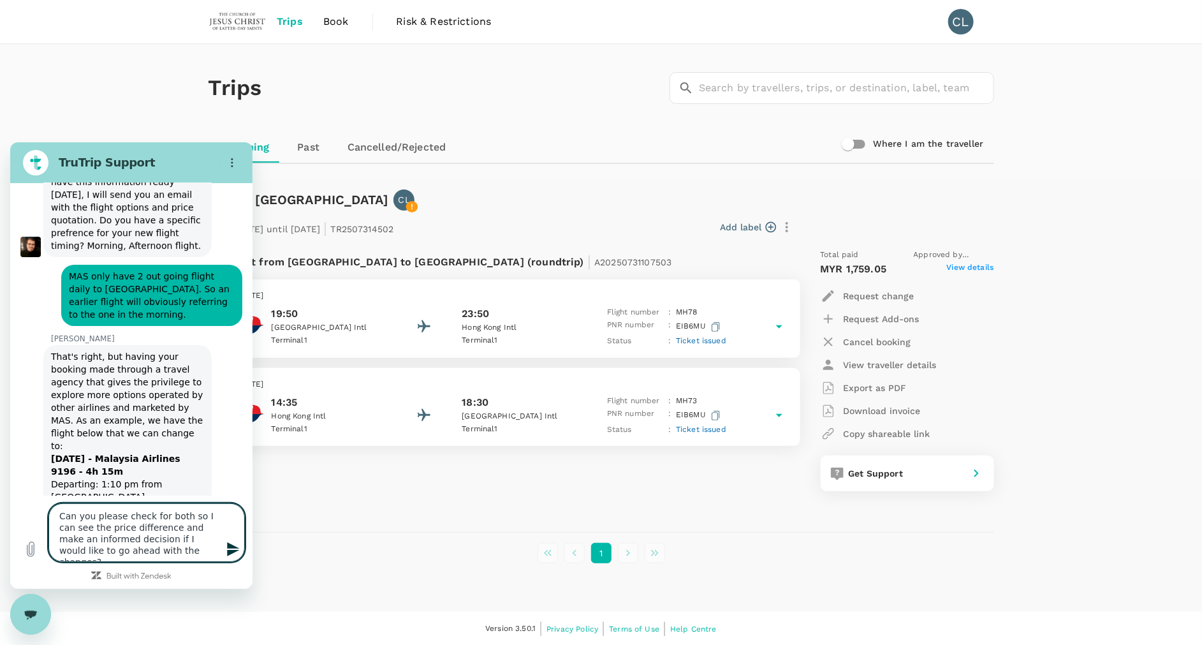
click at [205, 547] on textarea "Can you please check for both so I can see the price difference and make an inf…" at bounding box center [146, 531] width 196 height 59
click at [232, 545] on icon "Send message" at bounding box center [233, 548] width 12 height 14
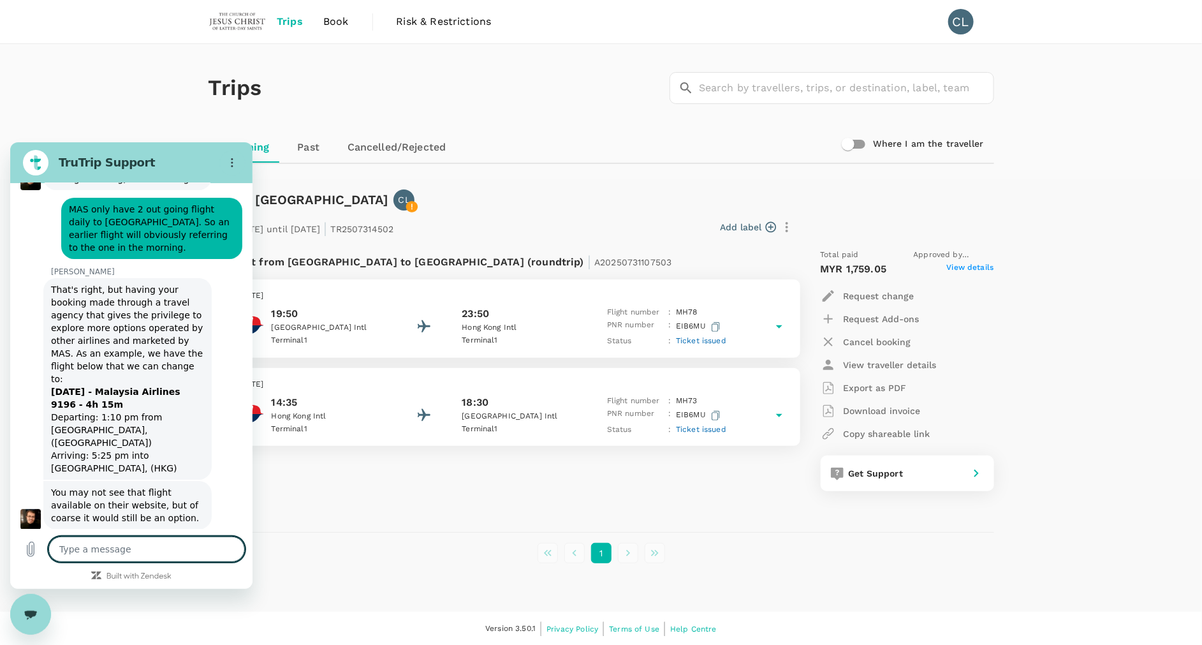
scroll to position [7334, 0]
click at [174, 544] on textarea at bounding box center [146, 549] width 196 height 26
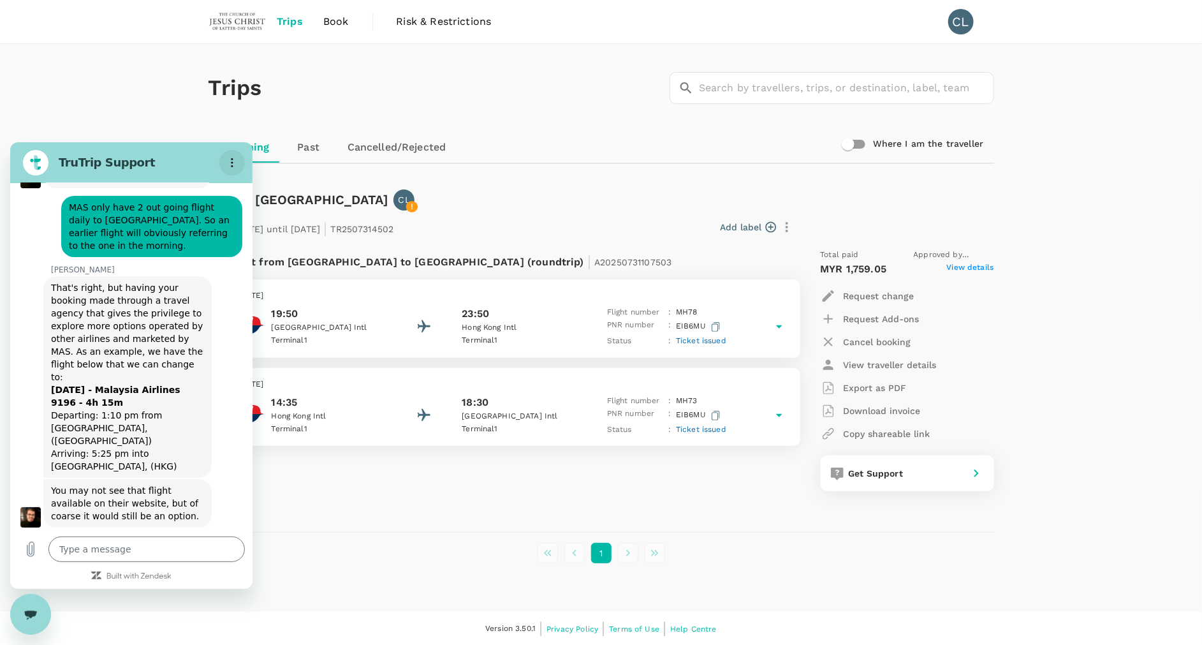
click at [230, 158] on icon "Options menu" at bounding box center [232, 162] width 10 height 10
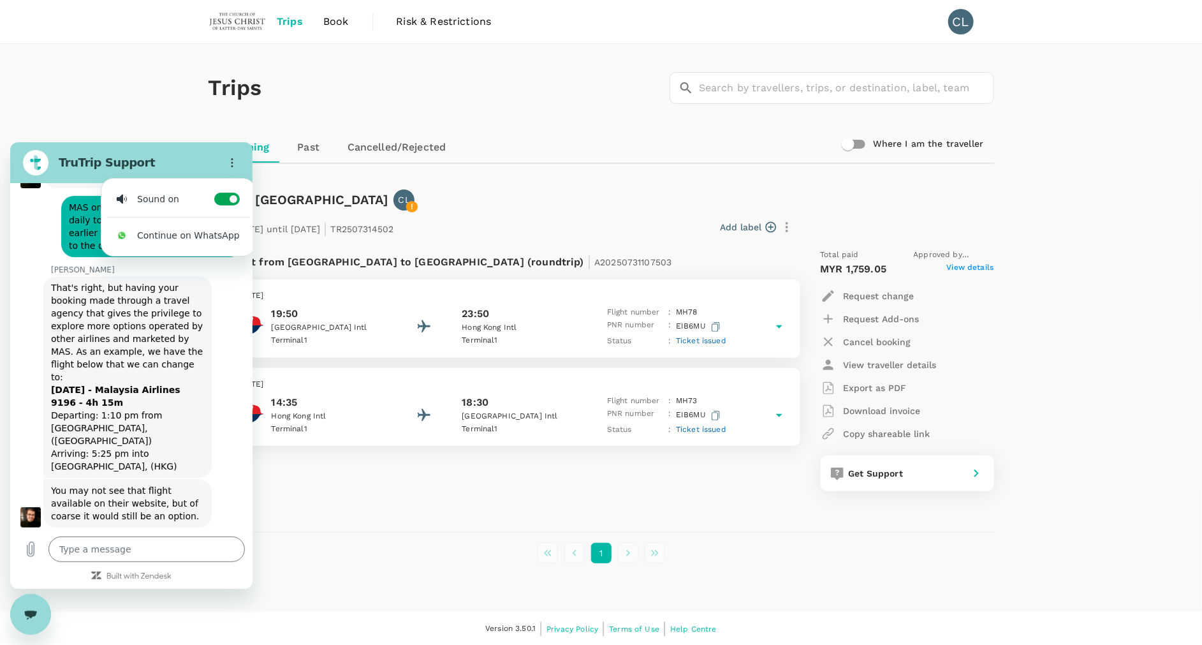
click at [157, 167] on h2 "TruTrip Support" at bounding box center [137, 161] width 156 height 15
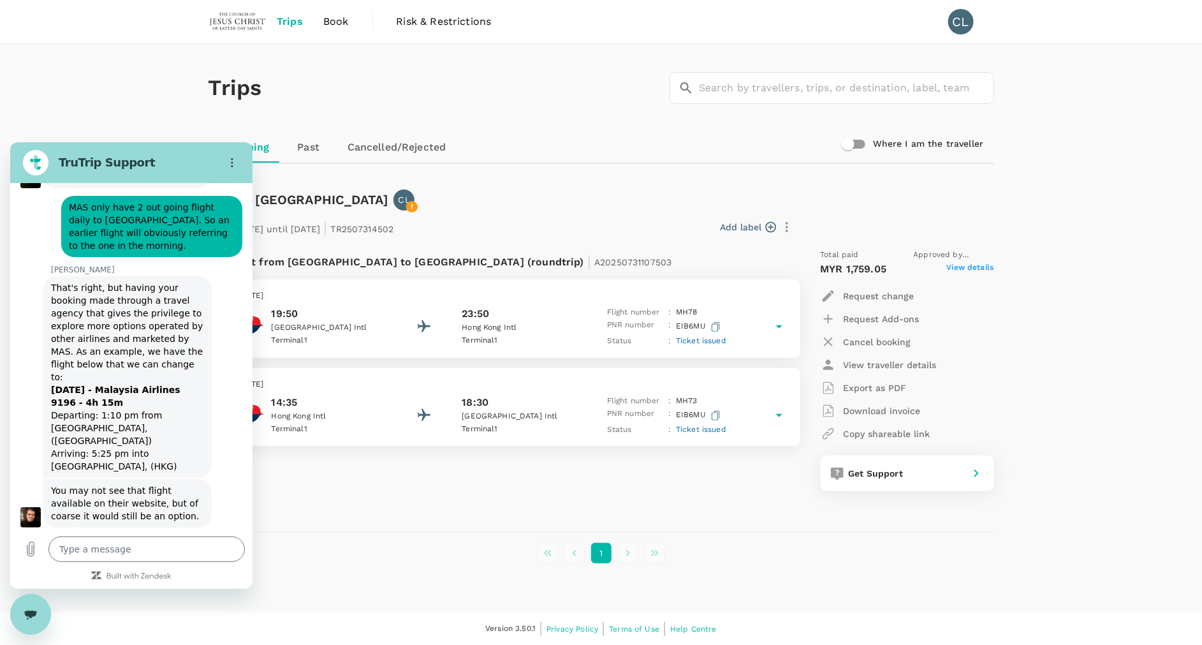
click at [68, 158] on h2 "TruTrip Support" at bounding box center [137, 161] width 156 height 15
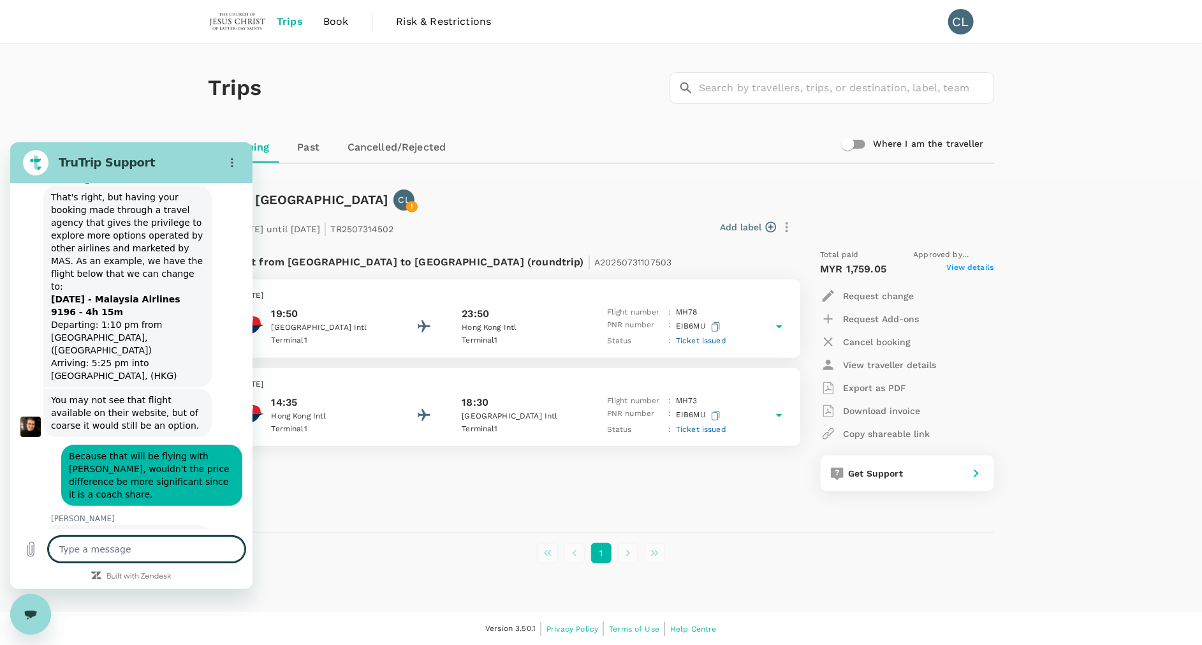
scroll to position [7427, 0]
click at [196, 540] on textarea at bounding box center [146, 549] width 196 height 26
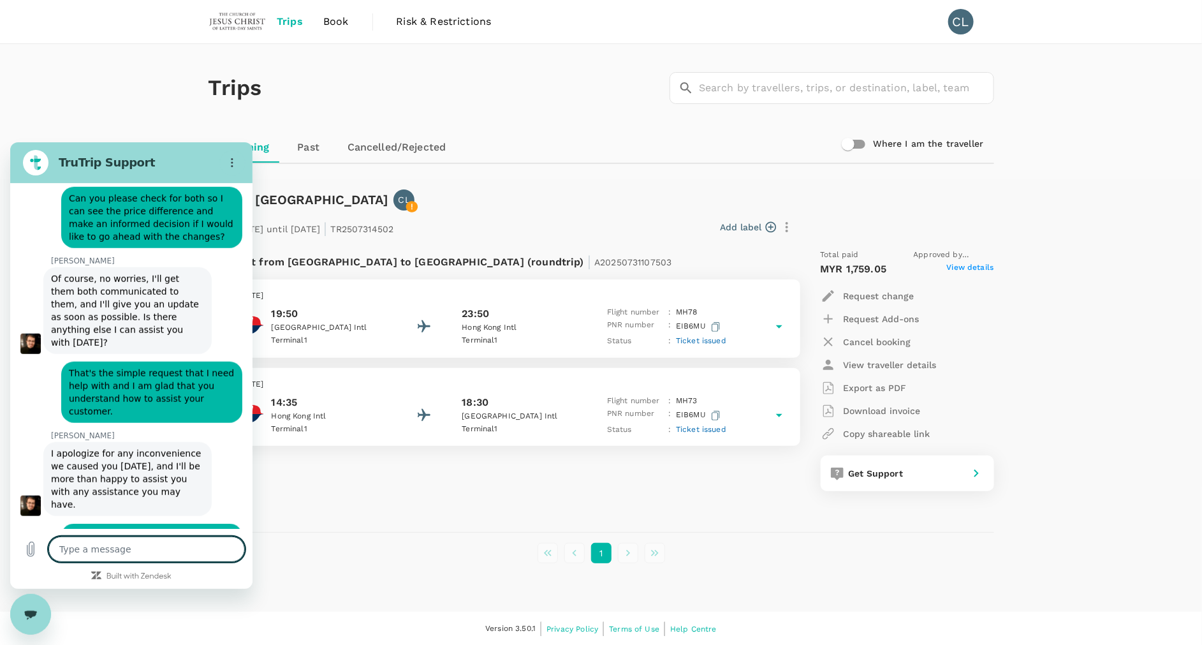
scroll to position [7949, 0]
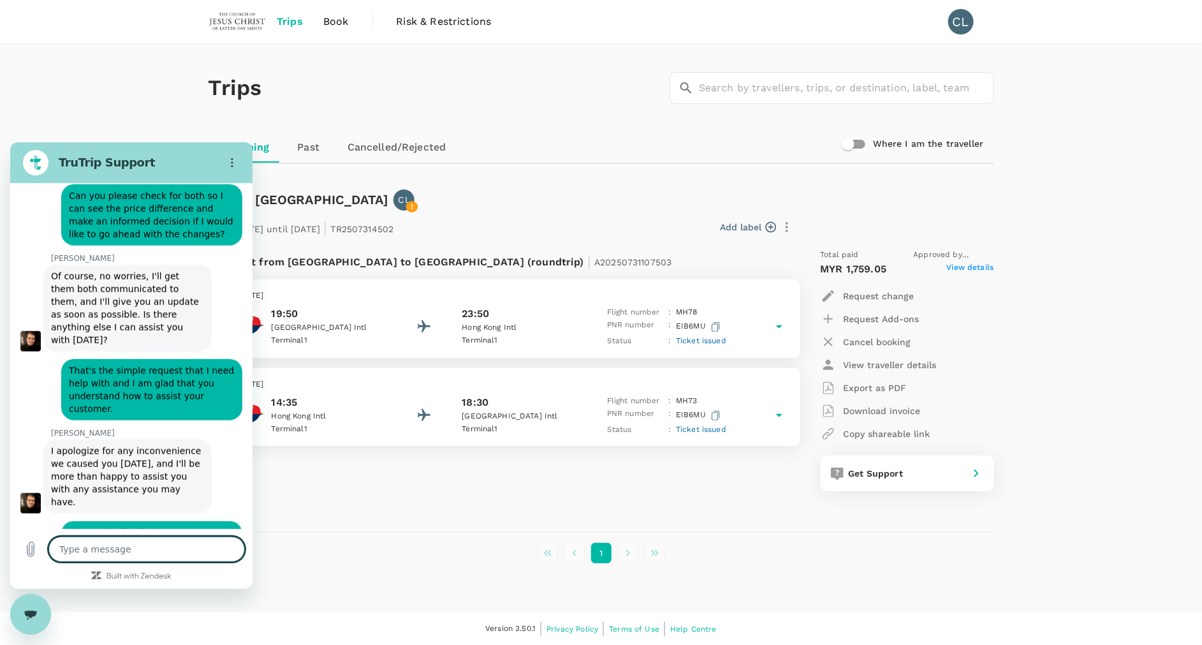
click at [25, 617] on icon "Close messaging window" at bounding box center [30, 614] width 13 height 8
